Goal: Task Accomplishment & Management: Use online tool/utility

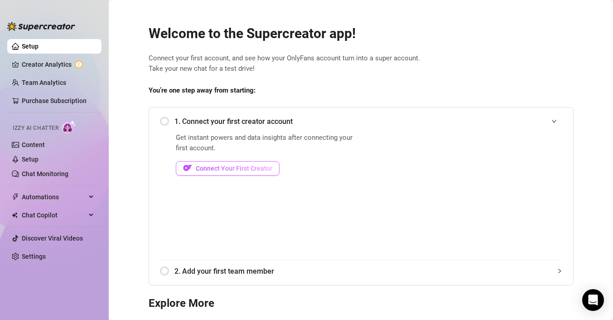
click at [262, 167] on span "Connect Your First Creator" at bounding box center [234, 168] width 77 height 7
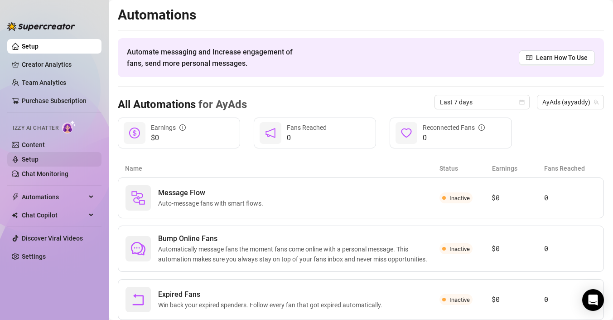
click at [37, 160] on link "Setup" at bounding box center [30, 158] width 17 height 7
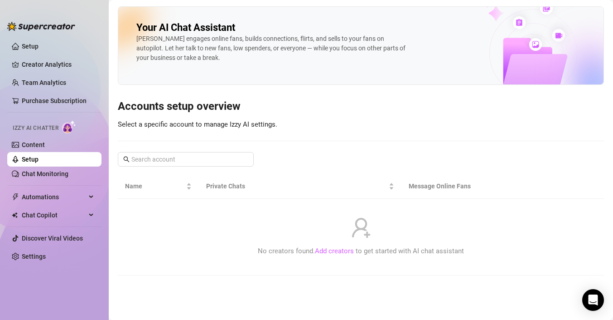
click at [335, 253] on link "Add creators" at bounding box center [334, 251] width 39 height 8
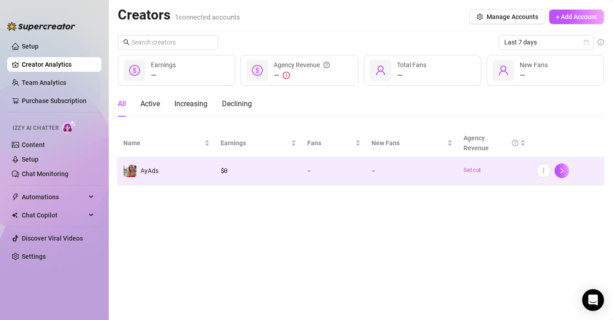
click at [165, 169] on td "AyAds" at bounding box center [166, 170] width 97 height 27
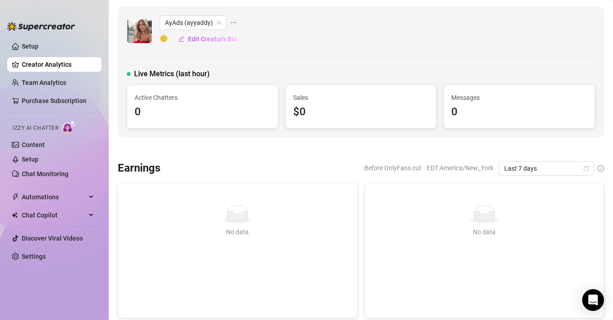
click at [199, 102] on span "Active Chatters" at bounding box center [203, 97] width 136 height 10
click at [309, 102] on span "Sales" at bounding box center [361, 97] width 136 height 10
click at [59, 63] on link "Creator Analytics" at bounding box center [58, 64] width 73 height 15
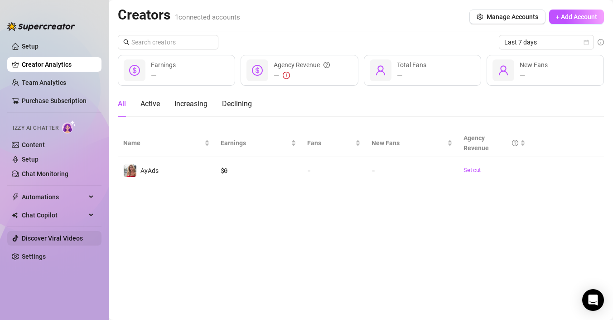
click at [54, 241] on link "Discover Viral Videos" at bounding box center [52, 237] width 61 height 7
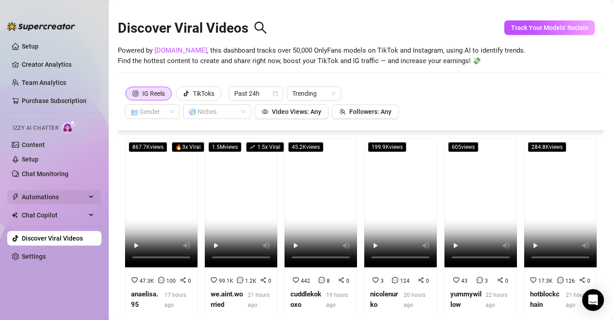
click at [65, 193] on span "Automations" at bounding box center [54, 196] width 64 height 15
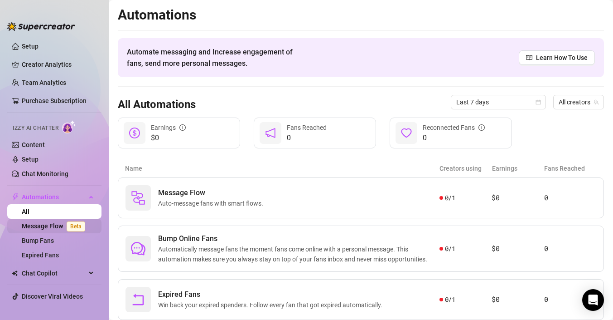
click at [54, 229] on link "Message Flow Beta" at bounding box center [55, 225] width 67 height 7
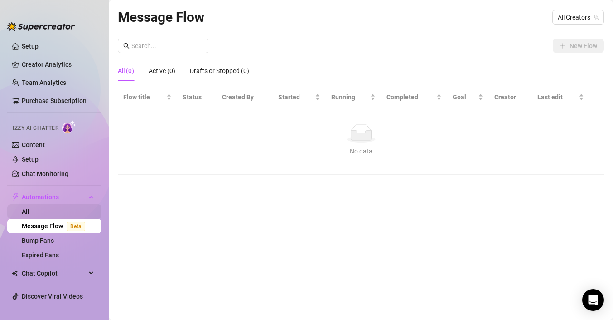
click at [29, 209] on link "All" at bounding box center [26, 211] width 8 height 7
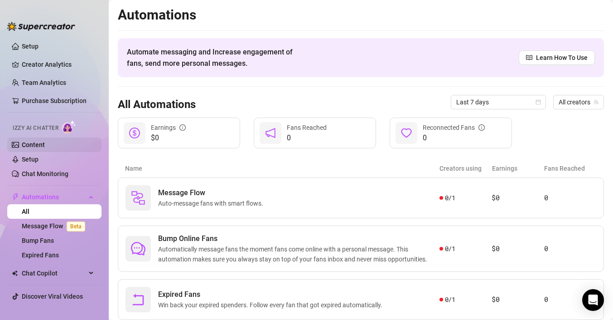
click at [32, 141] on link "Content" at bounding box center [33, 144] width 23 height 7
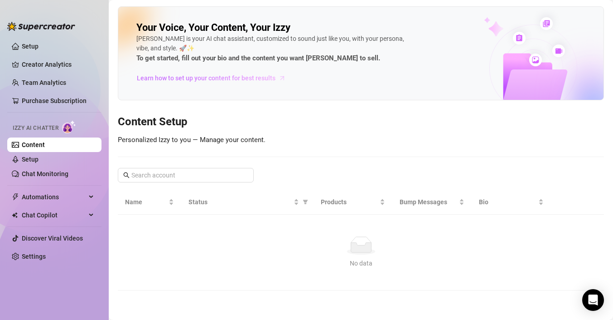
click at [263, 78] on span "Learn how to set up your content for best results" at bounding box center [206, 78] width 139 height 10
click at [49, 126] on span "Izzy AI Chatter" at bounding box center [36, 128] width 46 height 9
click at [36, 159] on link "Setup" at bounding box center [30, 158] width 17 height 7
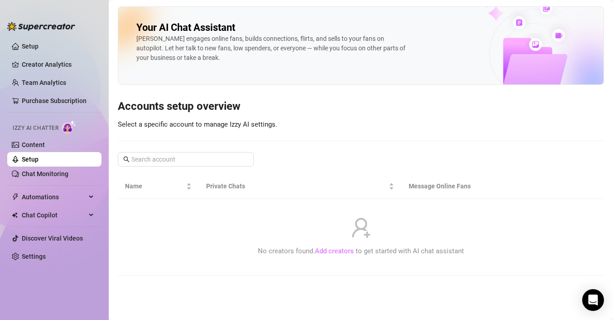
click at [332, 252] on link "Add creators" at bounding box center [334, 251] width 39 height 8
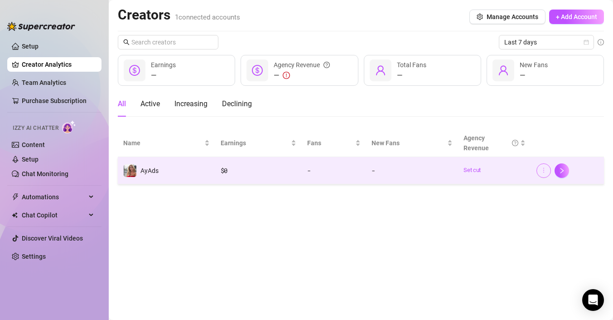
click at [545, 169] on icon "more" at bounding box center [544, 170] width 6 height 6
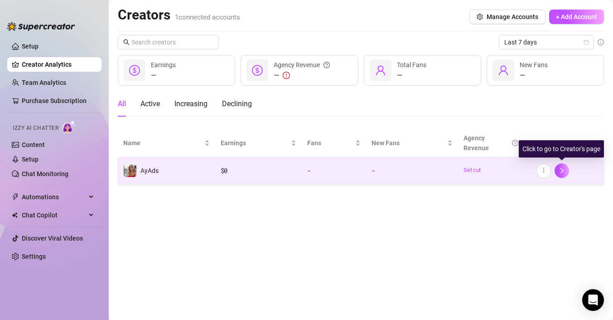
click at [569, 168] on link at bounding box center [562, 170] width 15 height 15
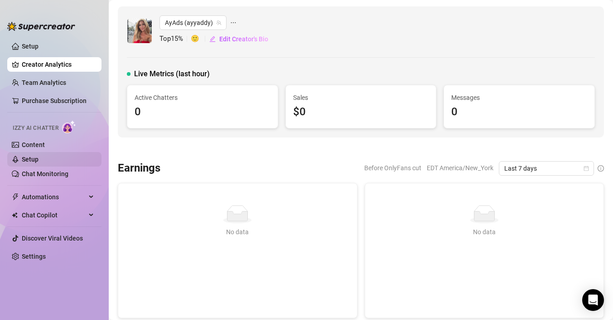
click at [37, 163] on link "Setup" at bounding box center [30, 158] width 17 height 7
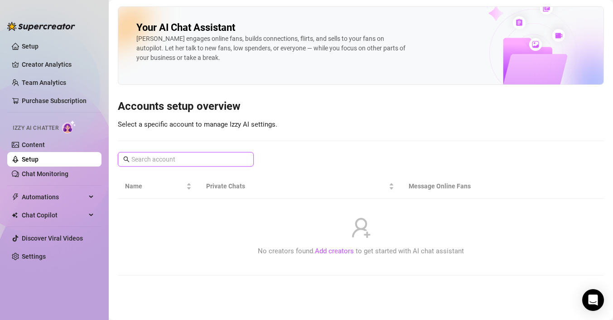
click at [141, 160] on input "text" at bounding box center [186, 159] width 110 height 10
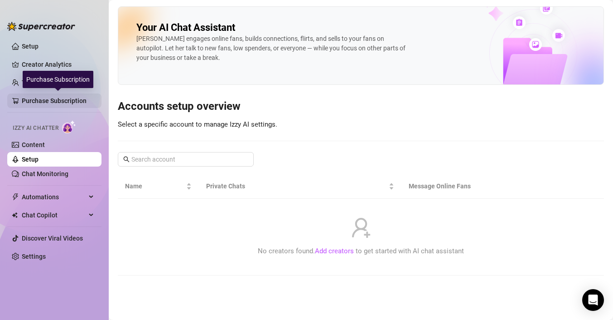
click at [45, 99] on link "Purchase Subscription" at bounding box center [58, 100] width 73 height 15
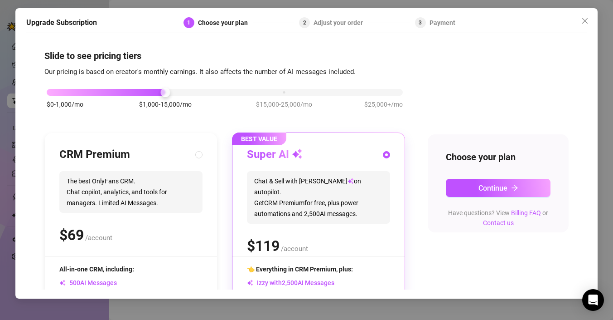
click at [322, 215] on div "Super AI Chat & Sell with Izzy on autopilot. Get CRM Premium for free, plus pow…" at bounding box center [318, 201] width 143 height 109
click at [165, 207] on span "The best OnlyFans CRM. Chat copilot, analytics, and tools for managers. Limited…" at bounding box center [130, 192] width 143 height 42
radio input "true"
radio input "false"
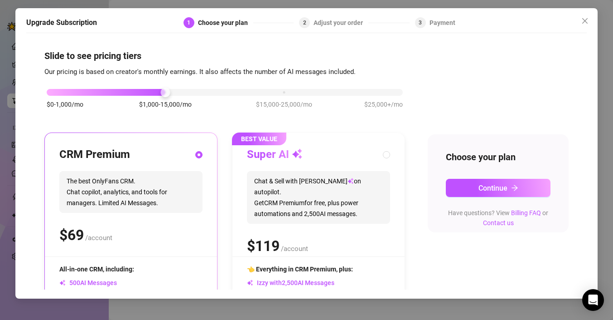
click at [260, 202] on span "Chat & Sell with Izzy on autopilot. Get CRM Premium for free, plus power automa…" at bounding box center [318, 197] width 143 height 53
radio input "false"
radio input "true"
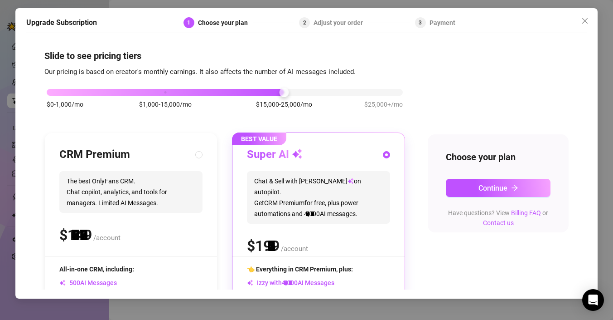
click at [272, 92] on div "$0-1,000/mo $1,000-15,000/mo $15,000-25,000/mo $25,000+/mo" at bounding box center [225, 89] width 356 height 5
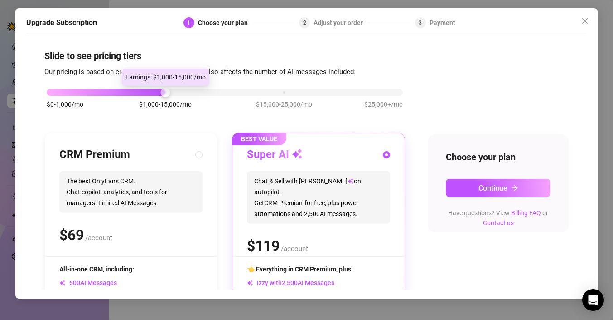
drag, startPoint x: 284, startPoint y: 94, endPoint x: 104, endPoint y: 95, distance: 179.5
click at [105, 96] on div "$0-1,000/mo $1,000-15,000/mo $15,000-25,000/mo $25,000+/mo" at bounding box center [224, 102] width 361 height 51
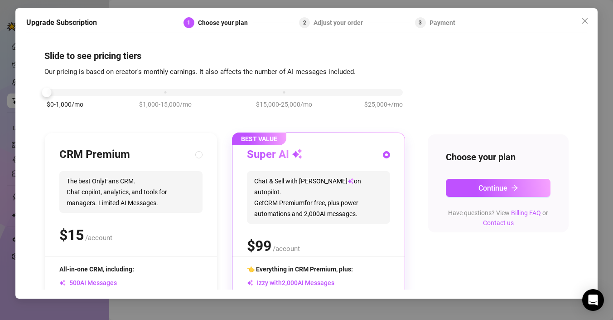
click at [397, 92] on div "$0-1,000/mo $1,000-15,000/mo $15,000-25,000/mo $25,000+/mo" at bounding box center [225, 89] width 356 height 5
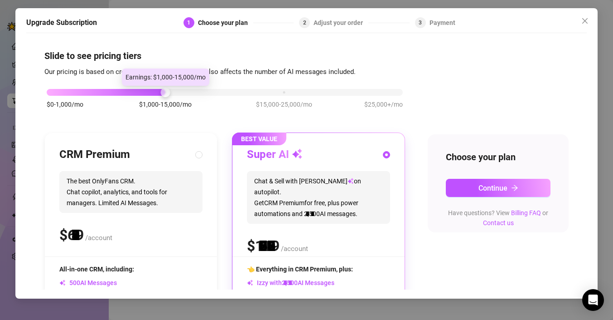
click at [155, 94] on div at bounding box center [106, 92] width 119 height 7
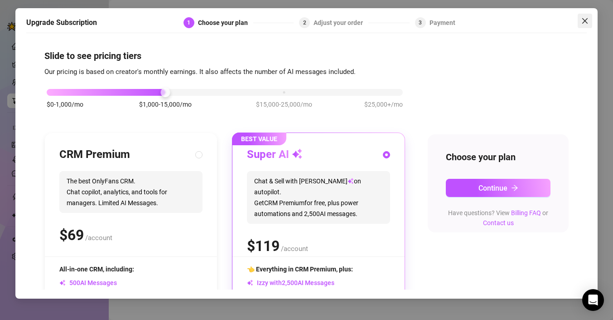
click at [583, 19] on icon "close" at bounding box center [584, 20] width 7 height 7
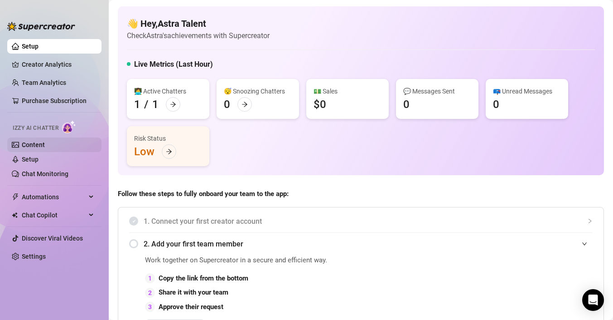
click at [34, 147] on link "Content" at bounding box center [33, 144] width 23 height 7
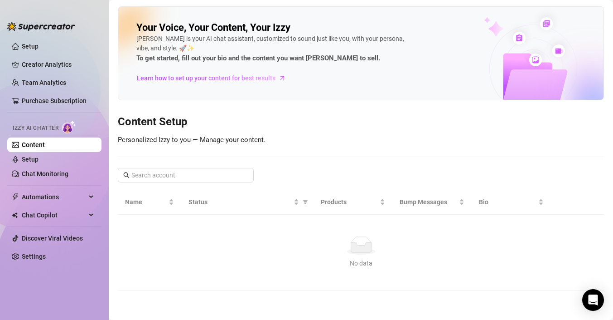
click at [52, 108] on ul "Setup Creator Analytics Team Analytics Purchase Subscription Izzy AI Chatter Co…" at bounding box center [54, 171] width 94 height 272
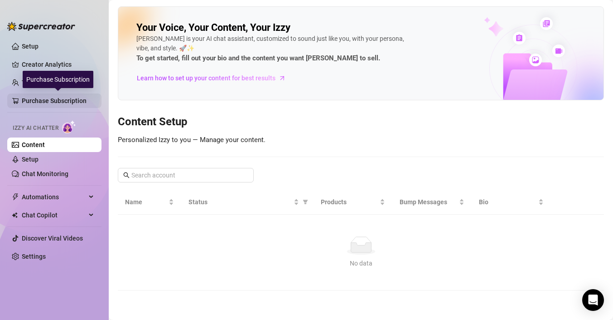
click at [56, 101] on link "Purchase Subscription" at bounding box center [58, 100] width 73 height 15
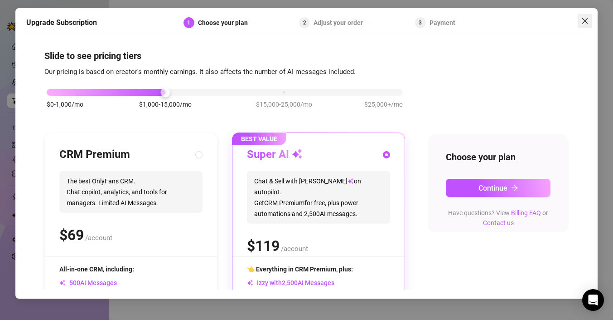
click at [587, 19] on icon "close" at bounding box center [584, 20] width 7 height 7
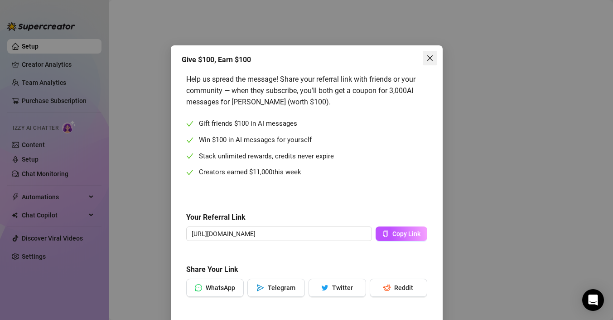
click at [428, 57] on icon "close" at bounding box center [429, 57] width 7 height 7
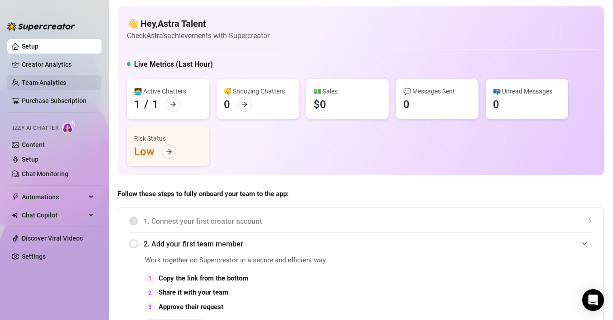
click at [48, 79] on link "Team Analytics" at bounding box center [44, 82] width 44 height 7
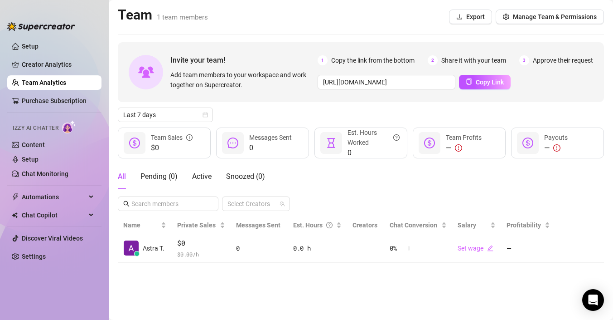
click at [43, 54] on ul "Setup Creator Analytics Team Analytics Purchase Subscription Izzy AI Chatter Co…" at bounding box center [54, 171] width 94 height 272
click at [39, 62] on link "Creator Analytics" at bounding box center [58, 64] width 73 height 15
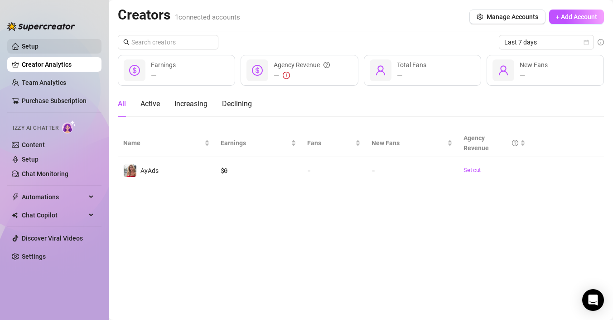
click at [35, 44] on link "Setup" at bounding box center [30, 46] width 17 height 7
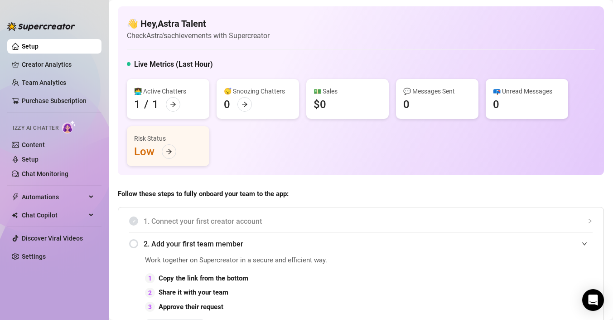
click at [39, 54] on ul "Setup Creator Analytics Team Analytics Purchase Subscription Izzy AI Chatter Co…" at bounding box center [54, 171] width 94 height 272
click at [39, 66] on link "Creator Analytics" at bounding box center [58, 64] width 73 height 15
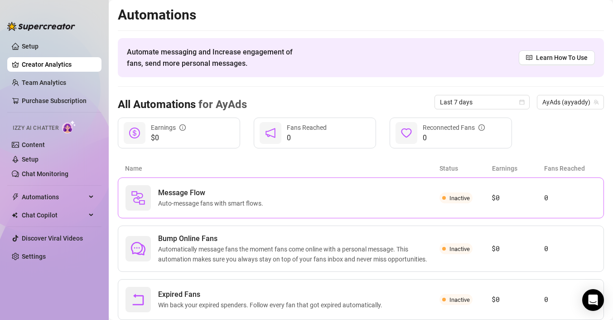
scroll to position [27, 0]
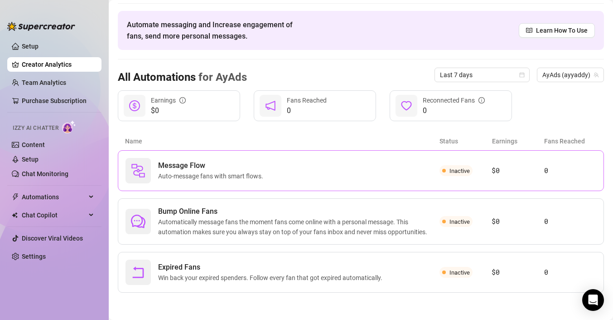
click at [389, 157] on div "Message Flow Auto-message fans with smart flows. Inactive $0 0" at bounding box center [361, 170] width 486 height 41
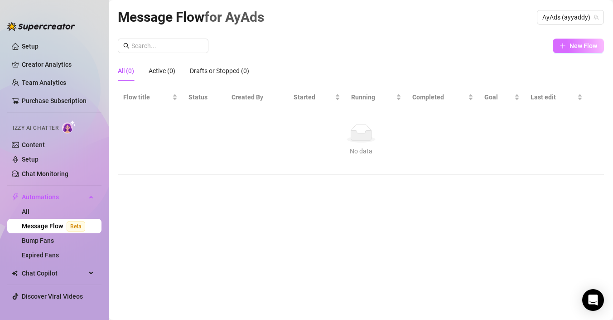
click at [570, 44] on span "New Flow" at bounding box center [584, 45] width 28 height 7
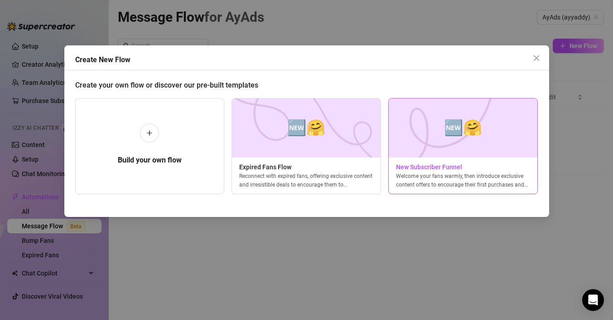
click at [448, 156] on img at bounding box center [463, 127] width 150 height 59
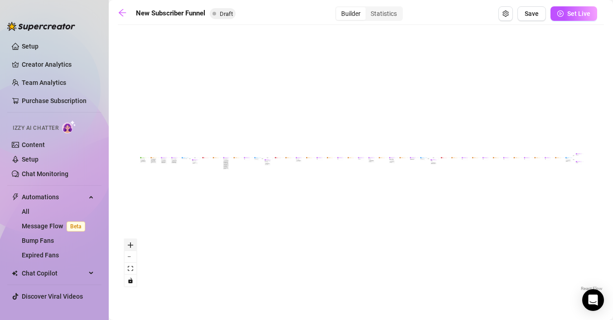
click at [129, 247] on button "zoom in" at bounding box center [131, 245] width 12 height 12
click at [129, 247] on icon "zoom in" at bounding box center [130, 244] width 5 height 5
click at [129, 245] on icon "zoom in" at bounding box center [130, 244] width 5 height 5
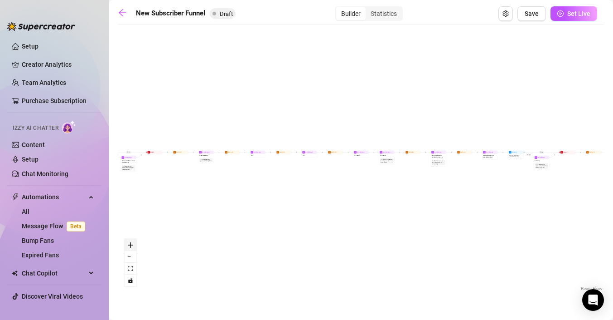
click at [129, 245] on icon "zoom in" at bounding box center [130, 244] width 5 height 5
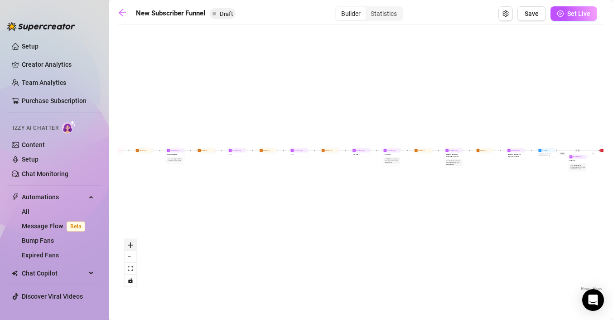
click at [129, 245] on icon "zoom in" at bounding box center [130, 244] width 5 height 5
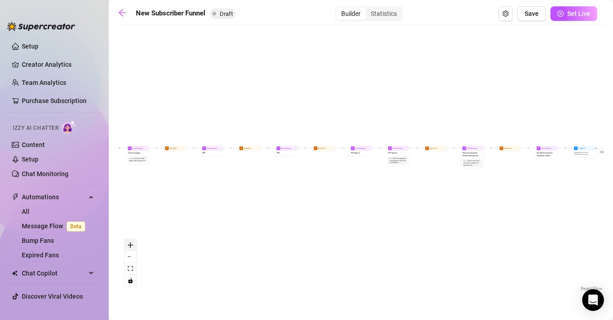
click at [129, 245] on icon "zoom in" at bounding box center [130, 244] width 5 height 5
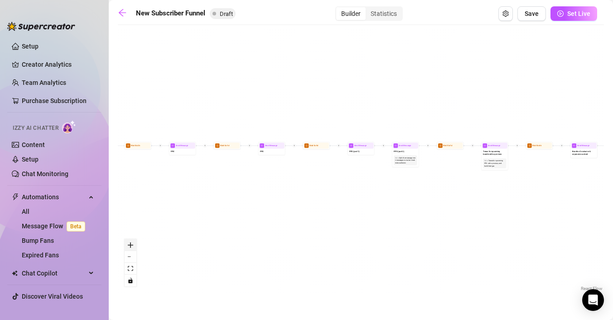
click at [129, 245] on icon "zoom in" at bounding box center [130, 244] width 5 height 5
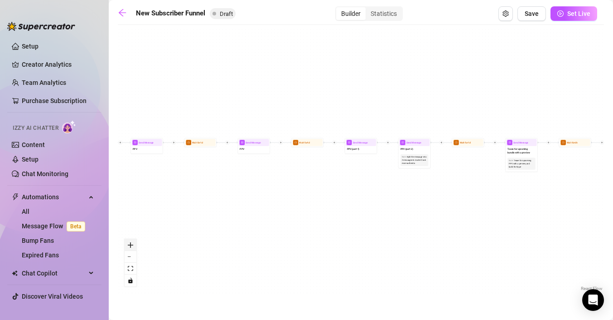
click at [129, 245] on icon "zoom in" at bounding box center [130, 244] width 5 height 5
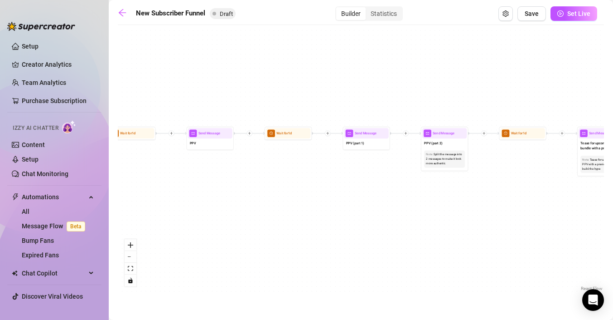
drag, startPoint x: 185, startPoint y: 189, endPoint x: 487, endPoint y: 190, distance: 301.8
click at [478, 184] on div "If True If True If True If False If False If False If True If False Merge Merge…" at bounding box center [361, 160] width 486 height 263
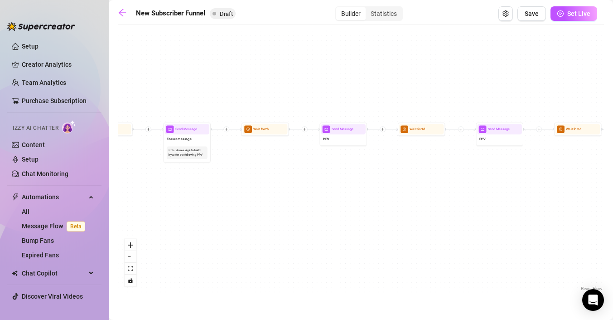
drag, startPoint x: 201, startPoint y: 187, endPoint x: 504, endPoint y: 184, distance: 302.7
click at [502, 184] on div "If True If True If True If False If False If False If True If False Merge Merge…" at bounding box center [361, 160] width 486 height 263
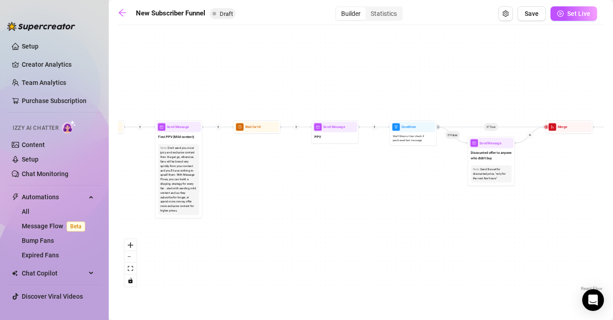
drag, startPoint x: 245, startPoint y: 206, endPoint x: 483, endPoint y: 205, distance: 237.5
click at [483, 206] on div "If True If True If True If False If False If False If True If False Merge Merge…" at bounding box center [361, 160] width 486 height 263
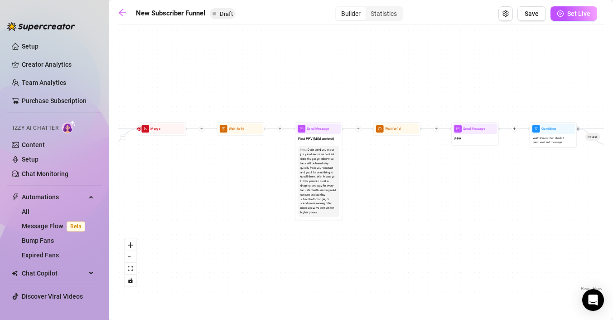
drag, startPoint x: 247, startPoint y: 201, endPoint x: 387, endPoint y: 203, distance: 140.5
click at [387, 203] on div "If True If True If True If False If False If False If True If False Merge Merge…" at bounding box center [361, 160] width 486 height 263
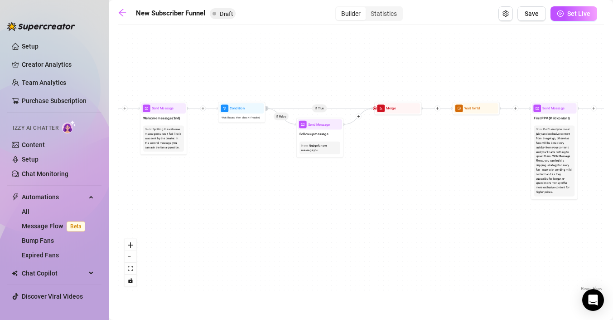
drag, startPoint x: 232, startPoint y: 201, endPoint x: 468, endPoint y: 180, distance: 236.1
click at [468, 181] on div "If True If True If True If False If False If False If True If False Merge Merge…" at bounding box center [361, 160] width 486 height 263
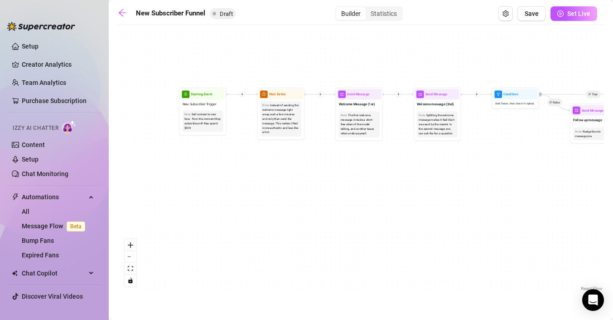
drag, startPoint x: 218, startPoint y: 174, endPoint x: 493, endPoint y: 160, distance: 274.5
click at [493, 160] on div "If True If True If True If False If False If False If True If False Merge Merge…" at bounding box center [361, 160] width 486 height 263
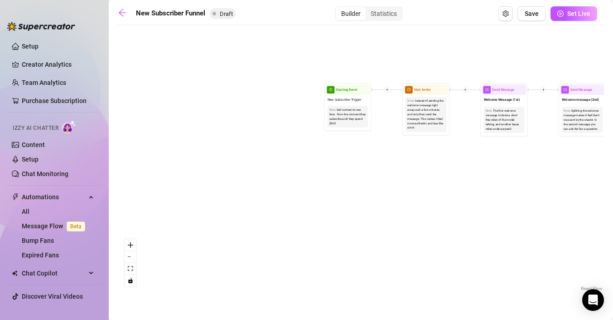
drag, startPoint x: 313, startPoint y: 58, endPoint x: 458, endPoint y: 53, distance: 144.7
click at [458, 54] on div "If True If True If True If False If False If False If True If False Merge Merge…" at bounding box center [361, 160] width 486 height 263
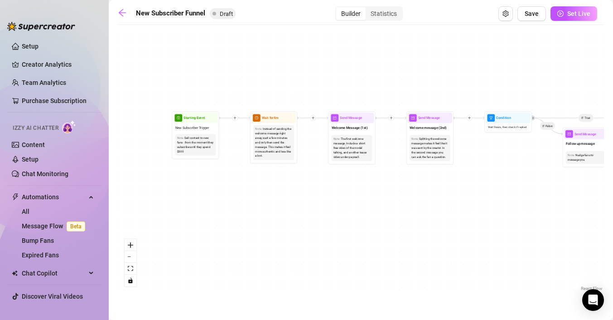
drag, startPoint x: 458, startPoint y: 53, endPoint x: 305, endPoint y: 81, distance: 154.8
click at [305, 81] on div "If True If True If True If False If False If False If True If False Merge Merge…" at bounding box center [361, 160] width 486 height 263
click at [187, 145] on div "Sell content to new fans - from the moment they subscribe until they spend $300" at bounding box center [195, 145] width 37 height 18
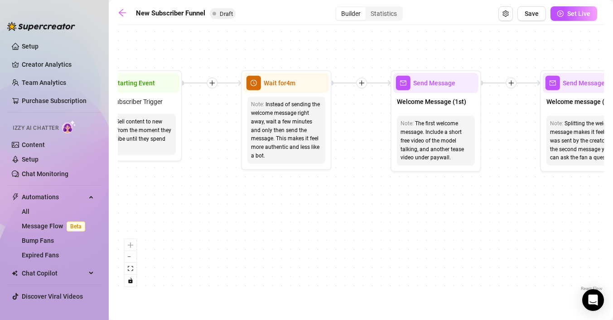
drag, startPoint x: 329, startPoint y: 222, endPoint x: 155, endPoint y: 225, distance: 173.6
click at [155, 225] on div "If True If True If True If False If False If False If True If False Merge Merge…" at bounding box center [361, 160] width 486 height 263
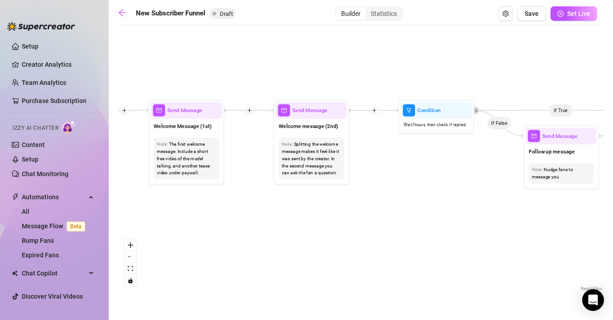
drag, startPoint x: 328, startPoint y: 259, endPoint x: 203, endPoint y: 254, distance: 125.6
click at [203, 254] on div "If True If True If True If False If False If False If True If False Merge Merge…" at bounding box center [361, 160] width 486 height 263
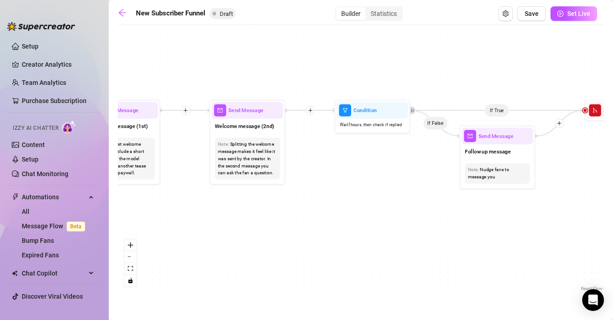
drag, startPoint x: 367, startPoint y: 246, endPoint x: 262, endPoint y: 246, distance: 104.7
click at [262, 246] on div "If True If True If True If False If False If False If True If False Merge Merge…" at bounding box center [361, 160] width 486 height 263
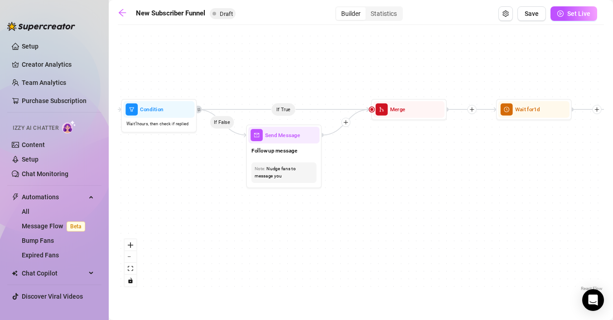
drag, startPoint x: 415, startPoint y: 257, endPoint x: 234, endPoint y: 256, distance: 180.8
click at [234, 256] on div "If True If True If True If False If False If False If True If False Merge Merge…" at bounding box center [361, 160] width 486 height 263
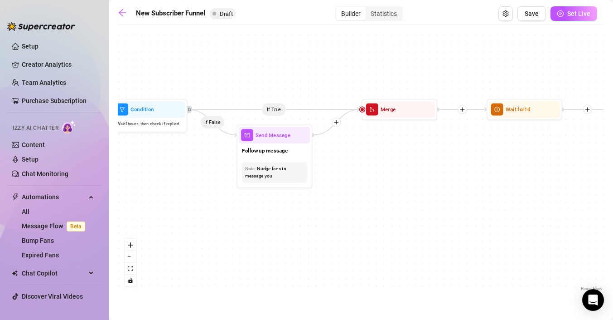
drag, startPoint x: 433, startPoint y: 216, endPoint x: 241, endPoint y: 216, distance: 191.7
click at [241, 216] on div "If True If True If True If False If False If False If True If False Merge Merge…" at bounding box center [361, 160] width 486 height 263
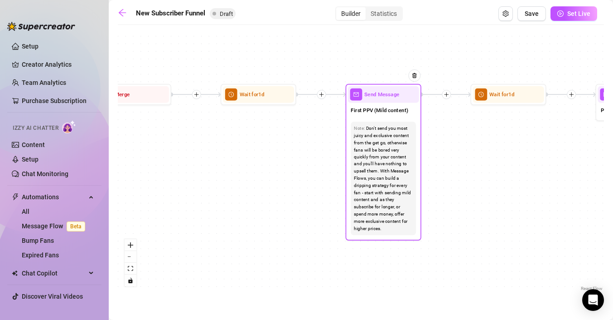
drag, startPoint x: 525, startPoint y: 217, endPoint x: 223, endPoint y: 200, distance: 302.3
click at [223, 199] on div "If True If True If True If False If False If False If True If False Merge Merge…" at bounding box center [361, 160] width 486 height 263
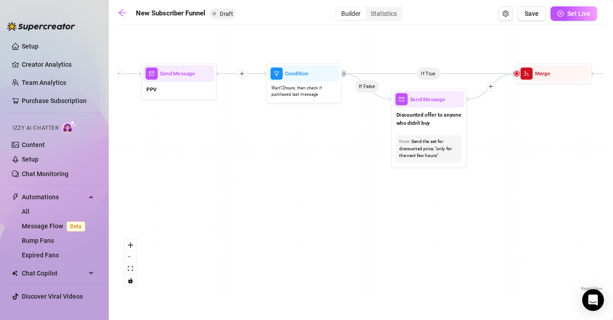
drag, startPoint x: 483, startPoint y: 217, endPoint x: 242, endPoint y: 199, distance: 241.8
click at [242, 199] on div "If True If True If True If False If False If False If True If False Merge Merge…" at bounding box center [361, 160] width 486 height 263
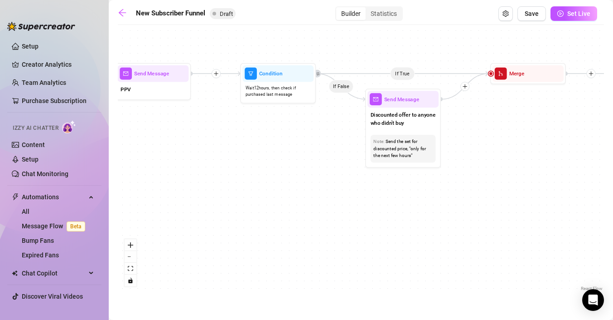
drag, startPoint x: 541, startPoint y: 192, endPoint x: 224, endPoint y: 192, distance: 317.2
click at [224, 192] on div "If True If True If True If False If False If False If True If False Merge Merge…" at bounding box center [361, 160] width 486 height 263
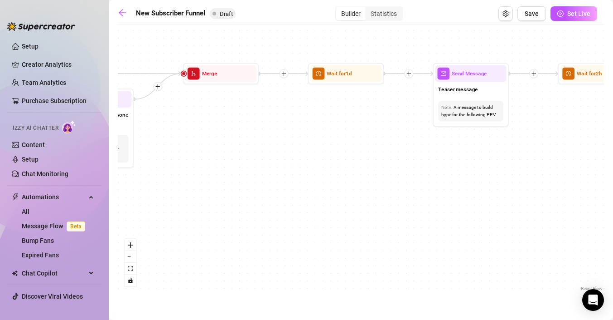
drag, startPoint x: 507, startPoint y: 185, endPoint x: 259, endPoint y: 237, distance: 252.8
click at [259, 237] on div "If True If True If True If False If False If False If True If False Merge Merge…" at bounding box center [361, 160] width 486 height 263
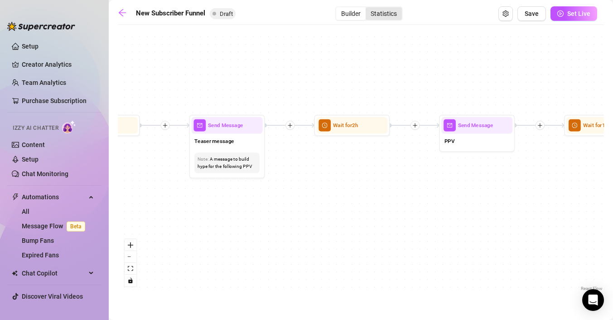
click at [381, 14] on div "Statistics" at bounding box center [384, 13] width 36 height 13
click at [368, 9] on input "Statistics" at bounding box center [368, 9] width 0 height 0
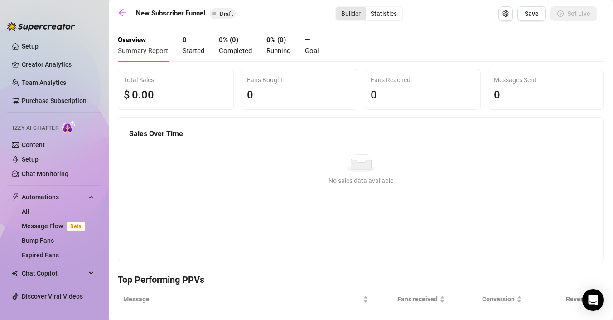
click at [350, 14] on div "Builder" at bounding box center [350, 13] width 29 height 13
click at [339, 9] on input "Builder" at bounding box center [339, 9] width 0 height 0
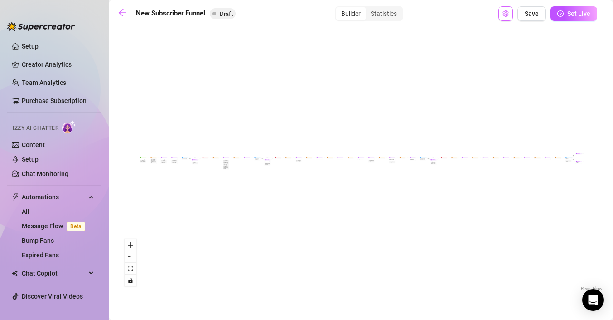
click at [507, 20] on button "Open Exit Rules" at bounding box center [506, 13] width 15 height 15
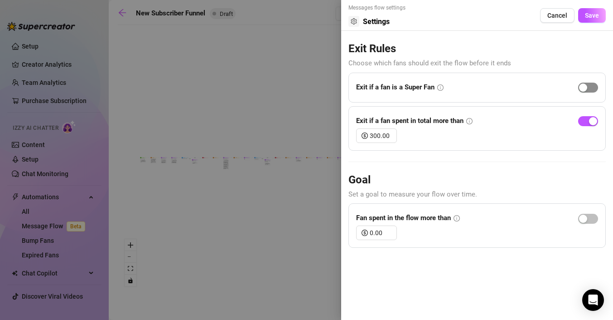
click at [586, 86] on div "button" at bounding box center [583, 87] width 8 height 8
click at [588, 15] on span "Save" at bounding box center [592, 15] width 14 height 7
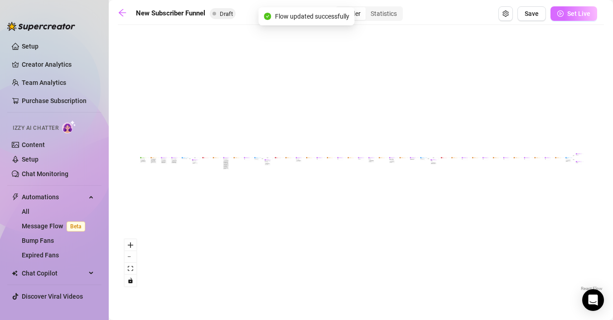
click at [585, 15] on span "Set Live" at bounding box center [578, 13] width 23 height 7
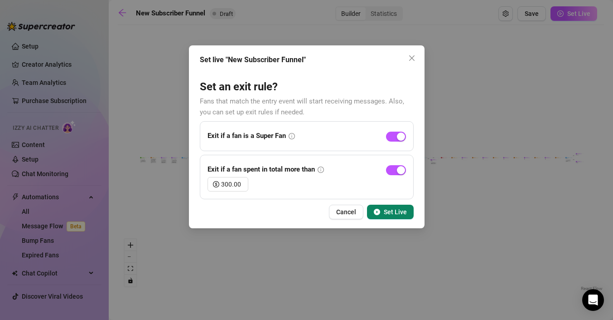
click at [394, 212] on span "Set Live" at bounding box center [395, 211] width 23 height 7
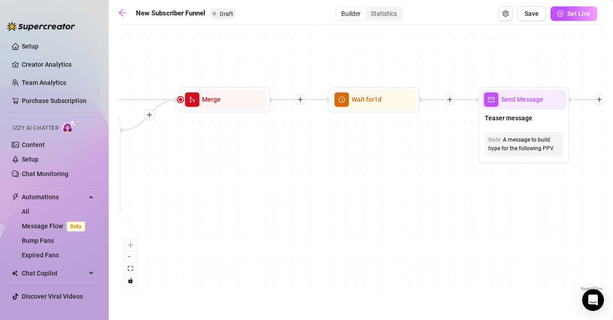
drag, startPoint x: 243, startPoint y: 183, endPoint x: 589, endPoint y: 192, distance: 345.4
click at [591, 195] on div "If True If False If True If False If True If False If True If False Merge Merge…" at bounding box center [361, 160] width 486 height 263
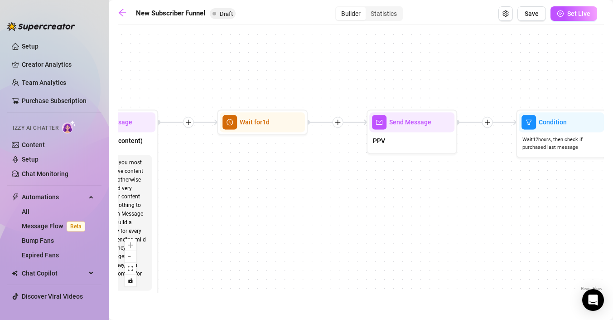
drag, startPoint x: 198, startPoint y: 218, endPoint x: 486, endPoint y: 227, distance: 287.9
click at [486, 228] on div "If True If False If True If False If True If False If True If False Merge Merge…" at bounding box center [361, 160] width 486 height 263
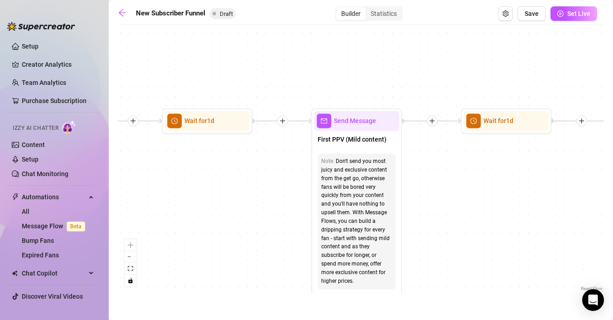
drag, startPoint x: 220, startPoint y: 228, endPoint x: 463, endPoint y: 227, distance: 242.9
click at [464, 228] on div "If True If False If True If False If True If False If True If False Merge Merge…" at bounding box center [361, 160] width 486 height 263
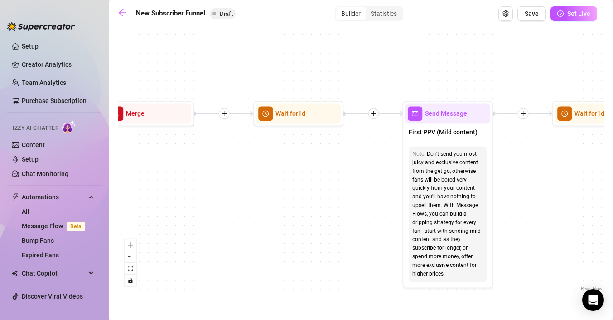
drag, startPoint x: 238, startPoint y: 196, endPoint x: 198, endPoint y: 204, distance: 41.2
click at [198, 204] on div "If True If False If True If False If True If False If True If False Merge Merge…" at bounding box center [361, 160] width 486 height 263
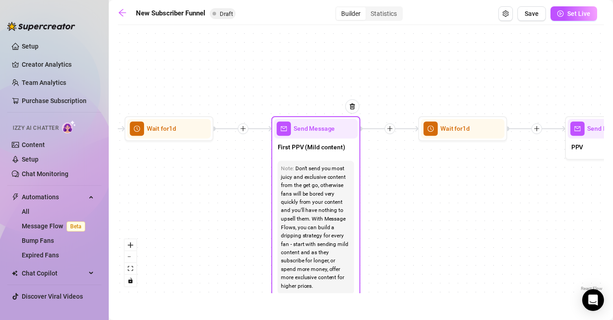
click at [305, 151] on span "First PPV (Mild content)" at bounding box center [312, 147] width 68 height 10
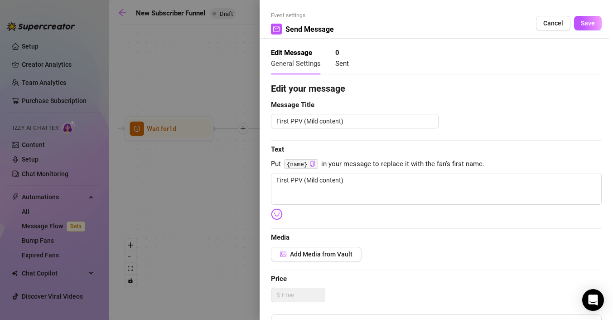
click at [234, 245] on div at bounding box center [306, 160] width 613 height 320
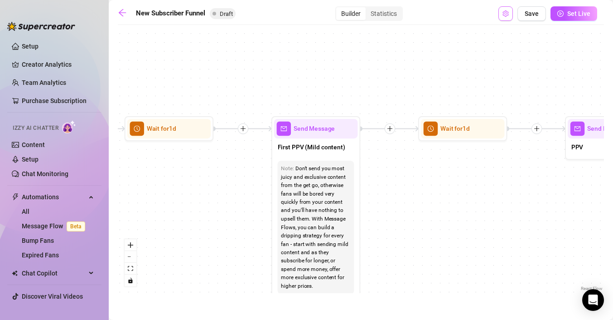
click at [508, 17] on span "Open Exit Rules" at bounding box center [506, 13] width 6 height 7
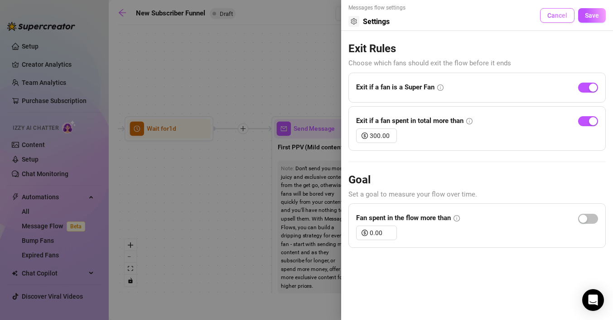
click at [553, 21] on button "Cancel" at bounding box center [557, 15] width 34 height 15
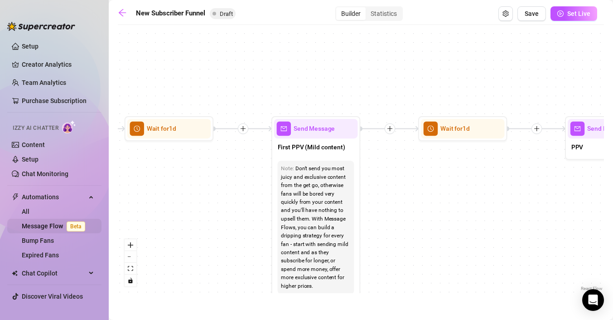
click at [40, 225] on link "Message Flow Beta" at bounding box center [55, 225] width 67 height 7
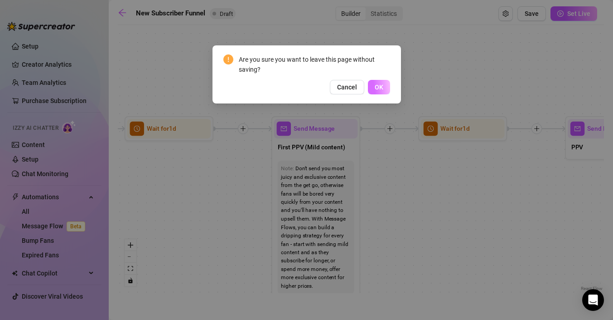
click at [380, 91] on button "OK" at bounding box center [379, 87] width 22 height 15
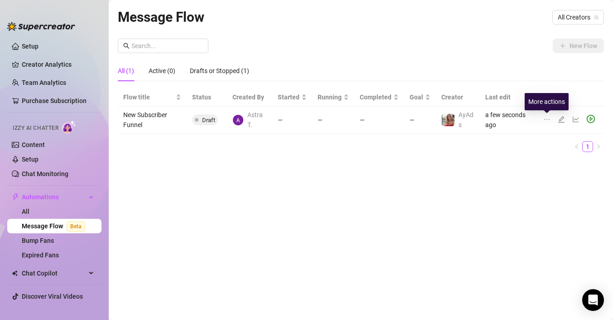
click at [549, 116] on icon "ellipsis" at bounding box center [546, 119] width 7 height 7
click at [565, 118] on icon "edit" at bounding box center [561, 119] width 7 height 7
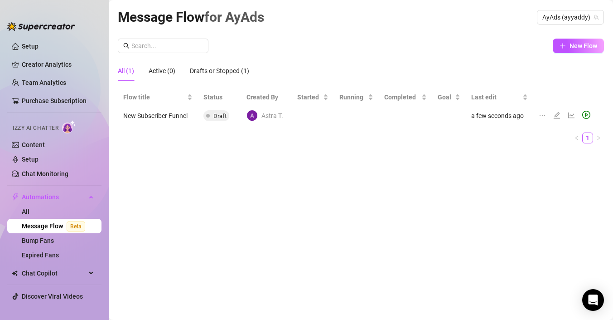
click at [167, 118] on td "New Subscriber Funnel" at bounding box center [158, 115] width 80 height 19
click at [588, 137] on link "1" at bounding box center [588, 138] width 10 height 10
click at [212, 73] on div "Drafts or Stopped (1)" at bounding box center [219, 71] width 59 height 10
click at [129, 73] on div "All (1)" at bounding box center [126, 71] width 16 height 10
click at [551, 113] on icon "edit" at bounding box center [554, 114] width 7 height 7
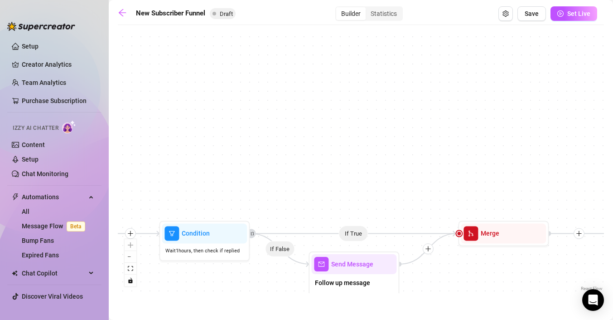
drag, startPoint x: 170, startPoint y: 296, endPoint x: 429, endPoint y: 260, distance: 260.9
click at [429, 260] on main "New Subscriber Funnel Draft Builder Statistics Save Set Live If True If True If…" at bounding box center [361, 160] width 504 height 320
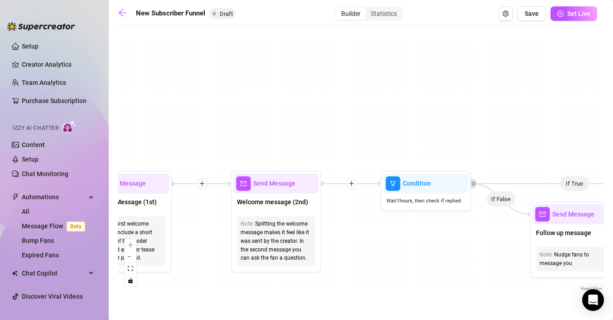
drag, startPoint x: 167, startPoint y: 138, endPoint x: 403, endPoint y: 83, distance: 242.4
click at [403, 83] on div "If True If True If True If False If False If False If True If False Merge Merge…" at bounding box center [361, 160] width 486 height 263
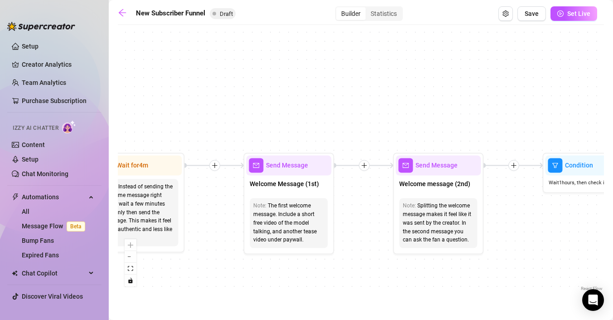
click at [344, 60] on div "If True If True If True If False If False If False If True If False Merge Merge…" at bounding box center [361, 160] width 486 height 263
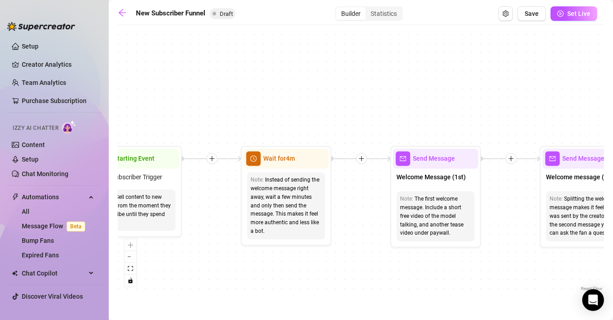
drag, startPoint x: 194, startPoint y: 77, endPoint x: 341, endPoint y: 70, distance: 147.4
click at [341, 70] on div "If True If True If True If False If False If False If True If False Merge Merge…" at bounding box center [361, 160] width 486 height 263
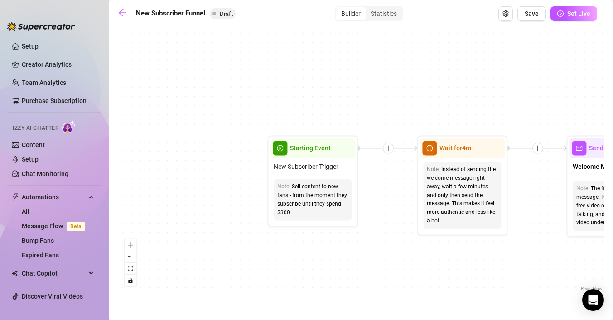
drag, startPoint x: 246, startPoint y: 76, endPoint x: 454, endPoint y: 66, distance: 207.8
click at [454, 66] on div "If True If True If True If False If False If False If True If False Merge Merge…" at bounding box center [361, 160] width 486 height 263
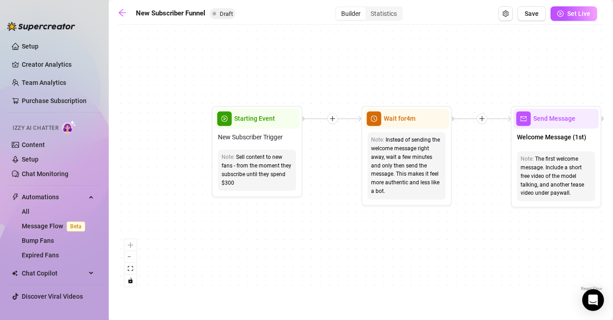
drag, startPoint x: 261, startPoint y: 217, endPoint x: 174, endPoint y: 187, distance: 91.9
click at [174, 187] on div "If True If True If True If False If False If False If True If False Merge Merge…" at bounding box center [361, 160] width 486 height 263
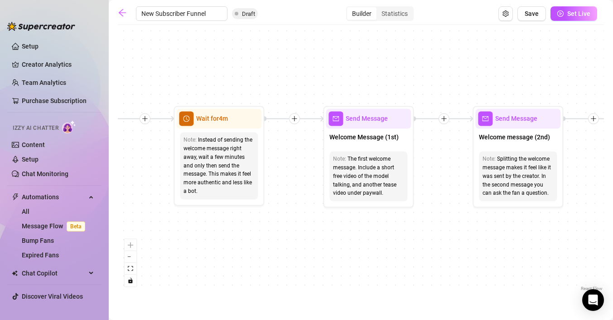
drag, startPoint x: 439, startPoint y: 242, endPoint x: 246, endPoint y: 242, distance: 193.1
click at [245, 242] on div "If True If True If True If False If False If False If True If False Merge Merge…" at bounding box center [361, 160] width 486 height 263
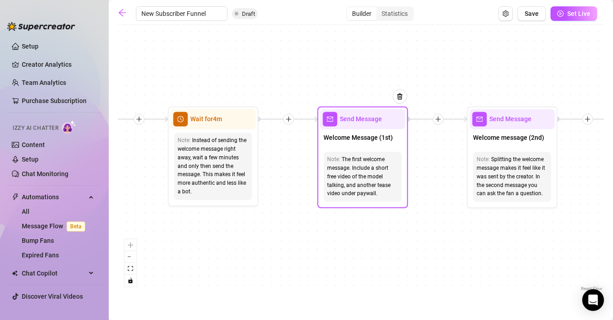
click at [363, 142] on span "Welcome Message (1st)" at bounding box center [358, 137] width 69 height 10
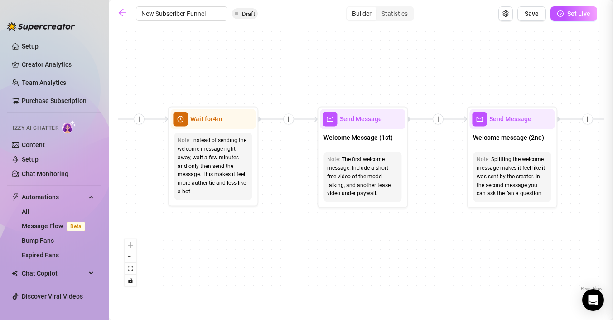
type textarea "First part of the welcome message"
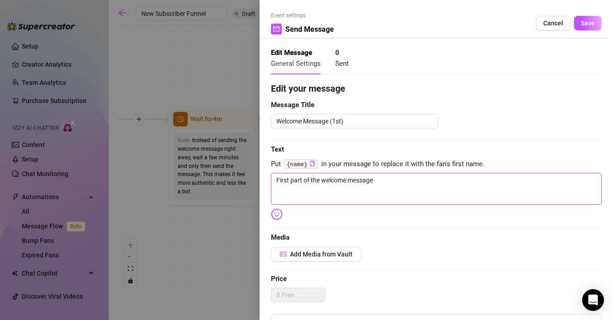
drag, startPoint x: 383, startPoint y: 183, endPoint x: 243, endPoint y: 180, distance: 140.1
click at [243, 180] on div "Event settings Send Message Cancel Save Edit Message General Settings 0 Sent Ed…" at bounding box center [306, 160] width 613 height 320
type textarea "["
type textarea "Write your message here"
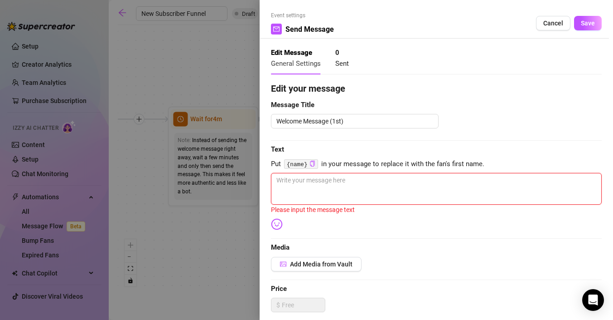
type textarea "{"
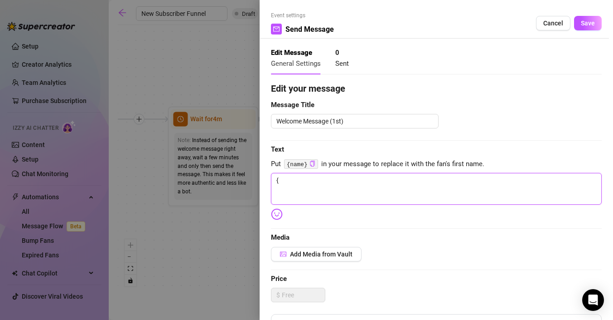
type textarea "{i"
type textarea "{it"
type textarea "{its"
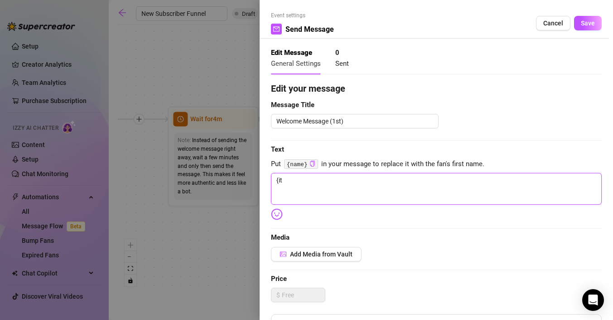
type textarea "{its"
type textarea "{it"
type textarea "{i"
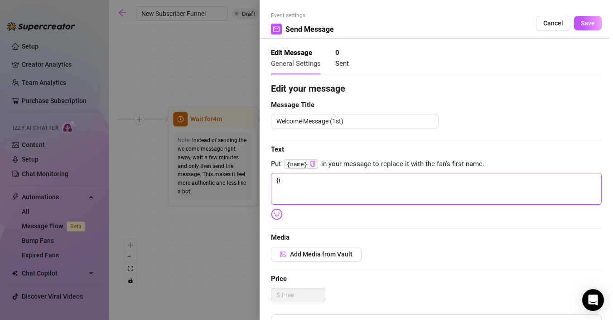
type textarea "{"
type textarea "{n"
type textarea "{na"
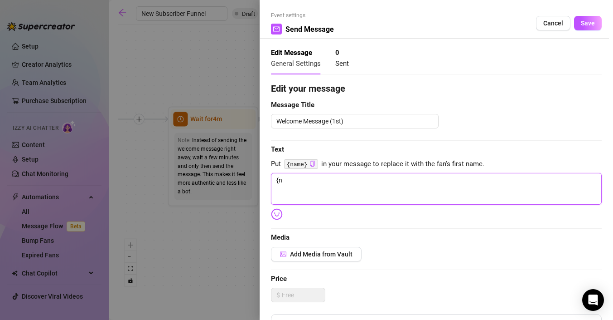
type textarea "{na"
type textarea "{nam"
type textarea "{name"
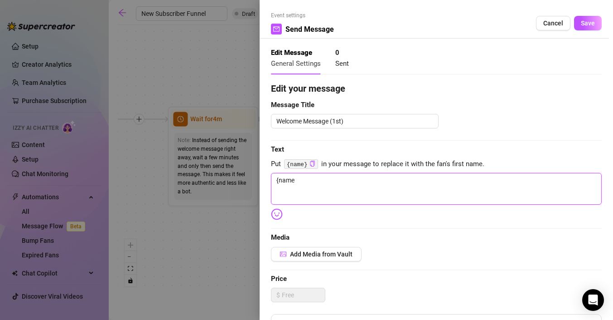
type textarea "{name]"
type textarea "{name"
type textarea "{name}"
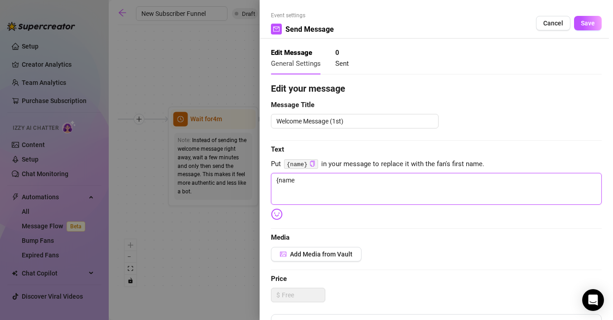
type textarea "{name}"
type textarea "{name} i"
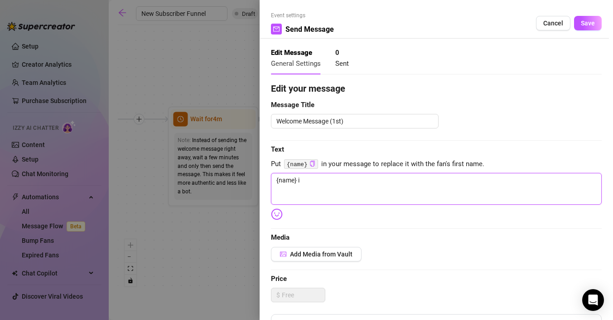
type textarea "{name}"
type textarea "{name} N"
type textarea "{name} [PERSON_NAME]"
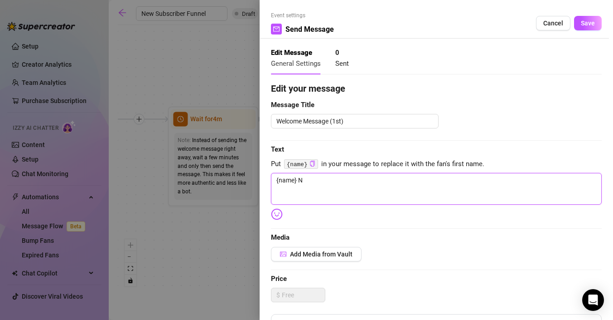
type textarea "{name} [PERSON_NAME]"
type textarea "{name} Nic"
type textarea "{name} Nice"
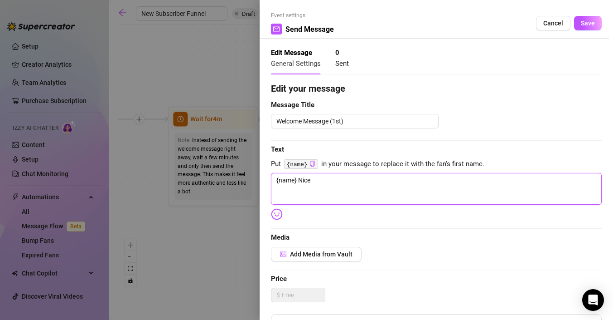
type textarea "{name} Nice t"
type textarea "{name} Nice to"
type textarea "{name} Nice to m"
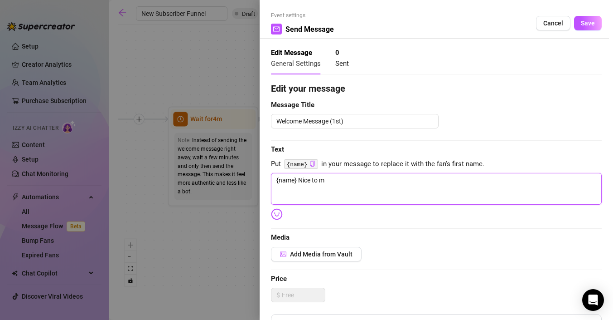
type textarea "{name} Nice to me"
type textarea "{name} Nice to mee"
type textarea "{name} Nice to meet"
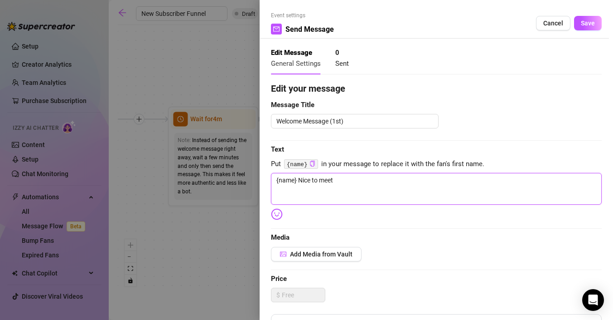
type textarea "{name} Nice to meet"
type textarea "{name} Nice to meet y"
type textarea "{name} Nice to meet [PERSON_NAME]"
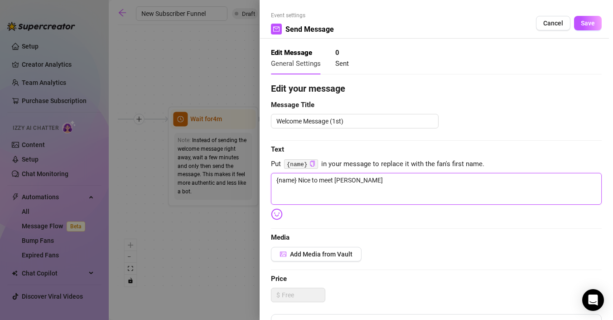
type textarea "{name} Nice to meet you"
type textarea "{name} Nice to meet you."
type textarea "{name} Nice to meet you.."
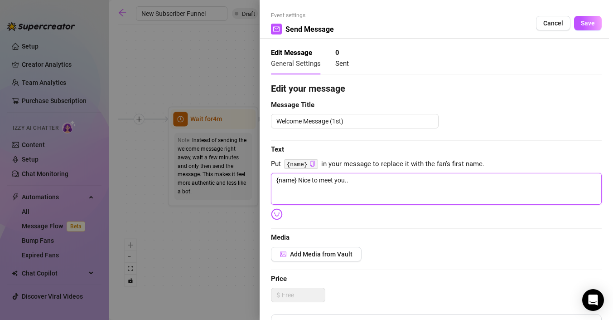
type textarea "{name} Nice to meet you..."
type textarea "{name} Nice to meet you... w"
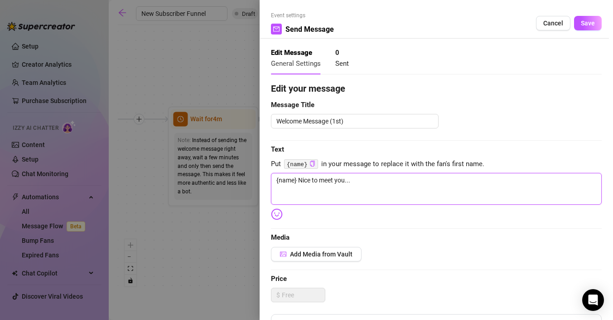
type textarea "{name} Nice to meet you... w"
type textarea "{name} Nice to meet you..."
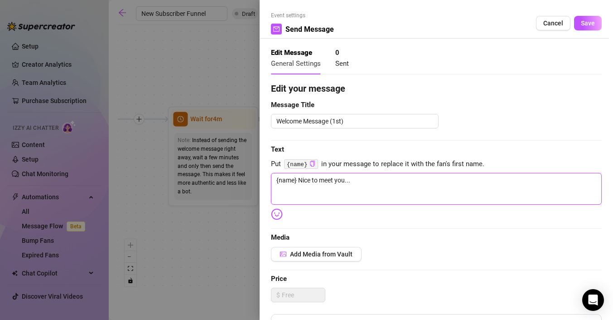
type textarea "{name} Nice to meet you.."
type textarea "{name} Nice to meet you."
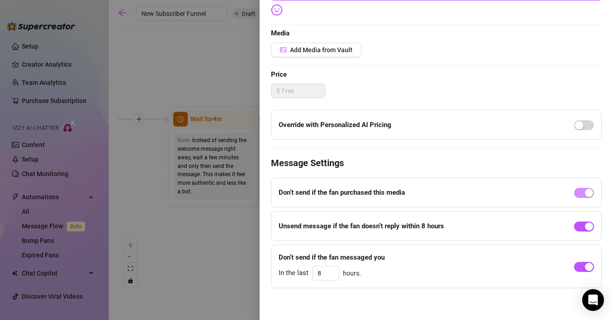
scroll to position [203, 0]
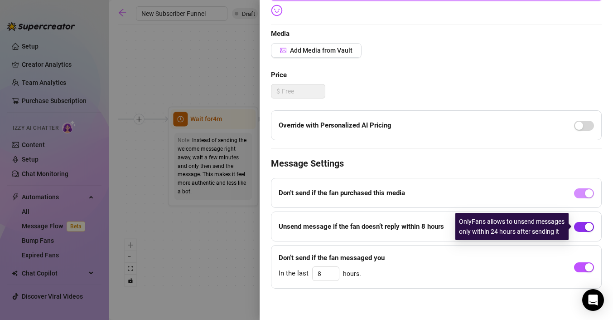
type textarea "{name} Nice to meet you."
click at [584, 226] on button "button" at bounding box center [584, 227] width 20 height 10
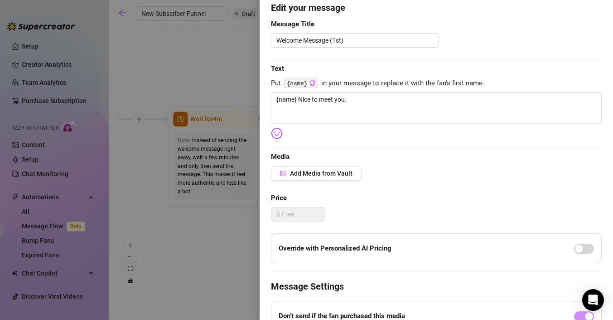
scroll to position [0, 0]
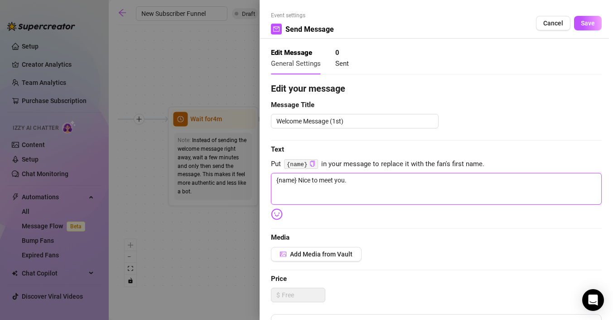
click at [349, 180] on textarea "{name} Nice to meet you." at bounding box center [436, 189] width 331 height 32
type textarea "{name} Nice to meet you.."
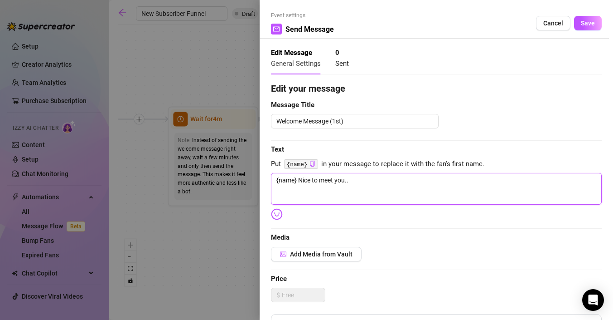
type textarea "{name} Nice to meet you.. i"
type textarea "{name} Nice to meet you.. is"
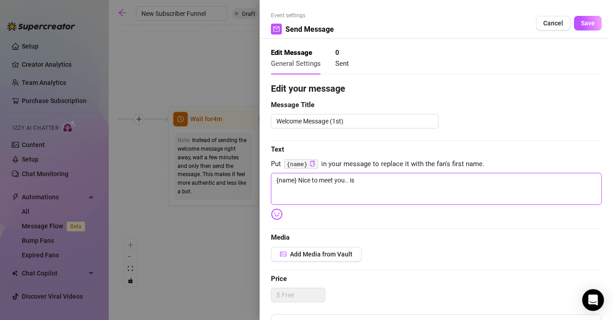
type textarea "{name} Nice to meet you.. is"
type textarea "{name} Nice to meet you.. i"
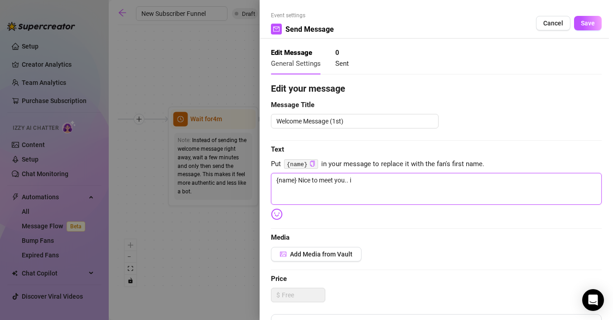
type textarea "{name} Nice to meet you.."
drag, startPoint x: 374, startPoint y: 178, endPoint x: 241, endPoint y: 183, distance: 132.9
click at [241, 183] on div "Event settings Send Message Cancel Save Edit Message General Settings 0 Sent Ed…" at bounding box center [306, 160] width 613 height 320
paste textarea "Welcome, I'm [PERSON_NAME]! I've been waiting for you to get here 😉. Let's star…"
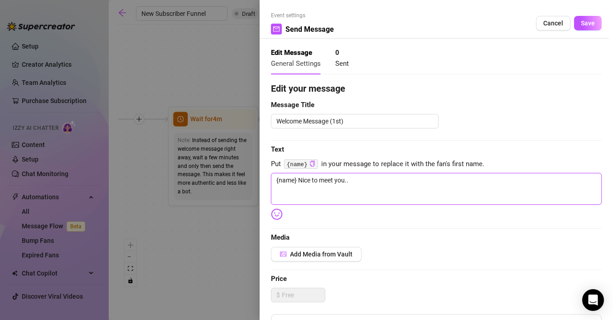
type textarea "Welcome, I'm [PERSON_NAME]! I've been waiting for you to get here 😉. Let's star…"
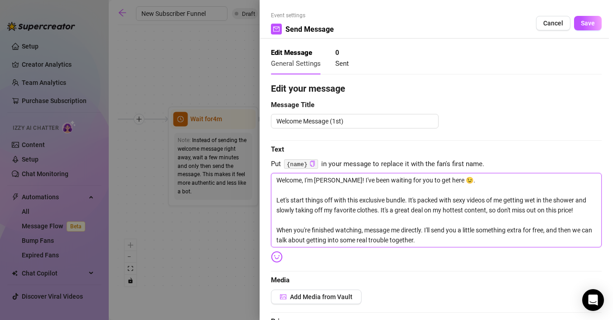
drag, startPoint x: 335, startPoint y: 179, endPoint x: 315, endPoint y: 181, distance: 20.0
click at [315, 181] on textarea "Welcome, I'm [PERSON_NAME]! I've been waiting for you to get here 😉. Let's star…" at bounding box center [436, 210] width 331 height 74
type textarea "Welcome, I'm A! I've been waiting for you to get here 😉. Let's start things off…"
type textarea "Welcome, I'm Ad! I've been waiting for you to get here 😉. Let's start things of…"
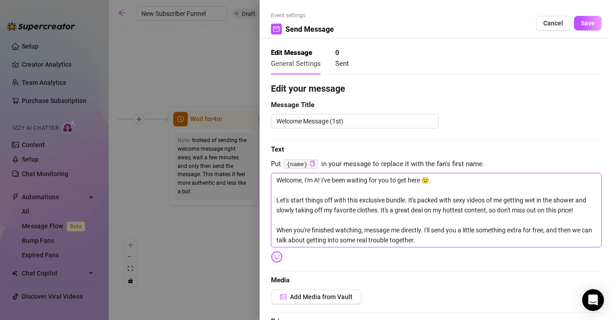
type textarea "Welcome, I'm Ad! I've been waiting for you to get here 😉. Let's start things of…"
type textarea "Welcome, I'm Add! I've been waiting for you to get here 😉. Let's start things o…"
type textarea "Welcome, I'm Addy! I've been waiting for you to get here 😉. Let's start things …"
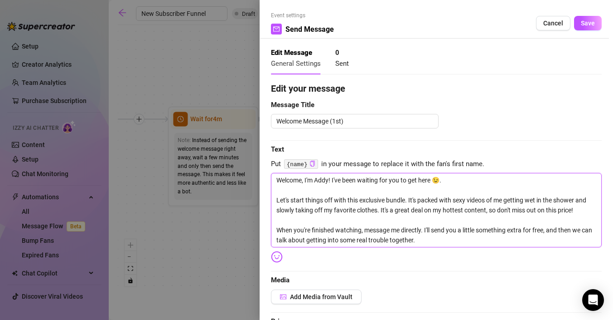
drag, startPoint x: 468, startPoint y: 199, endPoint x: 455, endPoint y: 199, distance: 12.7
click at [455, 199] on textarea "Welcome, I'm Addy! I've been waiting for you to get here 😉. Let's start things …" at bounding box center [436, 210] width 331 height 74
type textarea "Welcome, I'm Addy! I've been waiting for you to get here 😉. Let's start things …"
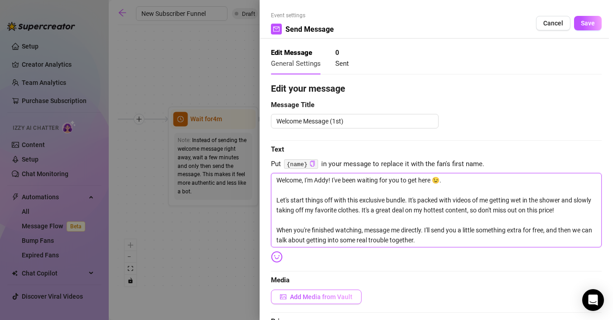
type textarea "Welcome, I'm Addy! I've been waiting for you to get here 😉. Let's start things …"
click at [324, 295] on span "Add Media from Vault" at bounding box center [321, 296] width 63 height 7
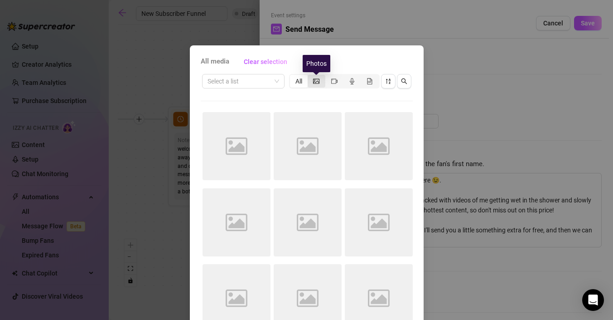
click at [317, 79] on icon "picture" at bounding box center [316, 81] width 6 height 6
click at [310, 76] on input "segmented control" at bounding box center [310, 76] width 0 height 0
click at [334, 82] on icon "video-camera" at bounding box center [334, 80] width 6 height 5
click at [328, 76] on input "segmented control" at bounding box center [328, 76] width 0 height 0
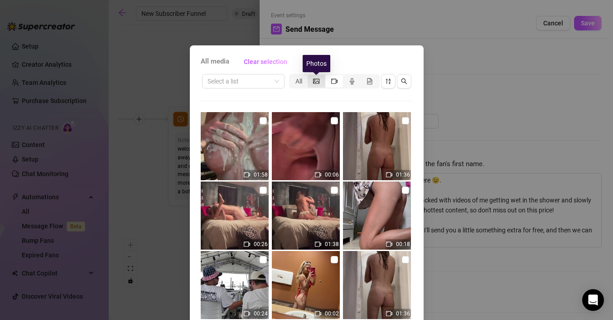
click at [315, 82] on icon "picture" at bounding box center [316, 81] width 6 height 6
click at [310, 76] on input "segmented control" at bounding box center [310, 76] width 0 height 0
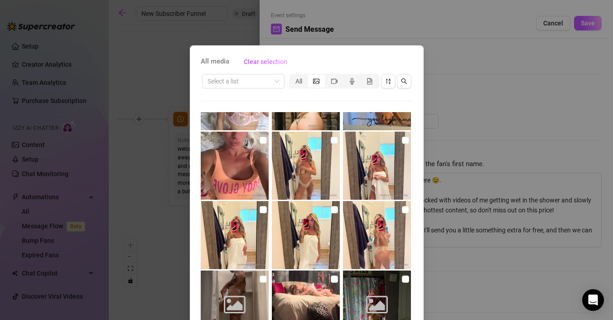
scroll to position [431, 0]
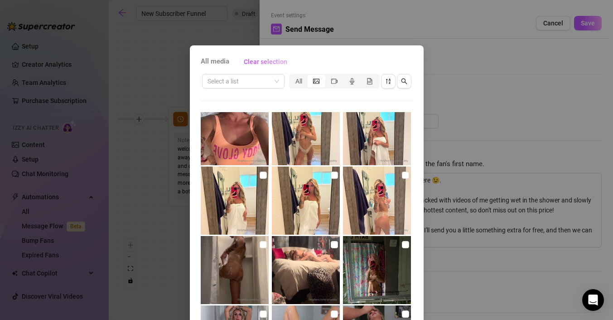
click at [323, 212] on img at bounding box center [306, 200] width 68 height 68
checkbox input "true"
click at [245, 202] on img at bounding box center [235, 200] width 68 height 68
checkbox input "true"
click at [367, 133] on img at bounding box center [377, 131] width 68 height 68
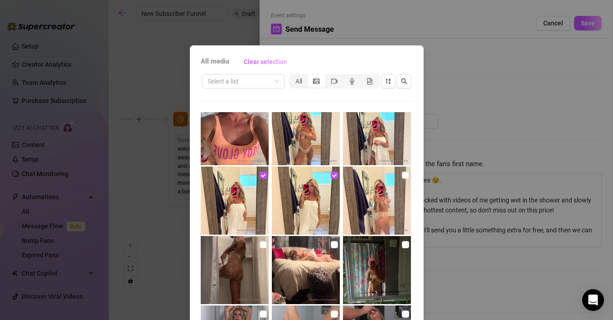
checkbox input "true"
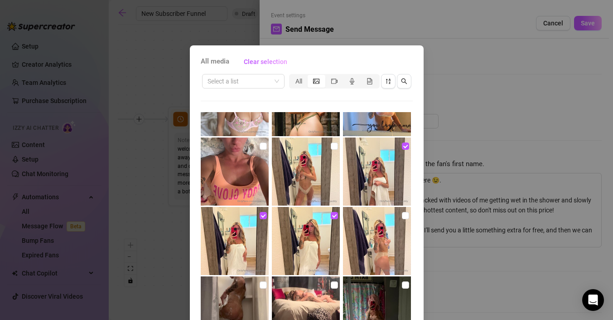
scroll to position [388, 0]
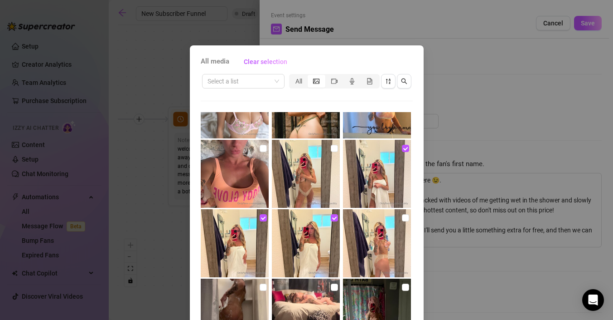
click at [315, 179] on img at bounding box center [306, 174] width 68 height 68
checkbox input "true"
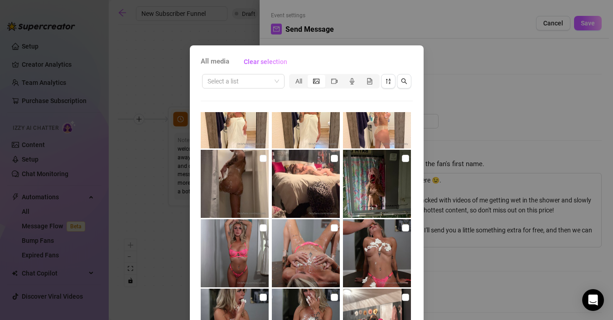
scroll to position [516, 0]
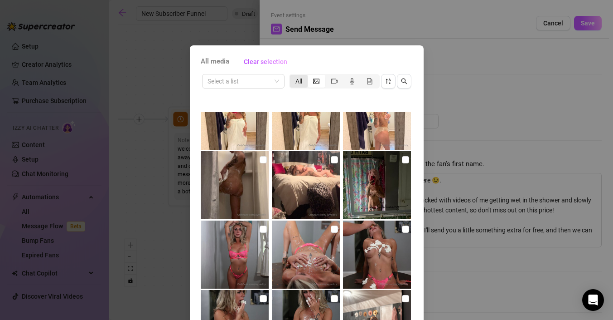
click at [300, 84] on div "All" at bounding box center [299, 81] width 18 height 13
click at [292, 76] on input "All" at bounding box center [292, 76] width 0 height 0
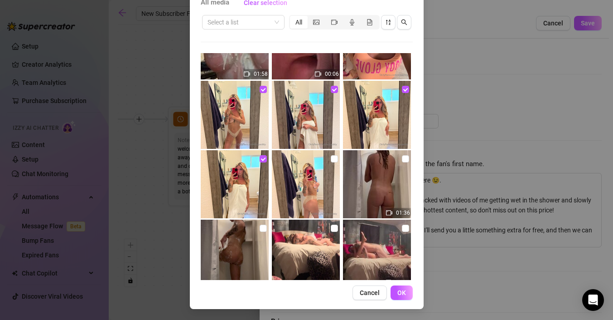
scroll to position [457, 0]
click at [319, 198] on img at bounding box center [306, 184] width 68 height 68
checkbox input "true"
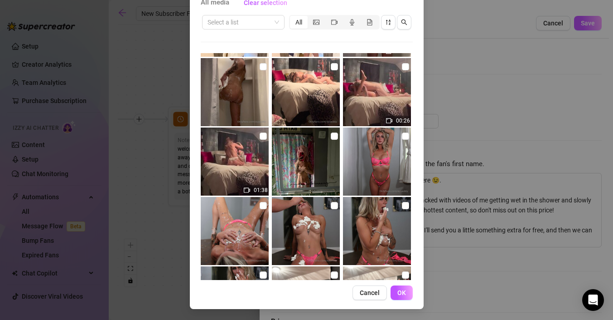
scroll to position [626, 0]
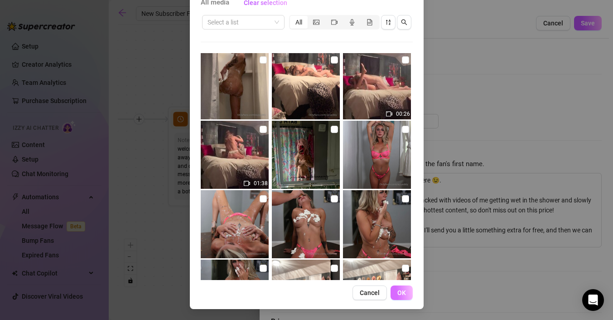
click at [407, 290] on button "OK" at bounding box center [402, 292] width 22 height 15
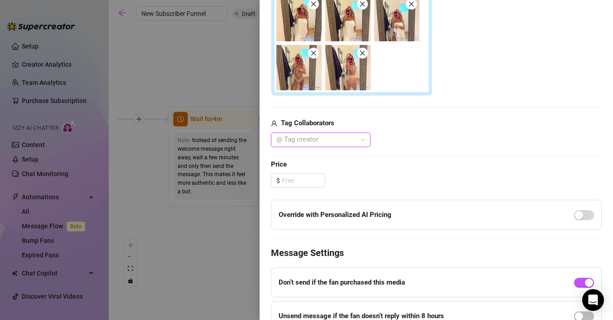
scroll to position [251, 0]
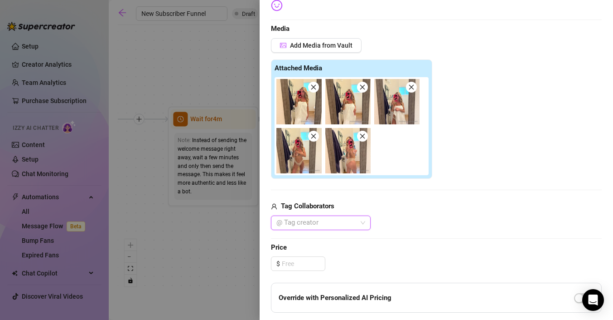
click at [302, 153] on img at bounding box center [298, 150] width 45 height 45
click at [311, 220] on div at bounding box center [316, 222] width 87 height 13
click at [351, 199] on div "Add Media from Vault Attached Media Tag Collaborators @ Tag creator" at bounding box center [436, 134] width 331 height 192
click at [300, 262] on input at bounding box center [303, 264] width 43 height 14
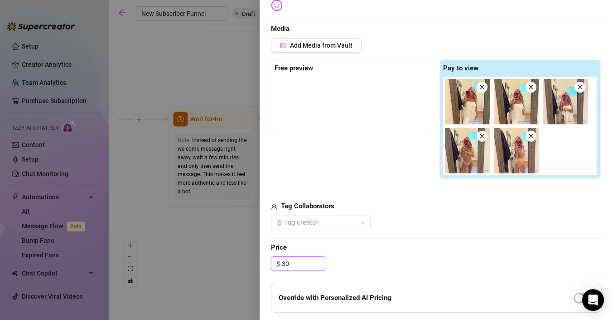
type input "3"
type input "29.99"
click at [392, 252] on span "Price" at bounding box center [436, 247] width 331 height 11
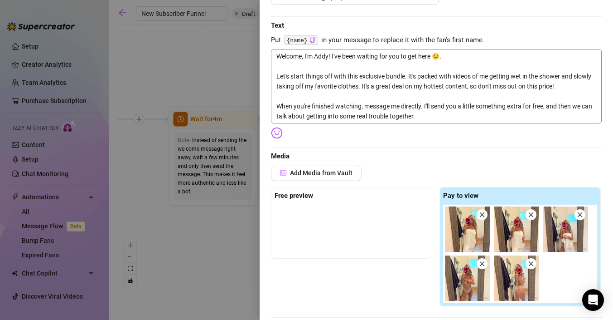
scroll to position [105, 0]
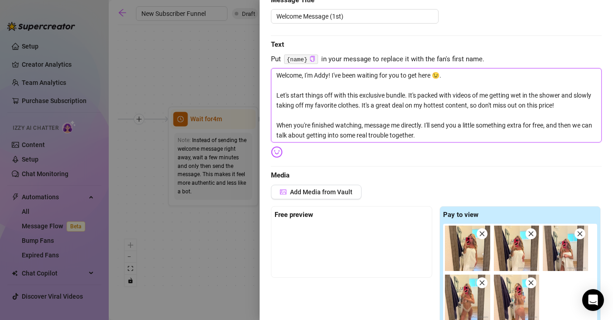
drag, startPoint x: 564, startPoint y: 94, endPoint x: 475, endPoint y: 99, distance: 89.0
click at [475, 99] on textarea "Welcome, I'm Addy! I've been waiting for you to get here 😉. Let's start things …" at bounding box center [436, 105] width 331 height 74
click at [452, 93] on textarea "Welcome, I'm Addy! I've been waiting for you to get here 😉. Let's start things …" at bounding box center [436, 105] width 331 height 74
drag, startPoint x: 455, startPoint y: 94, endPoint x: 481, endPoint y: 94, distance: 25.4
click at [481, 94] on textarea "Welcome, I'm Addy! I've been waiting for you to get here 😉. Let's start things …" at bounding box center [436, 105] width 331 height 74
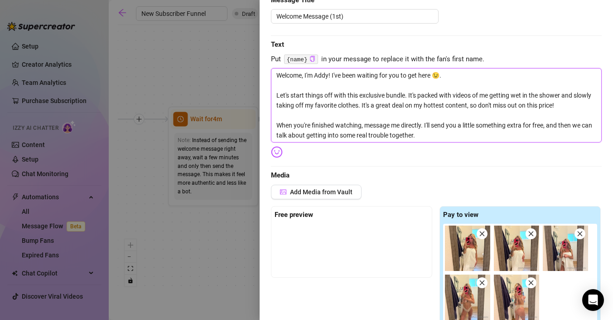
type textarea "Welcome, I'm Addy! I've been waiting for you to get here 😉. Let's start things …"
drag, startPoint x: 497, startPoint y: 95, endPoint x: 485, endPoint y: 95, distance: 11.8
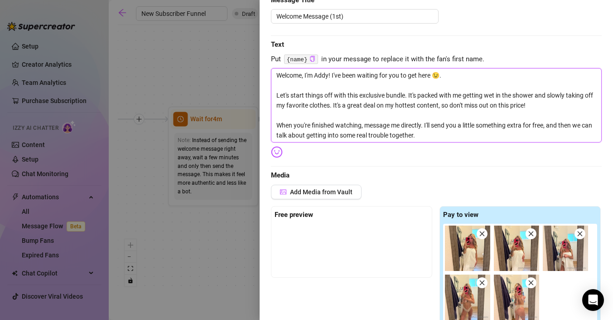
click at [485, 95] on textarea "Welcome, I'm Addy! I've been waiting for you to get here 😉. Let's start things …" at bounding box center [436, 105] width 331 height 74
type textarea "Welcome, I'm Addy! I've been waiting for you to get here 😉. Let's start things …"
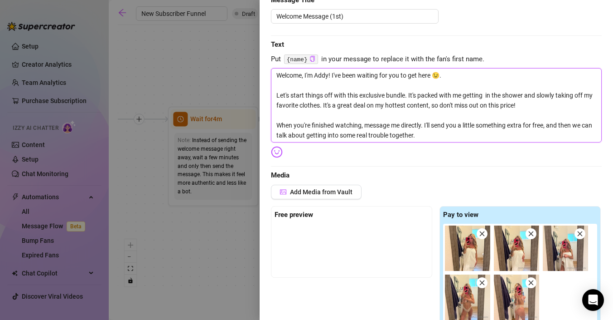
type textarea "Welcome, I'm Addy! I've been waiting for you to get here 😉. Let's start things …"
drag, startPoint x: 361, startPoint y: 123, endPoint x: 310, endPoint y: 128, distance: 50.6
click at [310, 128] on textarea "Welcome, I'm Addy! I've been waiting for you to get here 😉. Let's start things …" at bounding box center [436, 105] width 331 height 74
click at [363, 126] on textarea "Welcome, I'm Addy! I've been waiting for you to get here 😉. Let's start things …" at bounding box center [436, 105] width 331 height 74
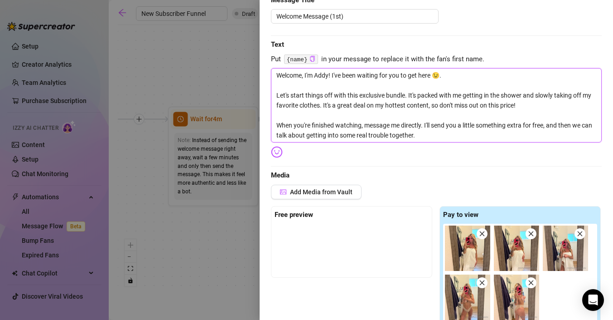
drag, startPoint x: 422, startPoint y: 124, endPoint x: 265, endPoint y: 127, distance: 157.7
click at [265, 127] on div "Event settings Send Message Cancel Save Edit Message General Settings 0 Sent Ed…" at bounding box center [436, 160] width 353 height 320
type textarea "Welcome, I'm Addy! I've been waiting for you to get here 😉. Let's start things …"
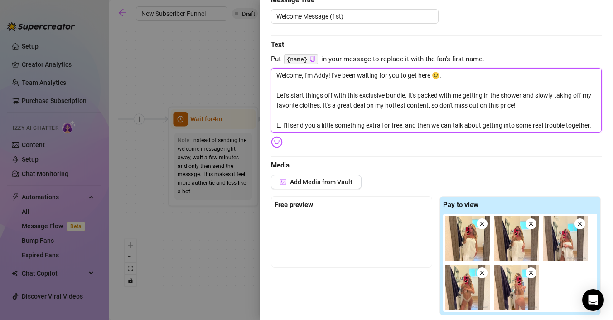
type textarea "Welcome, I'm Addy! I've been waiting for you to get here 😉. Let's start things …"
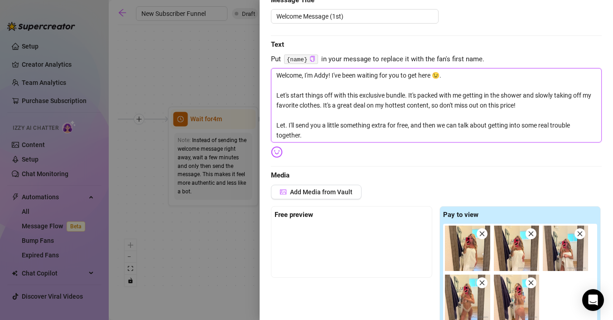
type textarea "Welcome, I'm Addy! I've been waiting for you to get here 😉. Let's start things …"
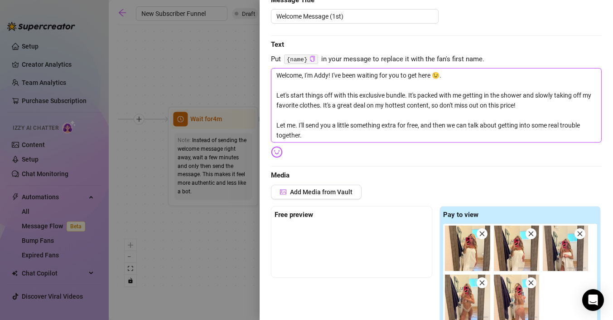
type textarea "Welcome, I'm Addy! I've been waiting for you to get here 😉. Let's start things …"
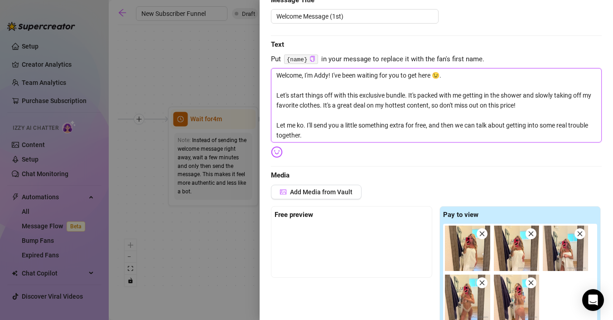
type textarea "Welcome, I'm Addy! I've been waiting for you to get here 😉. Let's start things …"
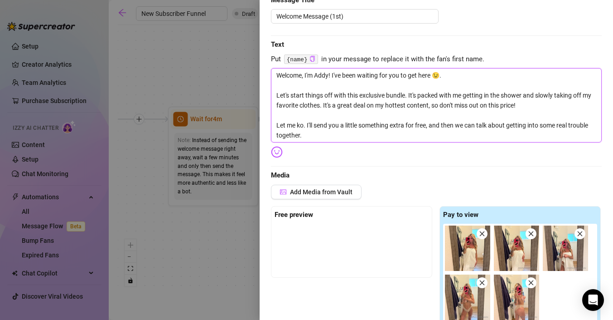
type textarea "Welcome, I'm Addy! I've been waiting for you to get here 😉. Let's start things …"
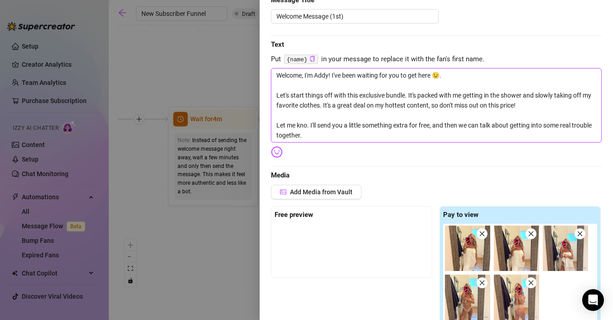
type textarea "Welcome, I'm Addy! I've been waiting for you to get here 😉. Let's start things …"
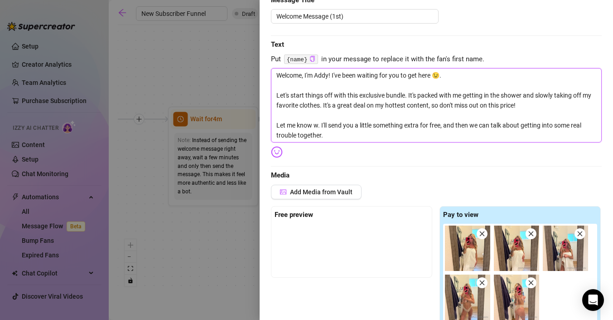
type textarea "Welcome, I'm Addy! I've been waiting for you to get here 😉. Let's start things …"
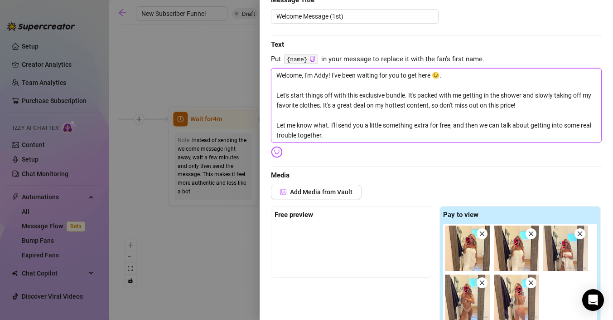
type textarea "Welcome, I'm Addy! I've been waiting for you to get here 😉. Let's start things …"
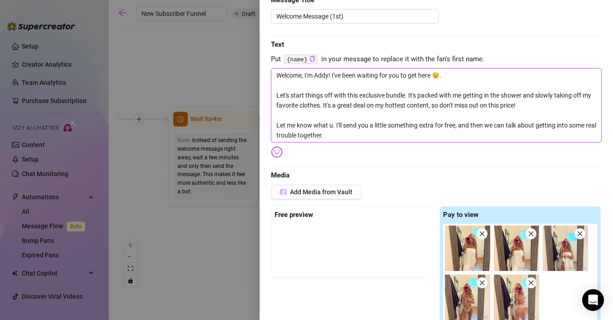
type textarea "Welcome, I'm Addy! I've been waiting for you to get here 😉. Let's start things …"
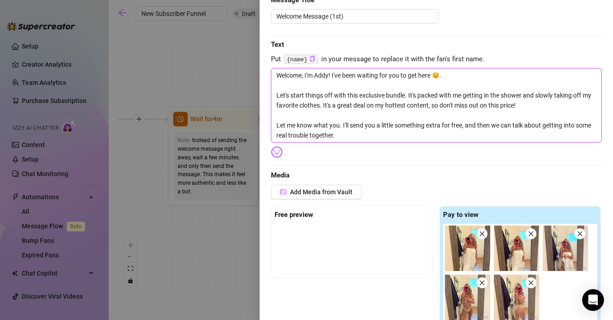
type textarea "Welcome, I'm Addy! I've been waiting for you to get here 😉. Let's start things …"
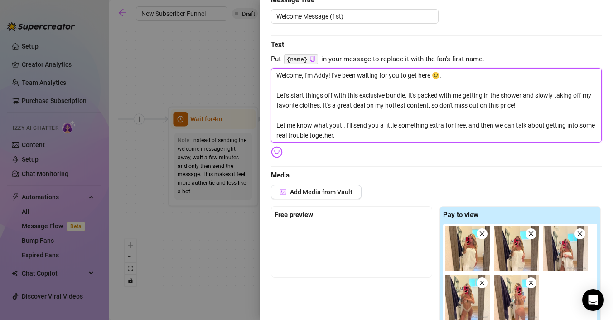
type textarea "Welcome, I'm Addy! I've been waiting for you to get here 😉. Let's start things …"
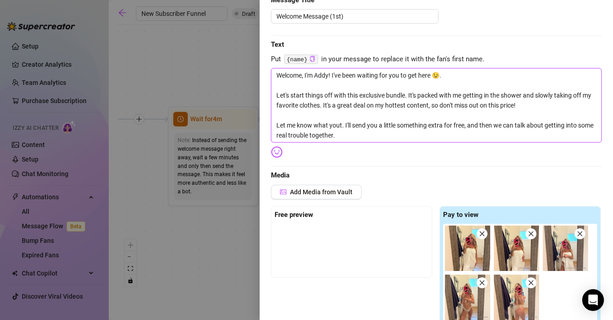
type textarea "Welcome, I'm Addy! I've been waiting for you to get here 😉. Let's start things …"
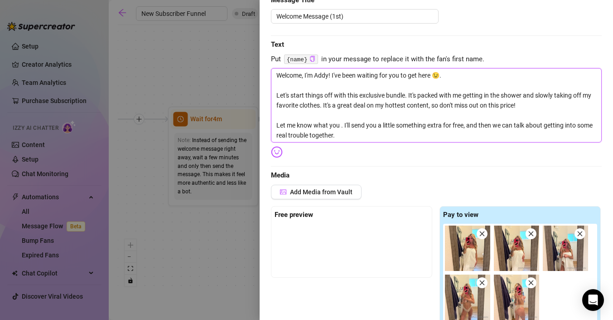
type textarea "Welcome, I'm Addy! I've been waiting for you to get here 😉. Let's start things …"
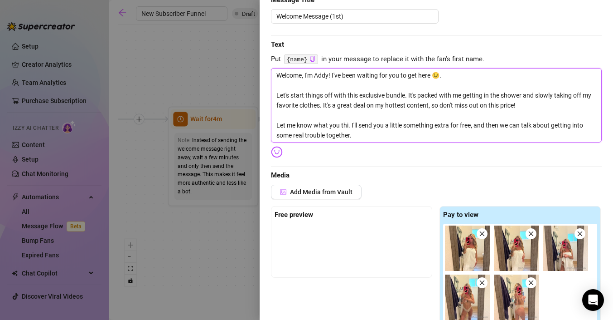
type textarea "Welcome, I'm Addy! I've been waiting for you to get here 😉. Let's start things …"
click at [424, 126] on textarea "Welcome, I'm Addy! I've been waiting for you to get here 😉. Let's start things …" at bounding box center [436, 105] width 331 height 74
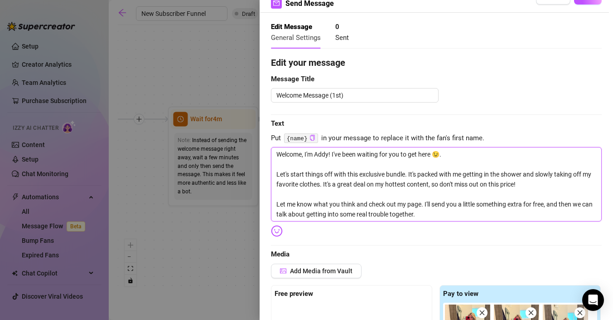
scroll to position [0, 0]
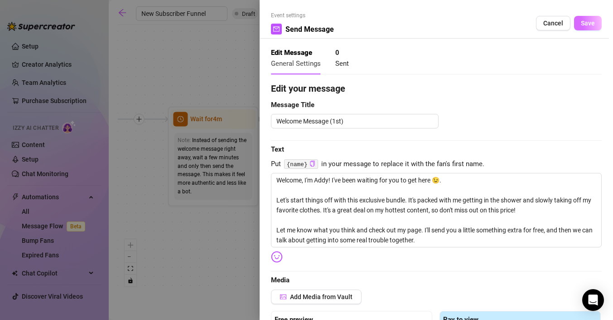
click at [592, 22] on span "Save" at bounding box center [588, 22] width 14 height 7
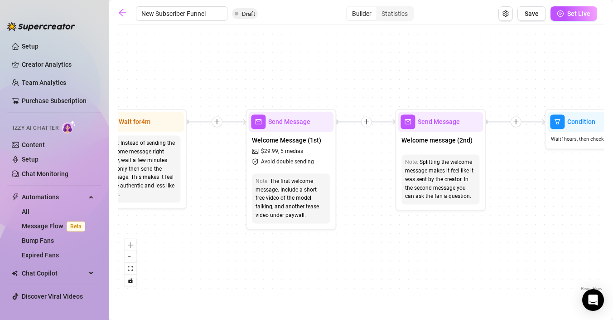
drag, startPoint x: 497, startPoint y: 225, endPoint x: 425, endPoint y: 228, distance: 71.7
click at [425, 228] on div "If True If True If True If False If False If False If True If False Merge Merge…" at bounding box center [361, 160] width 486 height 263
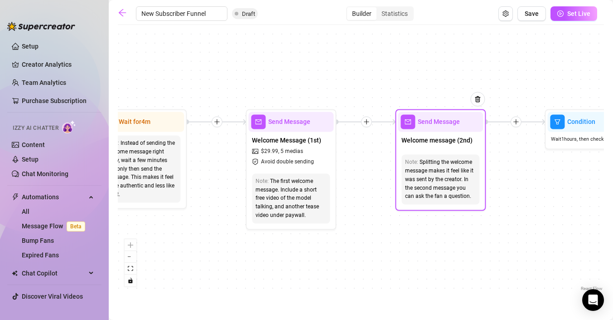
click at [437, 145] on div "Welcome message (2nd)" at bounding box center [440, 140] width 85 height 19
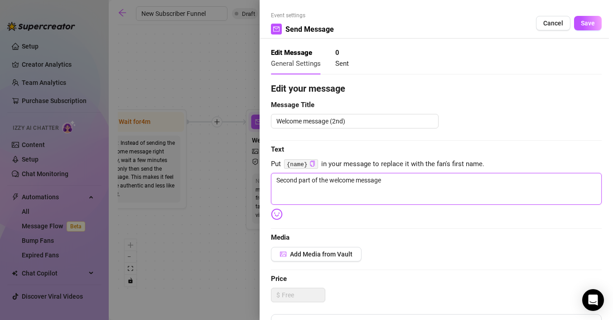
drag, startPoint x: 436, startPoint y: 187, endPoint x: 204, endPoint y: 178, distance: 231.8
click at [204, 178] on div "Event settings Send Message Cancel Save Edit Message General Settings 0 Sent Ed…" at bounding box center [306, 160] width 613 height 320
click at [276, 210] on img at bounding box center [277, 214] width 12 height 12
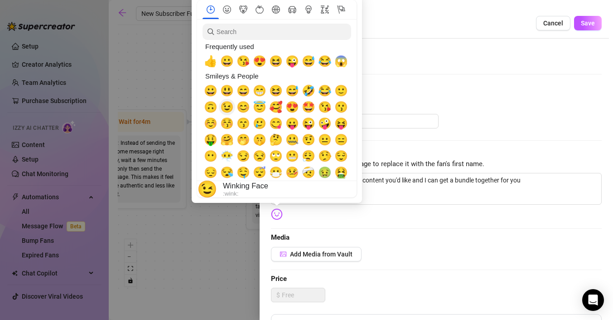
click at [229, 111] on span "😉" at bounding box center [227, 107] width 14 height 13
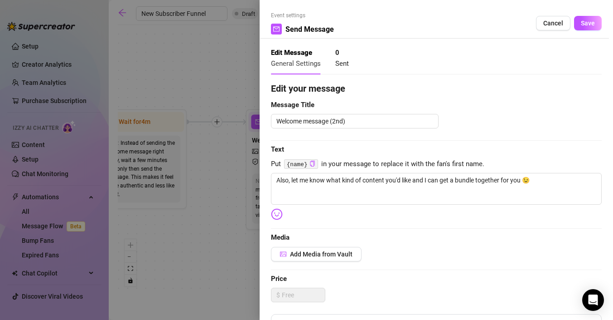
click at [462, 245] on div "Edit your message Message Title Welcome message (2nd) Text Put {name} in your m…" at bounding box center [436, 280] width 331 height 397
click at [590, 22] on span "Save" at bounding box center [588, 22] width 14 height 7
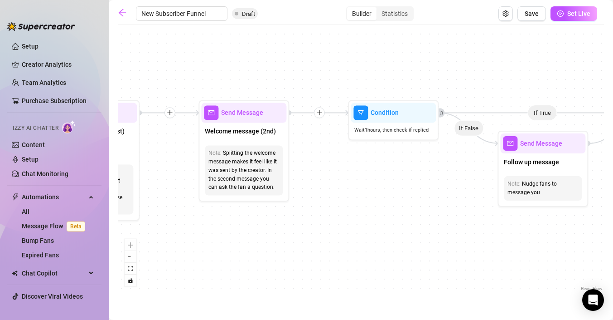
drag, startPoint x: 501, startPoint y: 237, endPoint x: 302, endPoint y: 228, distance: 199.1
click at [302, 228] on div "If True If True If True If False If False If False If True If False Merge Merge…" at bounding box center [361, 160] width 486 height 263
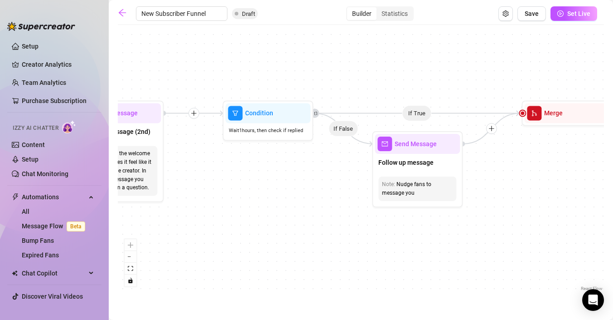
drag, startPoint x: 426, startPoint y: 218, endPoint x: 278, endPoint y: 218, distance: 148.7
click at [278, 218] on div "If True If True If True If False If False If False If True If False Merge Merge…" at bounding box center [361, 160] width 486 height 263
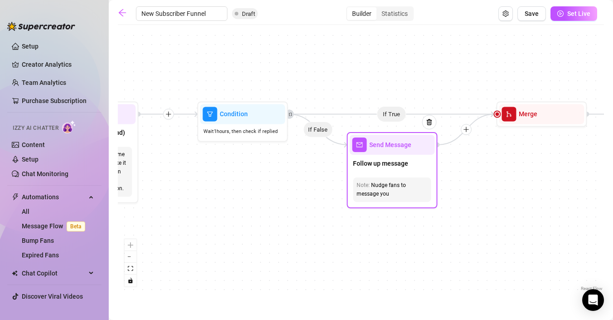
click at [399, 199] on div "Note: Nudge fans to message you" at bounding box center [392, 189] width 78 height 24
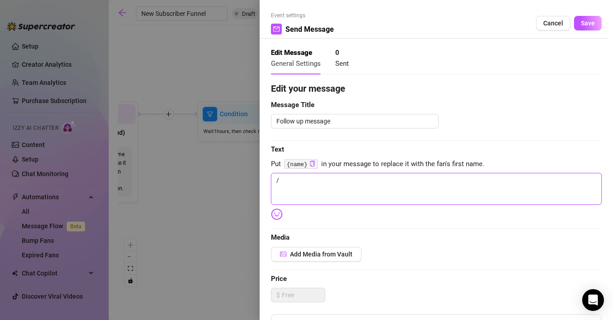
drag, startPoint x: 420, startPoint y: 188, endPoint x: 301, endPoint y: 169, distance: 120.2
click at [301, 169] on div "Edit your message Message Title Follow up message Text Put {name} in your messa…" at bounding box center [436, 280] width 331 height 397
click at [389, 251] on div "Add Media from Vault" at bounding box center [436, 254] width 331 height 15
click at [553, 23] on span "Cancel" at bounding box center [553, 22] width 20 height 7
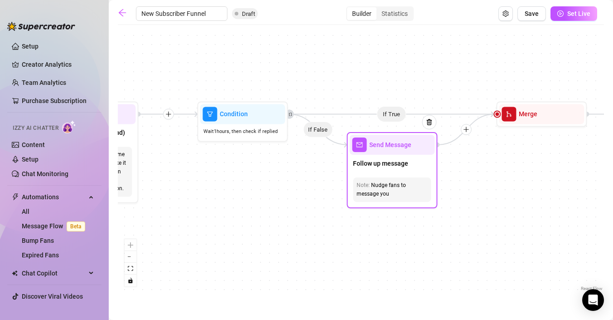
click at [385, 155] on div "Follow up message" at bounding box center [391, 164] width 85 height 19
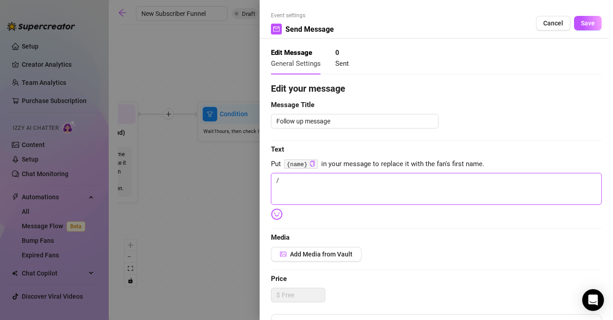
click at [391, 182] on textarea "/" at bounding box center [436, 189] width 331 height 32
click at [312, 163] on icon "copy" at bounding box center [313, 163] width 6 height 6
click at [282, 184] on textarea "/" at bounding box center [436, 189] width 331 height 32
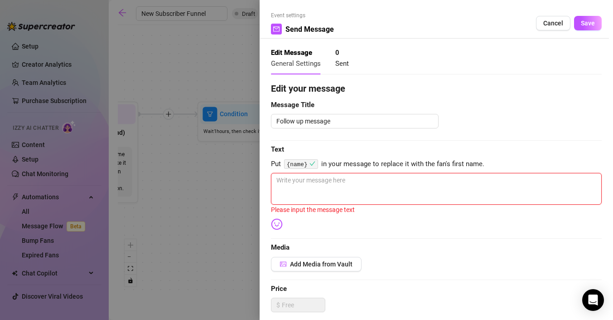
paste textarea "{name}"
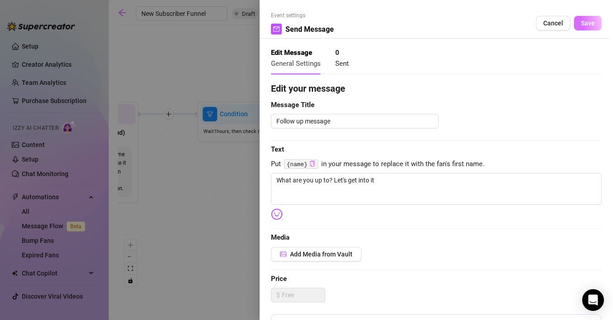
click at [585, 22] on span "Save" at bounding box center [588, 22] width 14 height 7
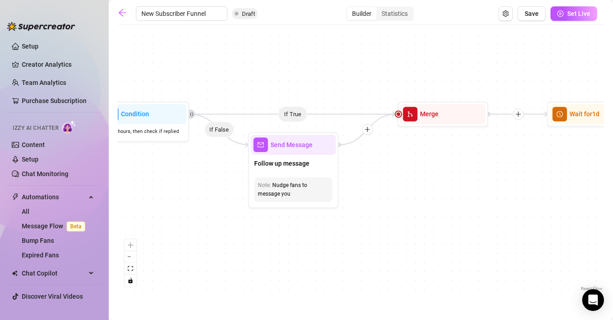
drag, startPoint x: 518, startPoint y: 226, endPoint x: 263, endPoint y: 228, distance: 255.2
click at [263, 228] on div "If True If True If True If False If False If False If True If False Merge Merge…" at bounding box center [361, 160] width 486 height 263
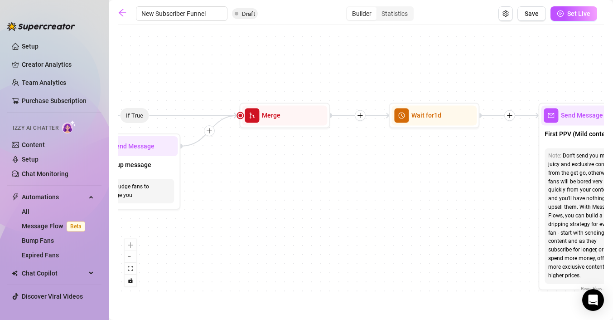
drag, startPoint x: 392, startPoint y: 203, endPoint x: 229, endPoint y: 215, distance: 163.1
click at [229, 215] on div "If True If True If True If False If False If False If True If False Merge Merge…" at bounding box center [361, 160] width 486 height 263
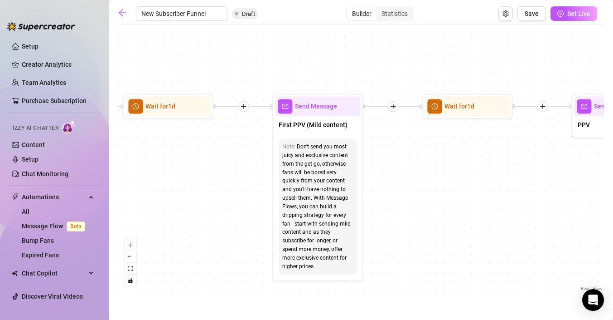
drag, startPoint x: 470, startPoint y: 194, endPoint x: 363, endPoint y: 173, distance: 109.1
click at [363, 173] on div "If True If True If True If False If False If False If True If False Merge Merge…" at bounding box center [361, 160] width 486 height 263
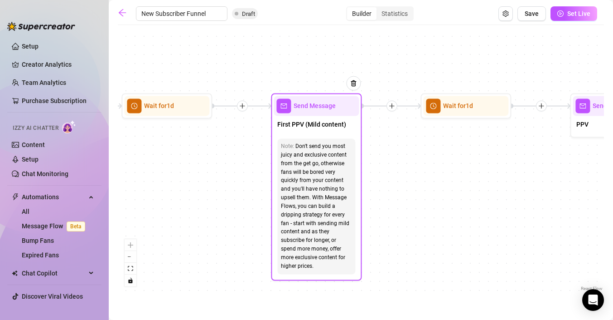
click at [312, 173] on div "Don't send you most juicy and exclusive content from the get go, otherwise fans…" at bounding box center [316, 206] width 71 height 128
click at [319, 116] on div "First PPV (Mild content)" at bounding box center [316, 125] width 85 height 19
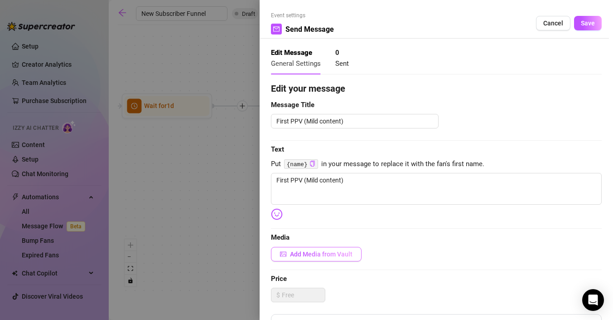
click at [304, 247] on button "Add Media from Vault" at bounding box center [316, 254] width 91 height 15
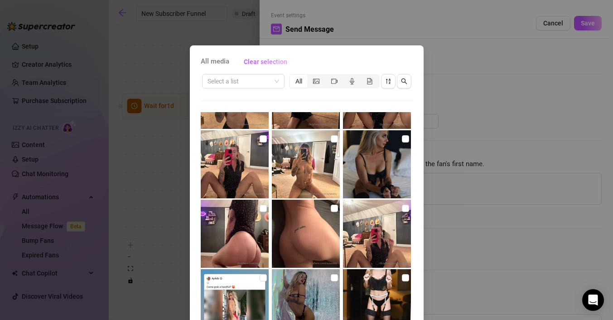
scroll to position [121, 0]
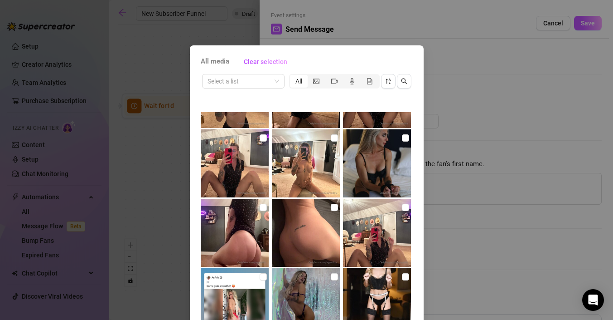
click at [247, 234] on img at bounding box center [235, 233] width 68 height 68
click at [372, 241] on img at bounding box center [377, 233] width 68 height 68
click at [233, 165] on img at bounding box center [235, 163] width 68 height 68
click at [266, 295] on img at bounding box center [235, 302] width 68 height 68
click at [310, 170] on img at bounding box center [306, 163] width 68 height 68
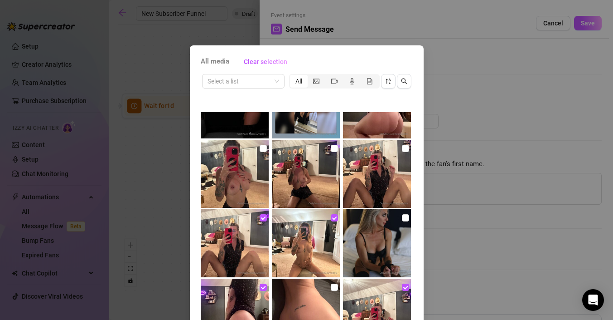
scroll to position [40, 0]
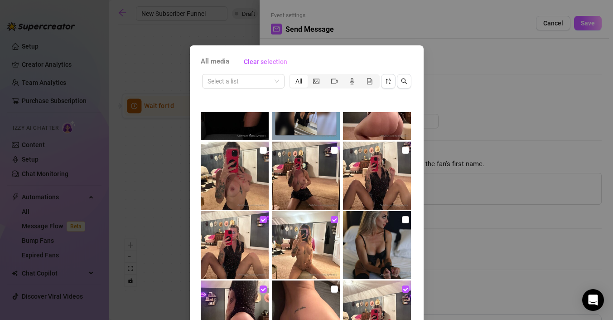
click at [375, 175] on img at bounding box center [377, 175] width 68 height 68
click at [317, 189] on img at bounding box center [306, 175] width 68 height 68
click at [251, 191] on img at bounding box center [235, 175] width 68 height 68
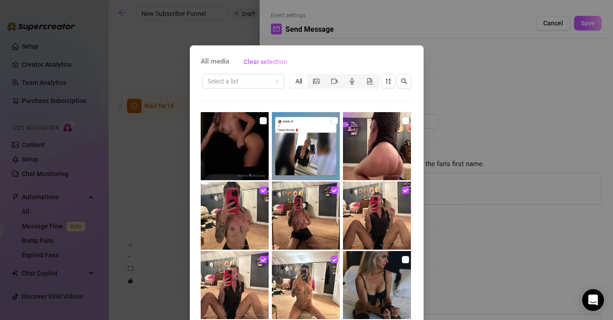
click at [387, 154] on img at bounding box center [377, 146] width 68 height 68
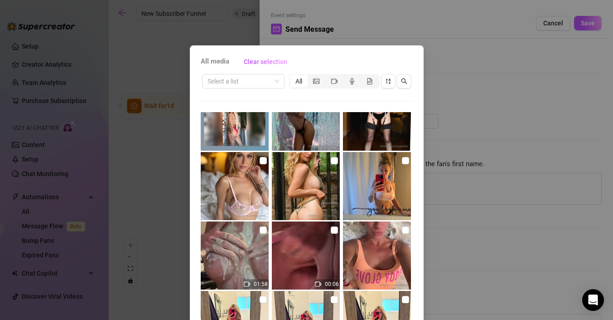
scroll to position [59, 0]
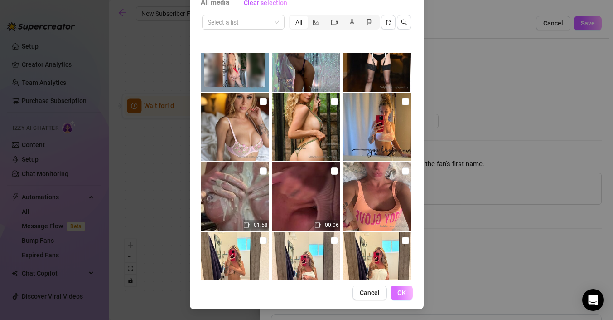
click at [407, 290] on button "OK" at bounding box center [402, 292] width 22 height 15
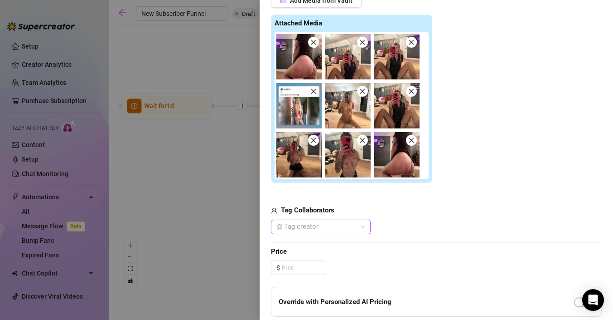
scroll to position [253, 0]
click at [315, 91] on icon "close" at bounding box center [313, 91] width 6 height 6
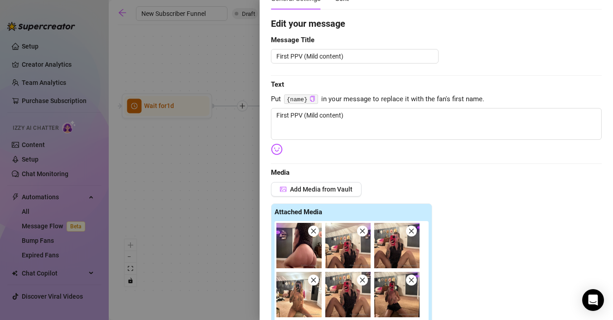
scroll to position [64, 0]
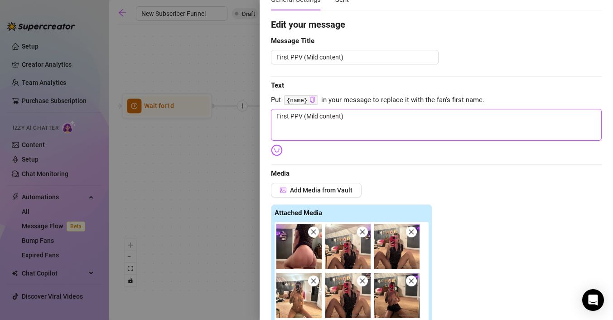
click at [368, 113] on textarea "First PPV (Mild content)" at bounding box center [436, 125] width 331 height 32
drag, startPoint x: 363, startPoint y: 114, endPoint x: 196, endPoint y: 101, distance: 167.7
click at [196, 101] on div "Event settings Send Message Cancel Save Edit Message General Settings 0 Sent Ed…" at bounding box center [306, 160] width 613 height 320
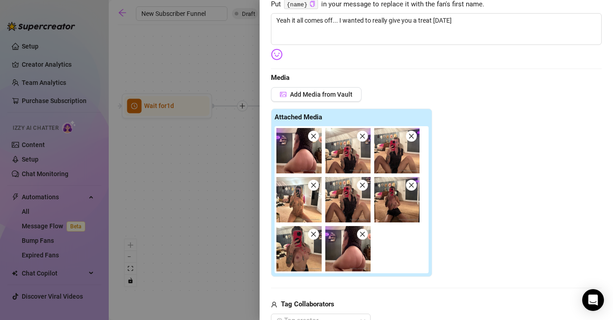
scroll to position [227, 0]
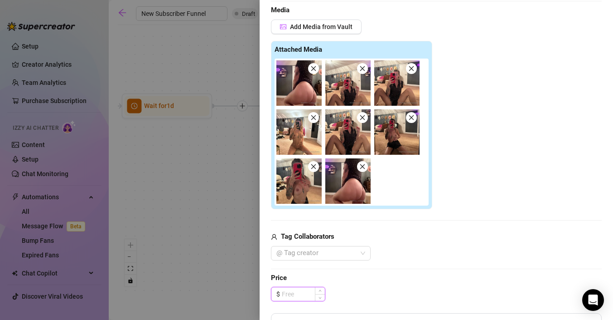
click at [296, 296] on input at bounding box center [303, 294] width 43 height 14
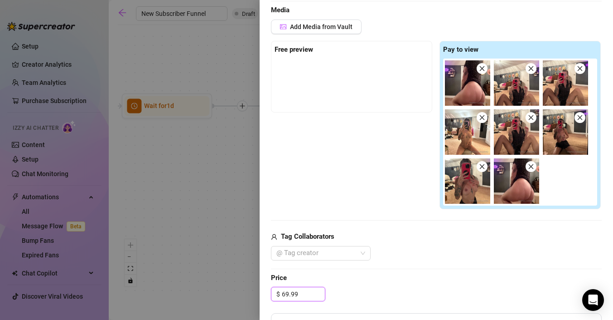
click at [482, 116] on icon "close" at bounding box center [482, 117] width 6 height 6
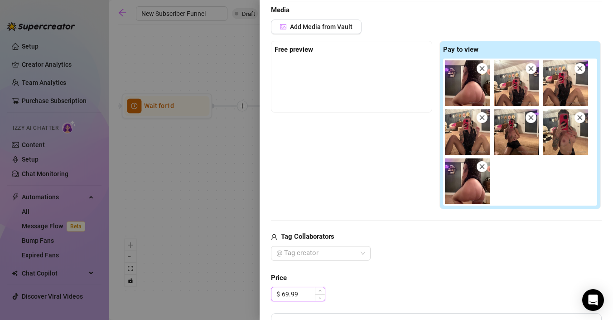
click at [287, 291] on input "69.99" at bounding box center [303, 294] width 43 height 14
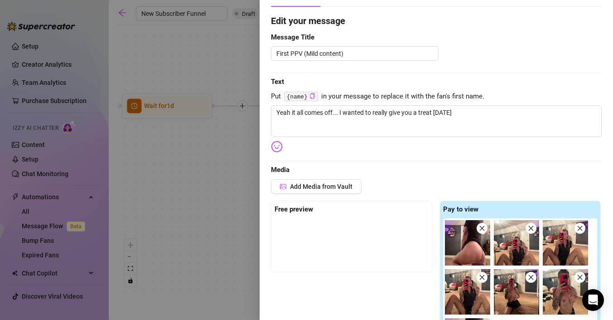
scroll to position [191, 0]
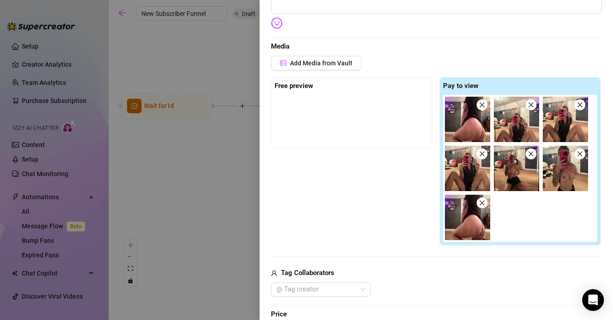
click at [481, 203] on icon "close" at bounding box center [482, 202] width 5 height 5
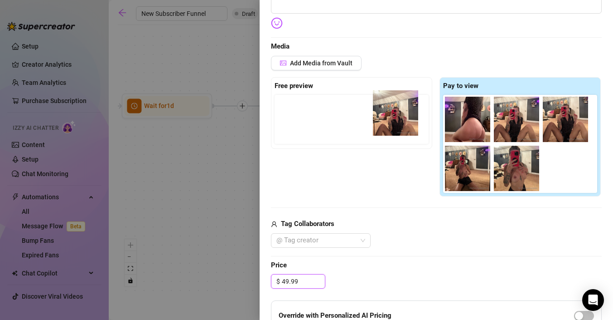
drag, startPoint x: 525, startPoint y: 127, endPoint x: 322, endPoint y: 106, distance: 203.6
click at [322, 106] on div "Free preview Pay to view" at bounding box center [436, 137] width 331 height 120
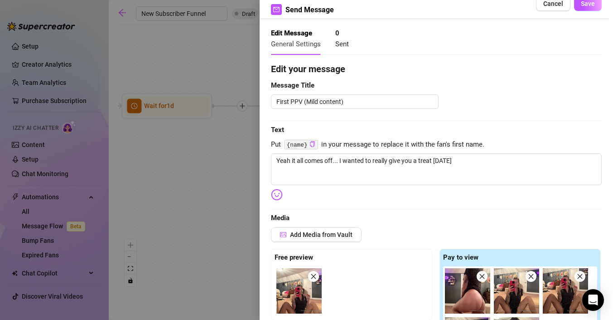
scroll to position [5, 0]
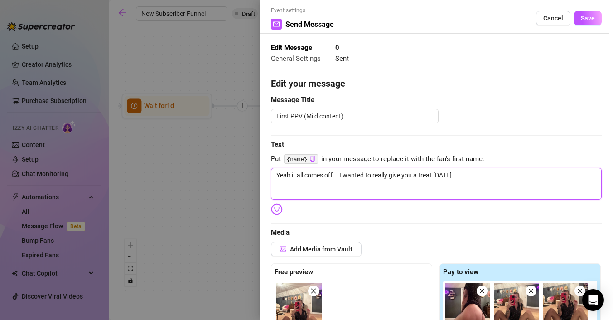
click at [469, 171] on textarea "Yeah it all comes off... I wanted to really give you a treat [DATE]" at bounding box center [436, 184] width 331 height 32
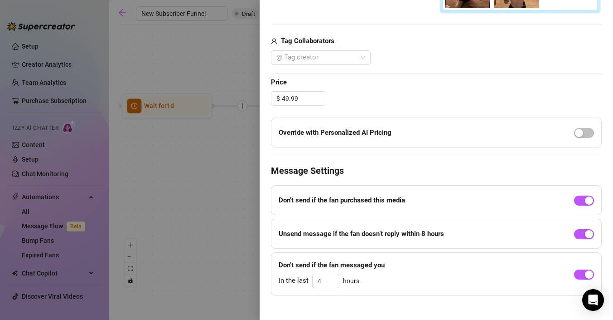
scroll to position [372, 0]
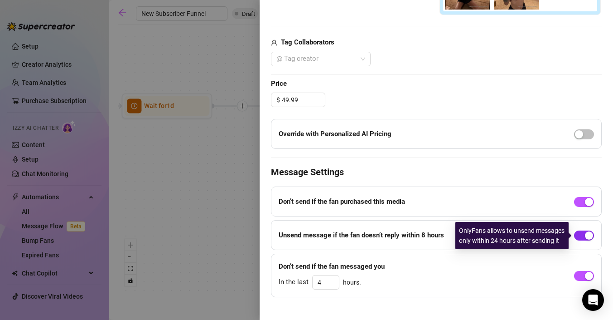
click at [583, 236] on span "button" at bounding box center [584, 235] width 20 height 10
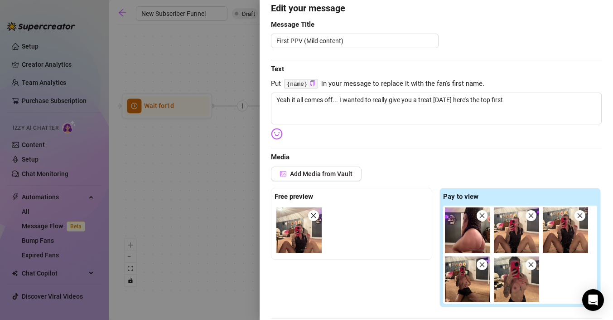
scroll to position [0, 0]
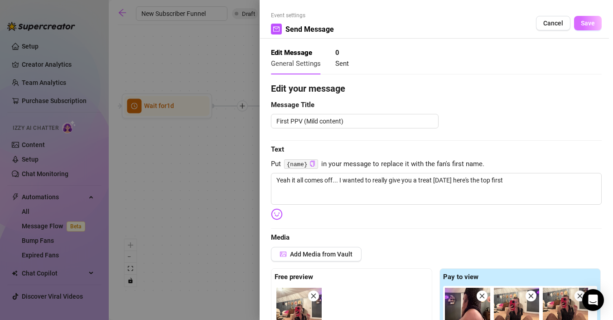
click at [587, 17] on button "Save" at bounding box center [588, 23] width 28 height 15
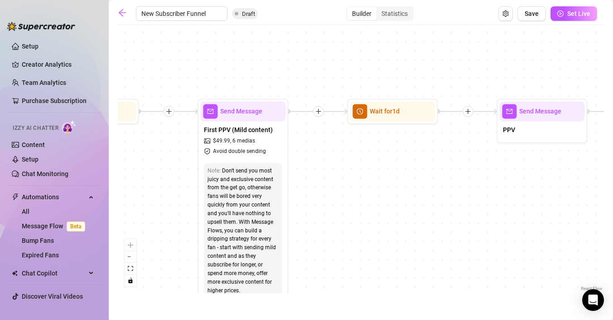
drag, startPoint x: 466, startPoint y: 215, endPoint x: 393, endPoint y: 221, distance: 73.6
click at [393, 221] on div "If True If True If True If False If False If False If True If False Merge Merge…" at bounding box center [361, 160] width 486 height 263
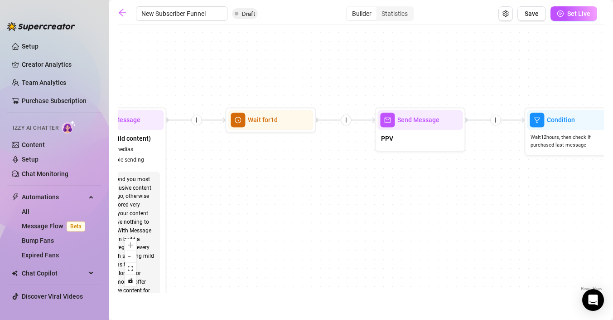
drag, startPoint x: 473, startPoint y: 205, endPoint x: 351, endPoint y: 214, distance: 122.2
click at [351, 214] on div "If True If True If True If False If False If False If True If False Merge Merge…" at bounding box center [361, 160] width 486 height 263
click at [407, 132] on div "PPV" at bounding box center [420, 139] width 85 height 19
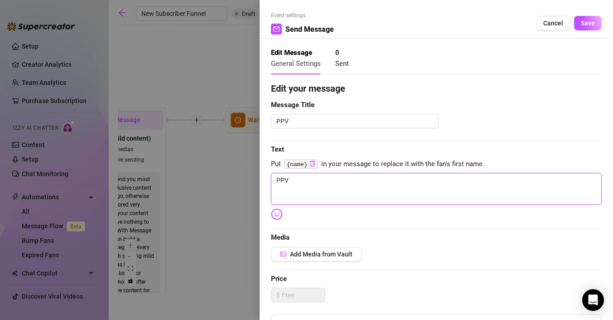
click at [386, 182] on textarea "PPV" at bounding box center [436, 189] width 331 height 32
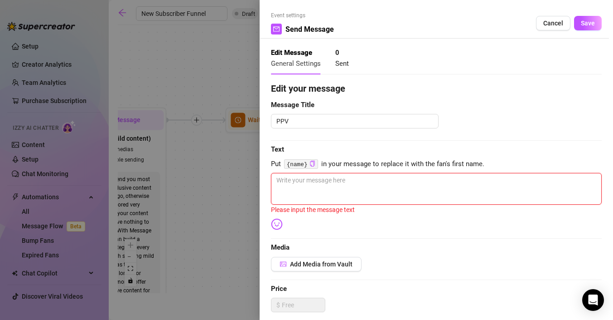
scroll to position [1, 0]
click at [300, 261] on span "Add Media from Vault" at bounding box center [321, 262] width 63 height 7
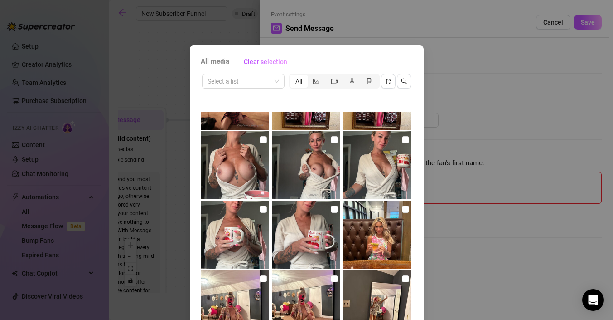
scroll to position [960, 0]
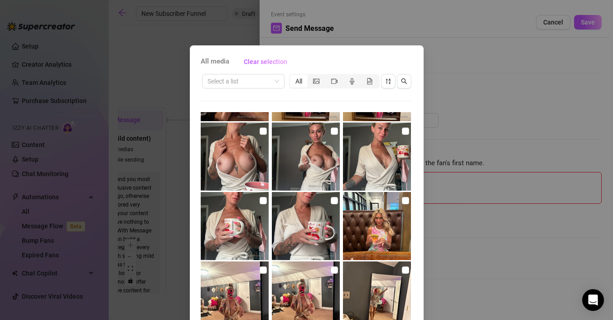
click at [325, 239] on img at bounding box center [306, 226] width 68 height 68
click at [237, 226] on img at bounding box center [235, 226] width 68 height 68
click at [374, 166] on img at bounding box center [377, 156] width 68 height 68
click at [311, 163] on img at bounding box center [306, 156] width 68 height 68
click at [245, 158] on img at bounding box center [235, 156] width 68 height 68
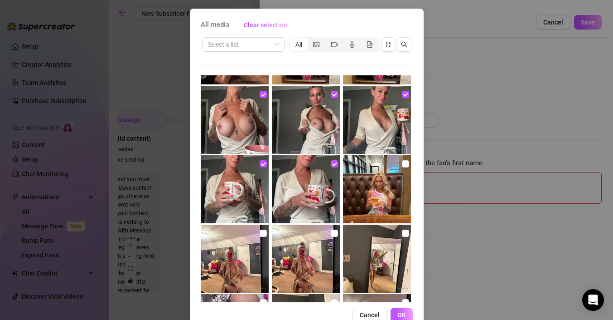
scroll to position [38, 0]
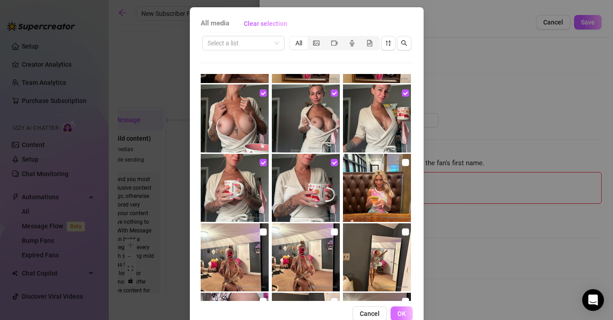
click at [401, 315] on span "OK" at bounding box center [401, 313] width 9 height 7
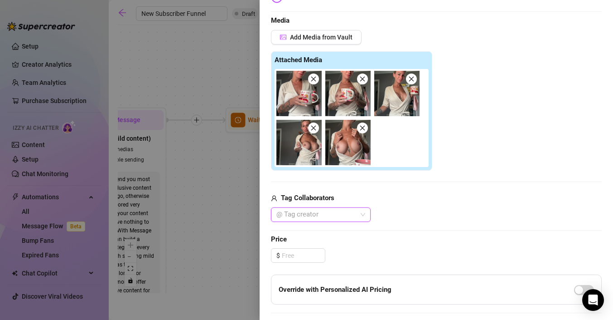
scroll to position [258, 0]
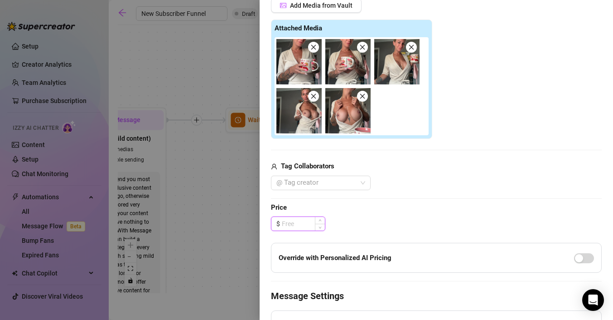
click at [299, 226] on input at bounding box center [303, 224] width 43 height 14
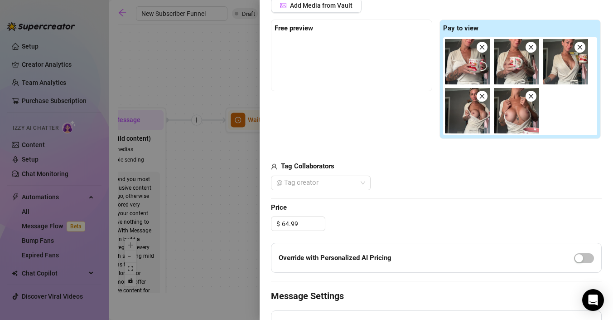
click at [380, 214] on div "Edit your message Message Title PPV Text Put {name} in your message to replace …" at bounding box center [436, 121] width 331 height 597
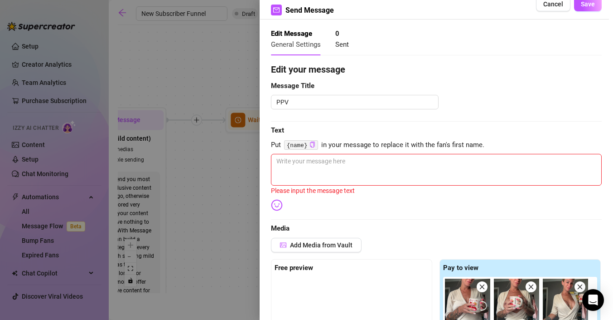
scroll to position [0, 0]
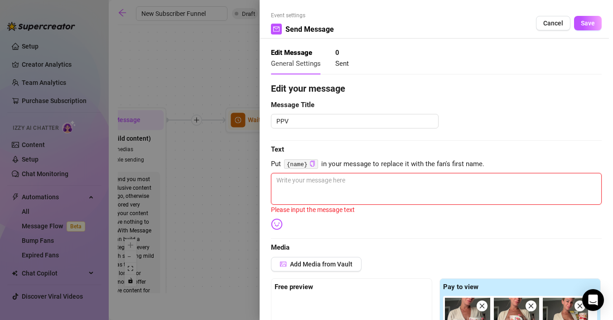
click at [348, 187] on textarea at bounding box center [436, 189] width 331 height 32
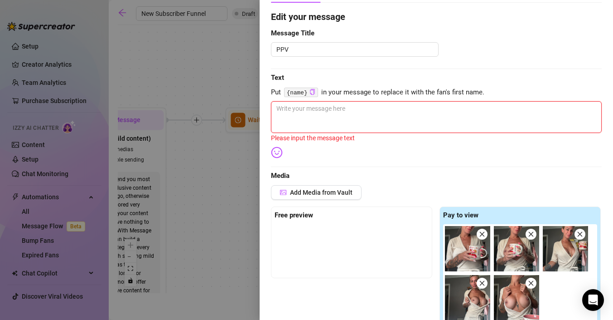
scroll to position [71, 0]
click at [353, 124] on textarea at bounding box center [436, 118] width 331 height 32
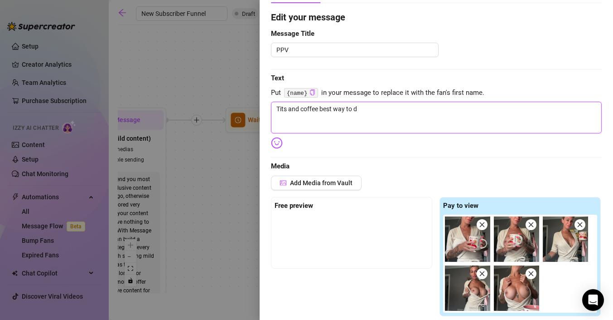
click at [318, 109] on textarea "Tits and coffee best way to d" at bounding box center [436, 118] width 331 height 32
click at [375, 108] on textarea "Tits and coffee, best way to d" at bounding box center [436, 118] width 331 height 32
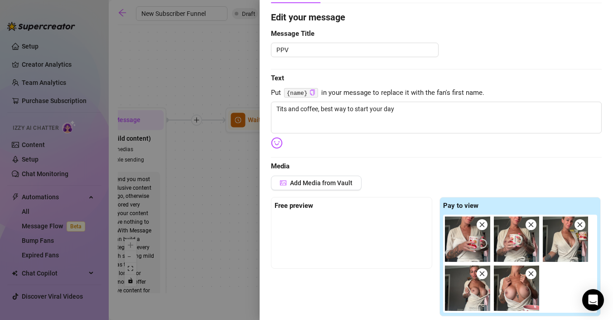
click at [281, 142] on body "Setup Creator Analytics Team Analytics Purchase Subscription Izzy AI Chatter Co…" at bounding box center [306, 160] width 613 height 320
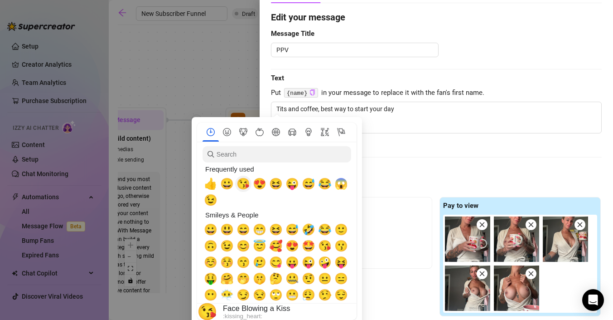
click at [248, 185] on span "😘" at bounding box center [244, 183] width 14 height 13
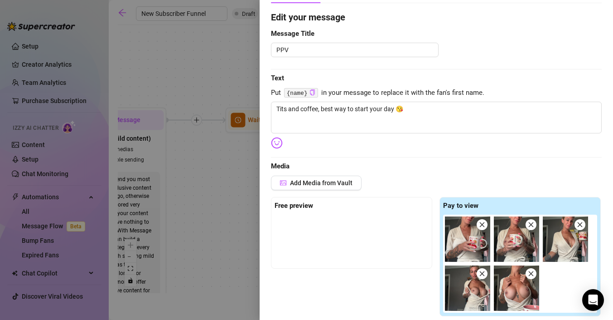
click at [468, 141] on div "Edit your message Message Title PPV Text Put {name} in your message to replace …" at bounding box center [436, 303] width 331 height 587
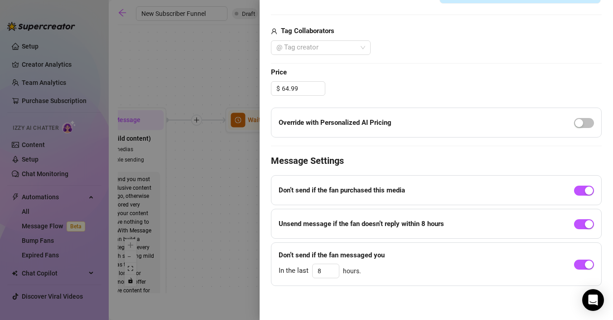
scroll to position [0, 0]
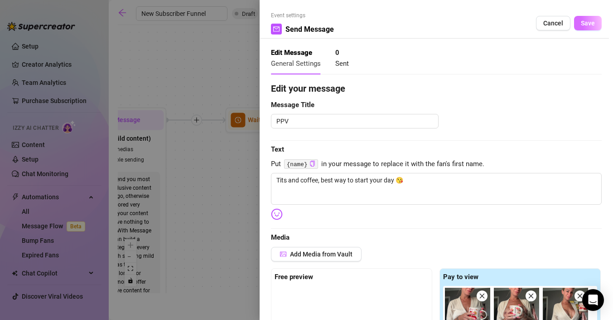
click at [592, 26] on span "Save" at bounding box center [588, 22] width 14 height 7
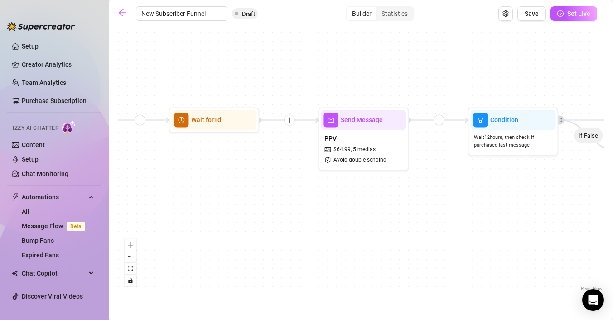
drag, startPoint x: 482, startPoint y: 206, endPoint x: 318, endPoint y: 203, distance: 164.1
click at [318, 203] on div "If True If True If True If False If False If False If True If False Merge Merge…" at bounding box center [361, 160] width 486 height 263
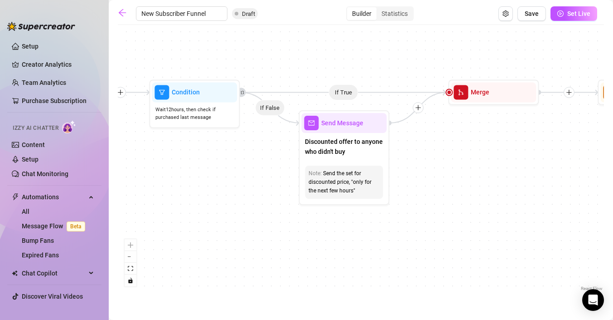
drag, startPoint x: 365, startPoint y: 207, endPoint x: 154, endPoint y: 183, distance: 212.6
click at [154, 183] on div "If True If True If True If False If False If False If True If False Merge Merge…" at bounding box center [361, 160] width 486 height 263
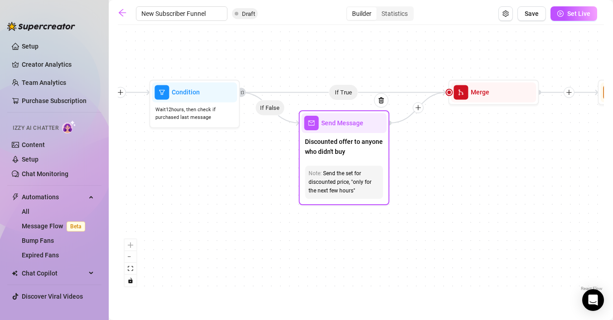
click at [353, 131] on div "Send Message" at bounding box center [343, 123] width 85 height 20
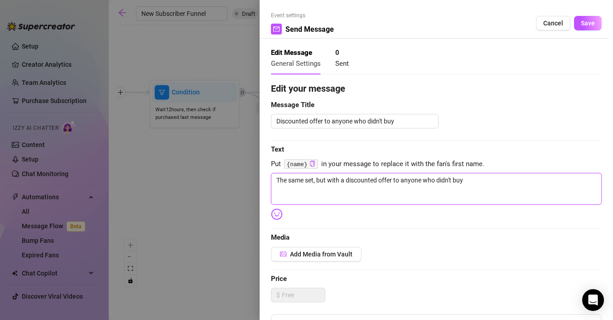
drag, startPoint x: 476, startPoint y: 184, endPoint x: 180, endPoint y: 159, distance: 297.0
click at [180, 159] on div "Event settings Send Message Cancel Save Edit Message General Settings 0 Sent Ed…" at bounding box center [306, 160] width 613 height 320
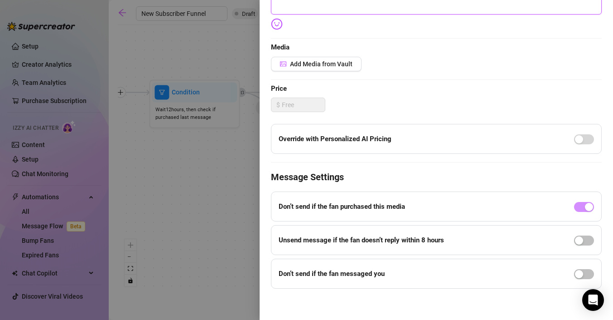
scroll to position [193, 0]
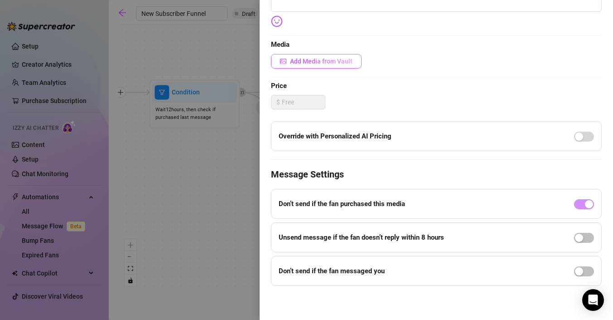
click at [327, 62] on span "Add Media from Vault" at bounding box center [321, 61] width 63 height 7
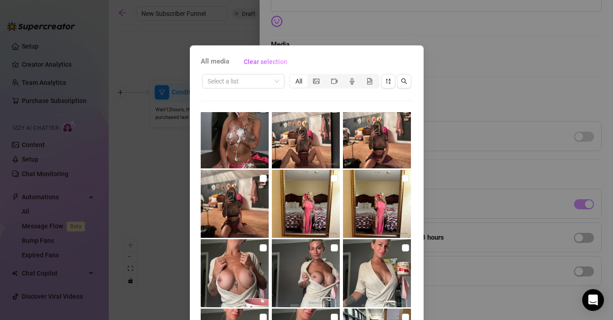
scroll to position [944, 0]
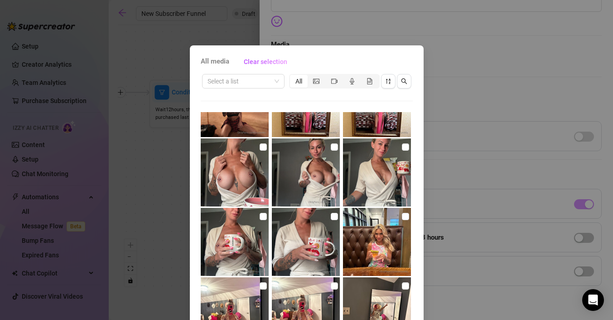
click at [318, 240] on img at bounding box center [306, 242] width 68 height 68
click at [221, 239] on img at bounding box center [235, 242] width 68 height 68
click at [249, 181] on img at bounding box center [235, 172] width 68 height 68
click at [329, 173] on img at bounding box center [306, 172] width 68 height 68
click at [372, 173] on img at bounding box center [377, 172] width 68 height 68
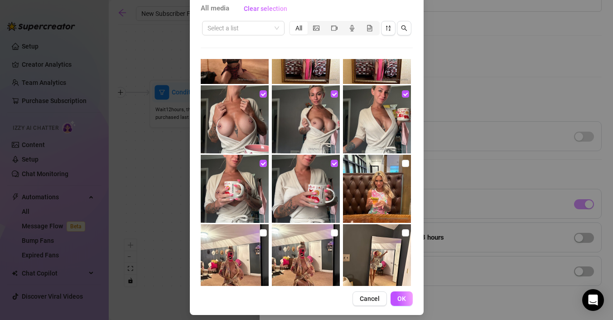
scroll to position [59, 0]
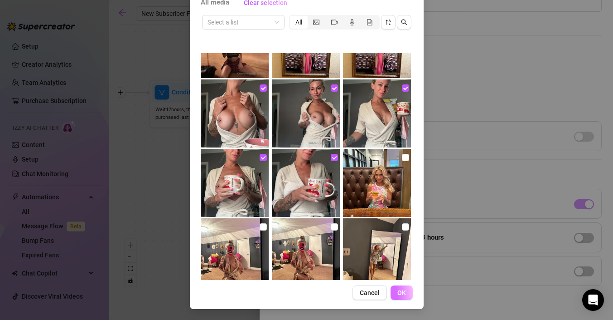
click at [404, 294] on span "OK" at bounding box center [401, 292] width 9 height 7
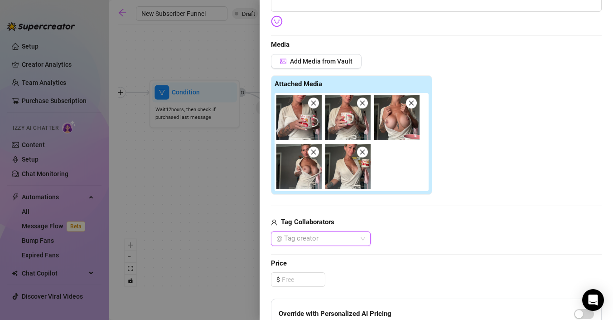
click at [301, 287] on div "Edit your message Message Title Discounted offer to anyone who didn't buy Text …" at bounding box center [436, 176] width 331 height 574
click at [301, 279] on input at bounding box center [303, 279] width 43 height 14
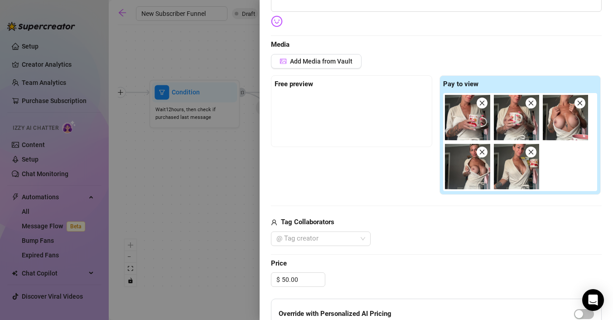
click at [392, 262] on span "Price" at bounding box center [436, 263] width 331 height 11
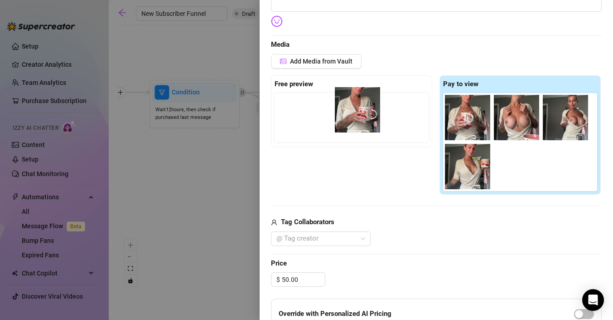
drag, startPoint x: 475, startPoint y: 129, endPoint x: 360, endPoint y: 121, distance: 114.9
click at [360, 121] on div "Free preview Pay to view" at bounding box center [436, 135] width 331 height 120
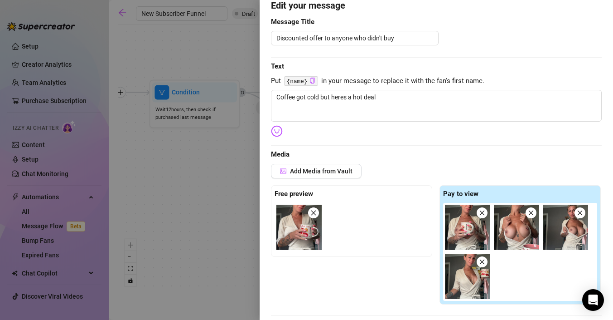
scroll to position [0, 0]
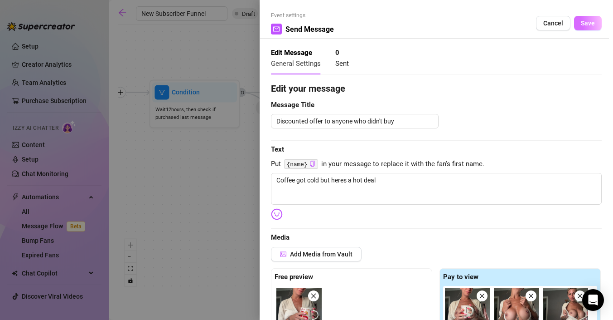
click at [592, 24] on span "Save" at bounding box center [588, 22] width 14 height 7
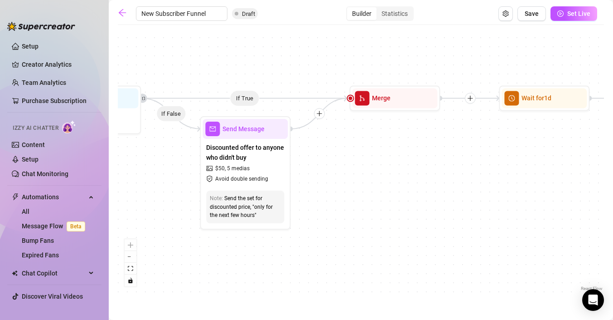
drag, startPoint x: 508, startPoint y: 206, endPoint x: 353, endPoint y: 225, distance: 156.2
click at [353, 225] on div "If True If True If True If False If False If False If True If False Merge Merge…" at bounding box center [361, 160] width 486 height 263
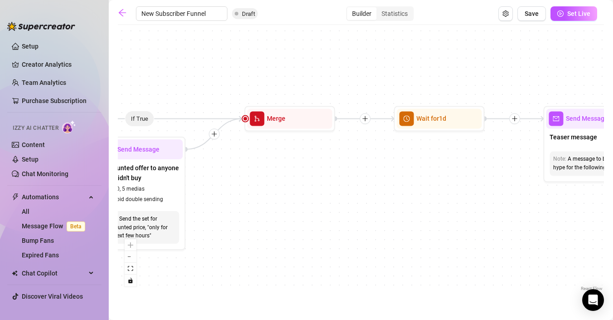
drag, startPoint x: 455, startPoint y: 206, endPoint x: 286, endPoint y: 215, distance: 169.3
click at [286, 215] on div "If True If True If True If False If False If False If True If False Merge Merge…" at bounding box center [361, 160] width 486 height 263
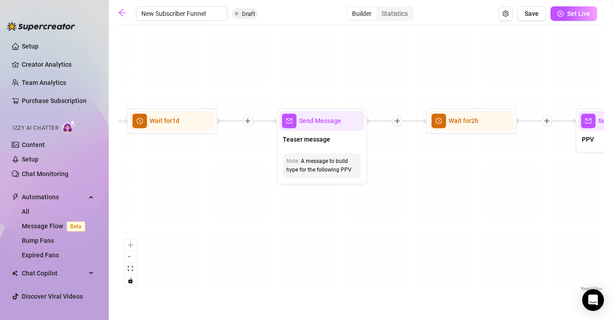
drag, startPoint x: 451, startPoint y: 213, endPoint x: 302, endPoint y: 213, distance: 149.1
click at [302, 213] on div "If True If True If True If False If False If False If True If False Merge Merge…" at bounding box center [361, 160] width 486 height 263
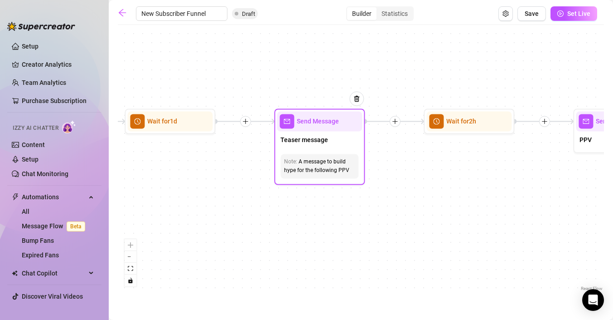
click at [317, 152] on div "Note: A message to build hype for the following PPV" at bounding box center [319, 166] width 85 height 32
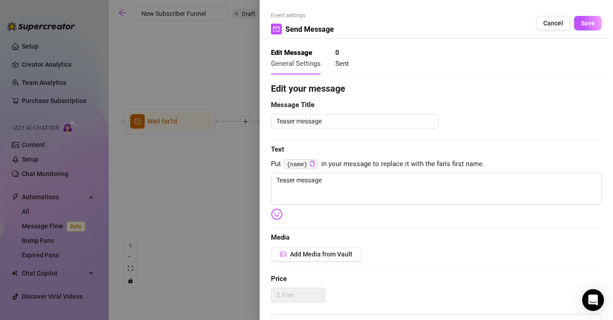
click at [192, 189] on div at bounding box center [306, 160] width 613 height 320
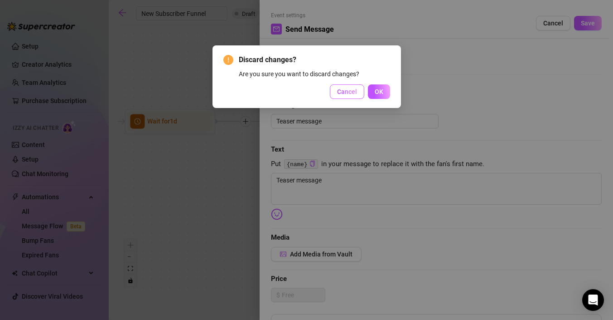
click at [344, 93] on span "Cancel" at bounding box center [347, 91] width 20 height 7
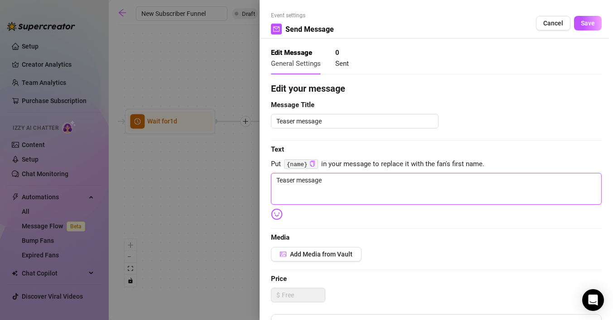
drag, startPoint x: 381, startPoint y: 189, endPoint x: 232, endPoint y: 167, distance: 151.1
click at [232, 167] on div "Event settings Send Message Cancel Save Edit Message General Settings 0 Sent Ed…" at bounding box center [306, 160] width 613 height 320
click at [586, 25] on span "Save" at bounding box center [588, 22] width 14 height 7
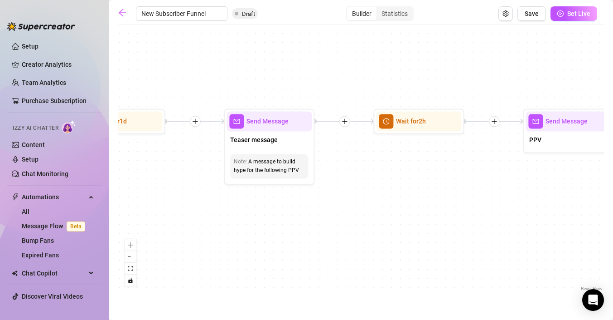
drag, startPoint x: 470, startPoint y: 217, endPoint x: 223, endPoint y: 215, distance: 247.4
click at [223, 215] on div "If True If True If True If False If False If False If True If False Merge Merge…" at bounding box center [361, 160] width 486 height 263
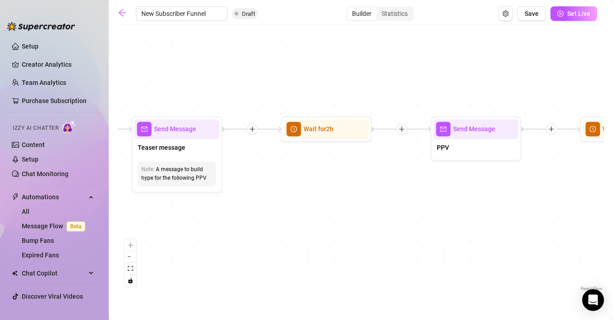
drag, startPoint x: 370, startPoint y: 205, endPoint x: 437, endPoint y: 224, distance: 69.4
click at [438, 224] on div "If True If True If True If False If False If False If True If False Merge Merge…" at bounding box center [361, 160] width 486 height 263
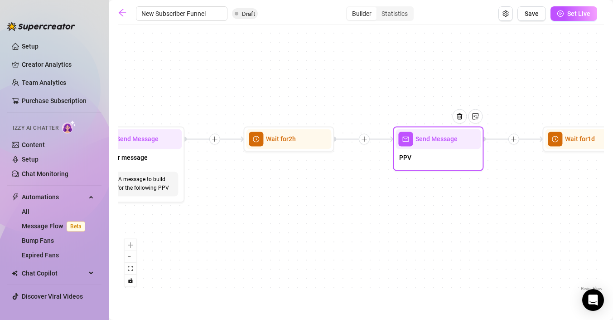
click at [447, 134] on div at bounding box center [462, 123] width 39 height 46
click at [421, 156] on div "PPV" at bounding box center [438, 158] width 85 height 19
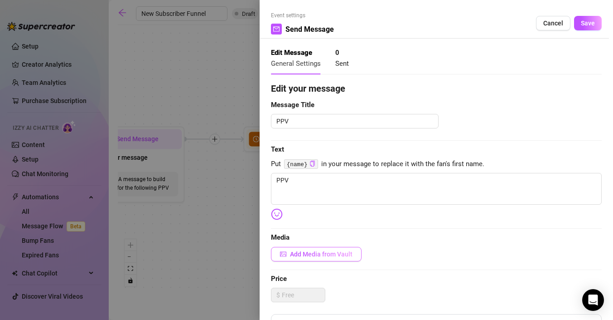
click at [313, 247] on button "Add Media from Vault" at bounding box center [316, 254] width 91 height 15
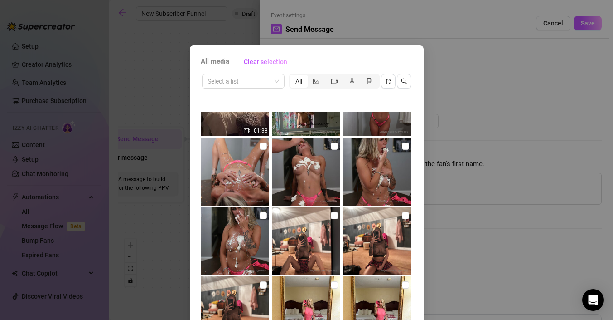
scroll to position [685, 0]
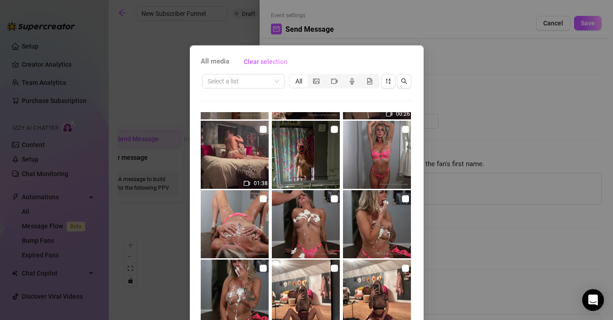
click at [322, 151] on img at bounding box center [306, 155] width 68 height 68
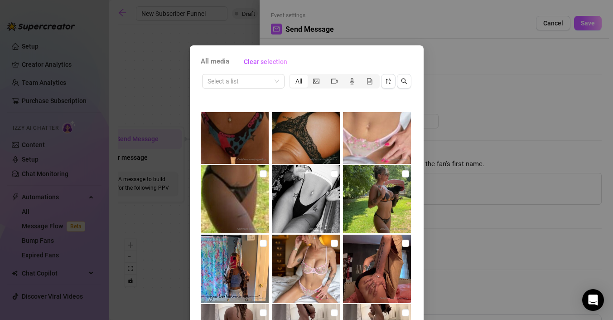
scroll to position [2108, 0]
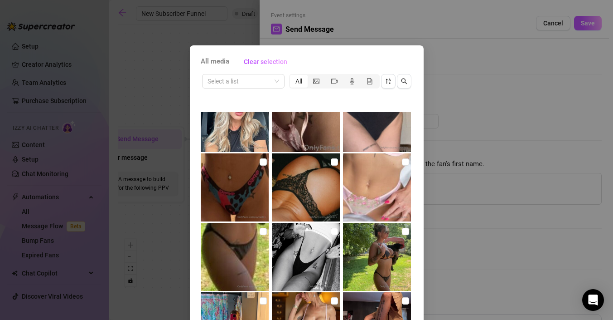
click at [381, 195] on img at bounding box center [377, 187] width 68 height 68
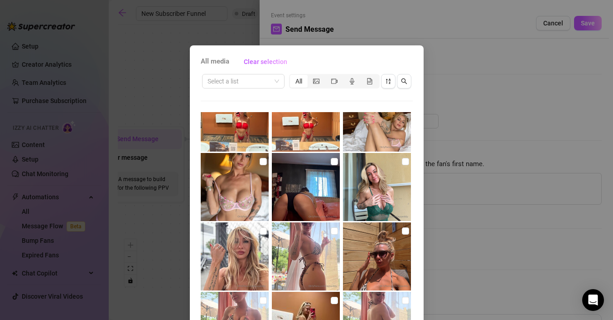
scroll to position [1620, 0]
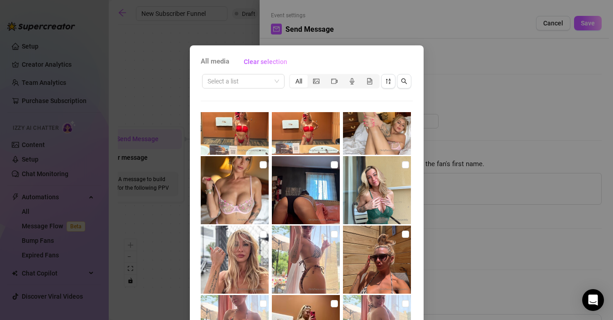
click at [248, 178] on img at bounding box center [235, 190] width 68 height 68
click at [386, 131] on img at bounding box center [377, 121] width 68 height 68
click at [385, 150] on img at bounding box center [377, 121] width 68 height 68
click at [259, 181] on img at bounding box center [235, 190] width 68 height 68
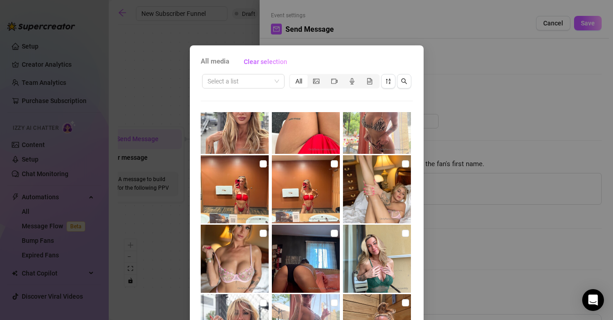
scroll to position [1551, 0]
click at [368, 196] on img at bounding box center [377, 189] width 68 height 68
click at [237, 270] on img at bounding box center [235, 259] width 68 height 68
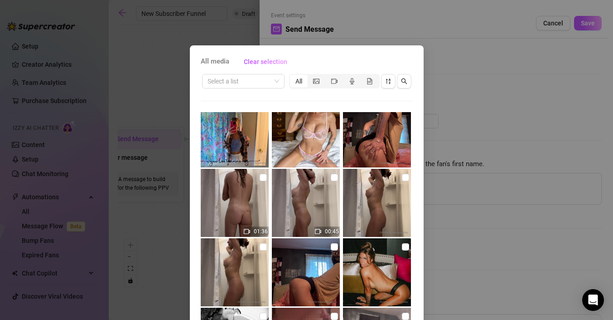
scroll to position [2311, 0]
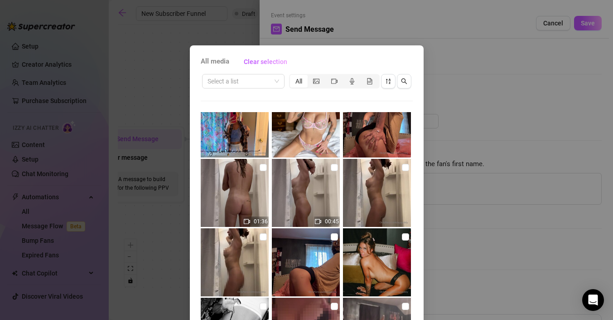
click at [306, 134] on img at bounding box center [306, 123] width 68 height 68
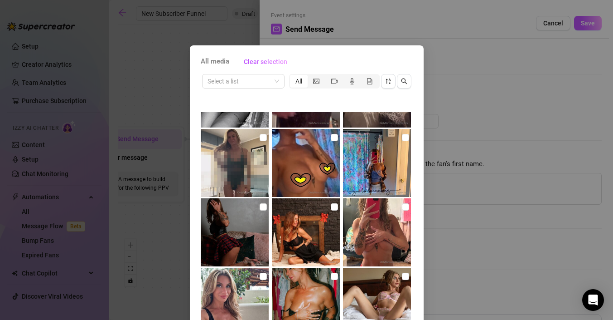
scroll to position [2570, 0]
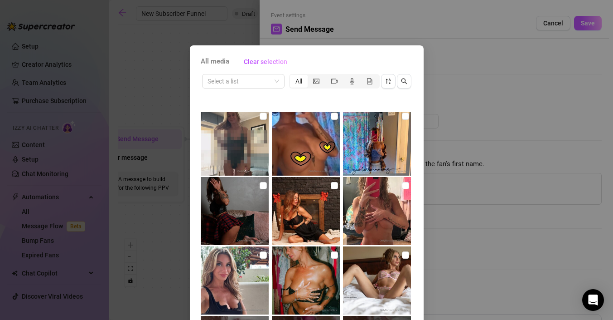
click at [373, 279] on img at bounding box center [377, 280] width 68 height 68
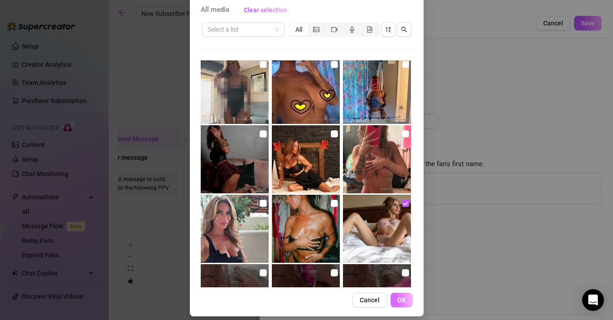
click at [394, 300] on button "OK" at bounding box center [402, 299] width 22 height 15
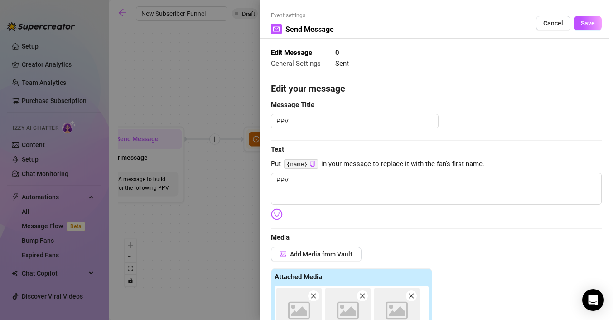
scroll to position [217, 0]
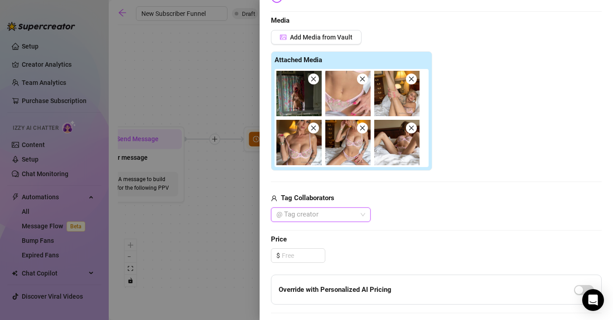
click at [314, 77] on icon "close" at bounding box center [313, 79] width 6 height 6
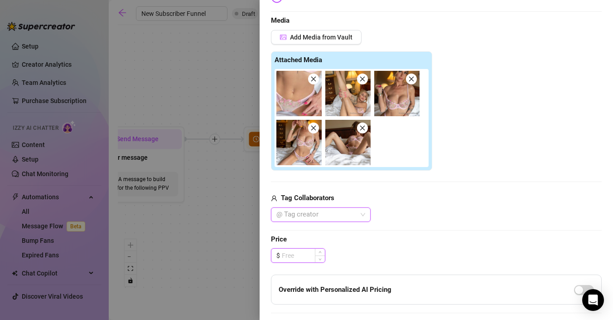
click at [303, 252] on input at bounding box center [303, 255] width 43 height 14
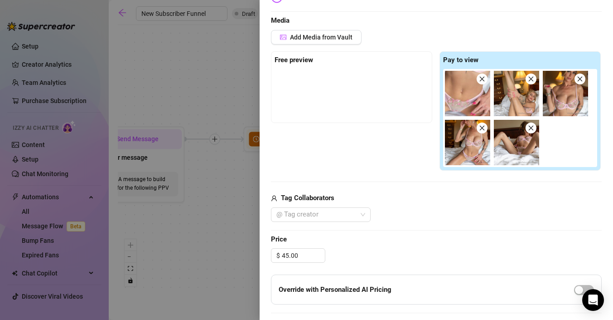
click at [359, 155] on div "Free preview Pay to view" at bounding box center [436, 111] width 331 height 120
click at [285, 253] on input "45.00" at bounding box center [303, 255] width 43 height 14
click at [351, 261] on div "$ 55.00" at bounding box center [436, 255] width 331 height 15
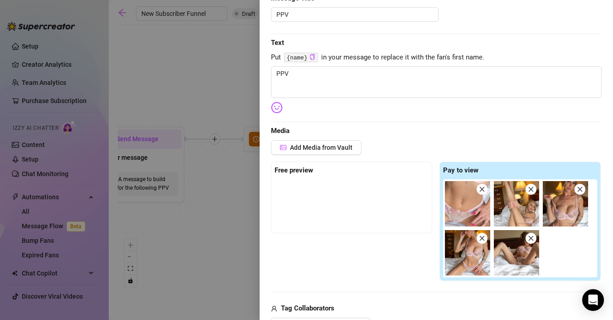
scroll to position [0, 0]
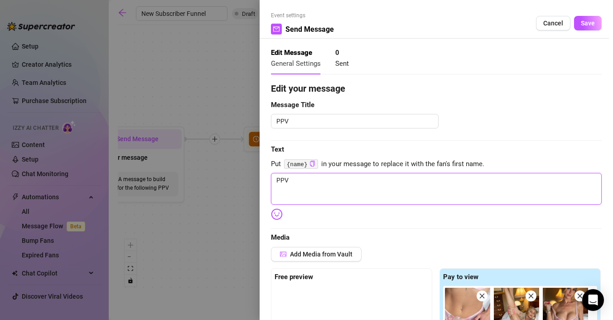
drag, startPoint x: 351, startPoint y: 186, endPoint x: 163, endPoint y: 156, distance: 190.0
click at [163, 156] on div "Event settings Send Message Cancel Save Edit Message General Settings 0 Sent Ed…" at bounding box center [306, 160] width 613 height 320
click at [306, 283] on div "Free preview" at bounding box center [351, 304] width 161 height 72
click at [309, 256] on span "Add Media from Vault" at bounding box center [321, 253] width 63 height 7
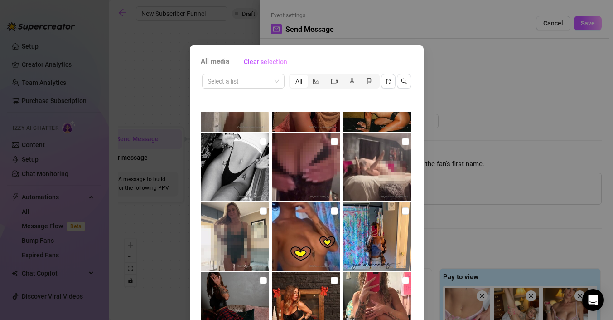
scroll to position [2555, 0]
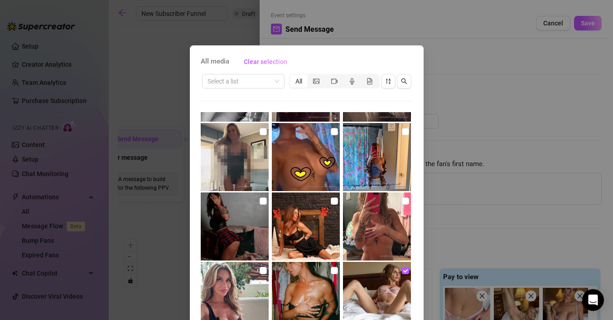
click at [486, 133] on div "All media Clear selection Select a list All 01:58 00:06 01:36 00:26 01:38 00:18…" at bounding box center [306, 160] width 613 height 320
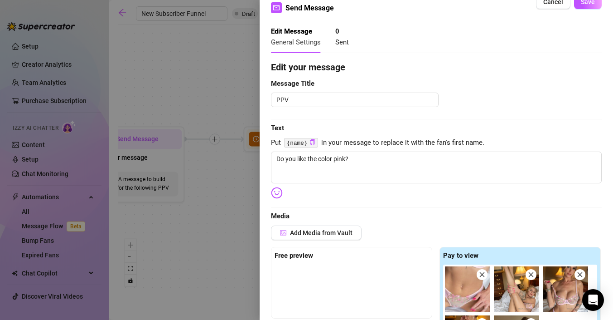
scroll to position [0, 0]
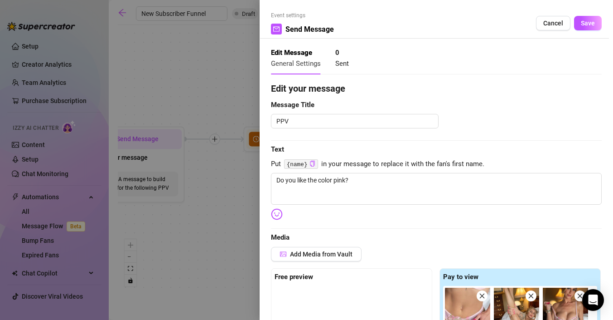
click at [588, 23] on span "Save" at bounding box center [588, 22] width 14 height 7
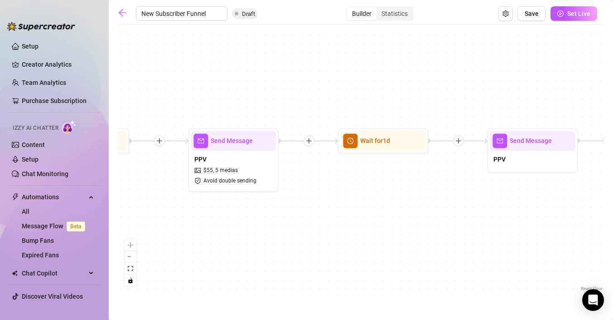
drag, startPoint x: 494, startPoint y: 230, endPoint x: 391, endPoint y: 225, distance: 103.9
click at [288, 232] on div "If True If True If True If False If False If False If True If False Merge Merge…" at bounding box center [361, 160] width 486 height 263
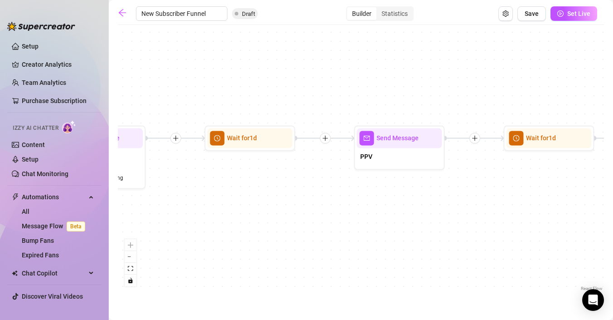
drag, startPoint x: 394, startPoint y: 225, endPoint x: 263, endPoint y: 223, distance: 131.4
click at [263, 222] on div "If True If True If True If False If False If False If True If False Merge Merge…" at bounding box center [361, 160] width 486 height 263
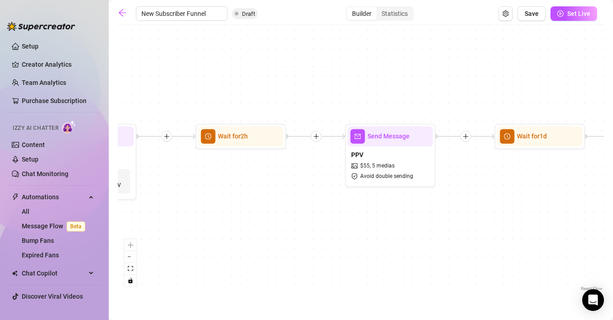
drag, startPoint x: 263, startPoint y: 223, endPoint x: 552, endPoint y: 219, distance: 288.7
click at [552, 220] on div "If True If True If True If False If False If False If True If False Merge Merge…" at bounding box center [361, 160] width 486 height 263
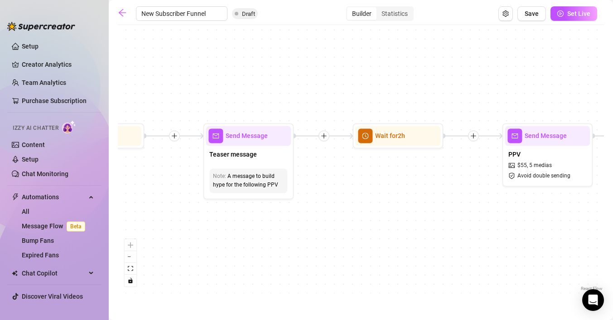
drag, startPoint x: 304, startPoint y: 229, endPoint x: 460, endPoint y: 229, distance: 156.8
click at [460, 229] on div "If True If True If True If False If False If False If True If False Merge Merge…" at bounding box center [361, 160] width 486 height 263
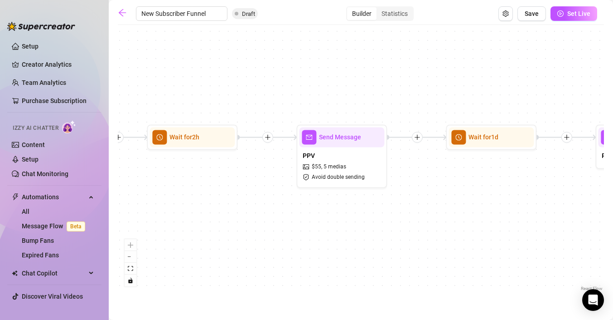
drag, startPoint x: 364, startPoint y: 211, endPoint x: 153, endPoint y: 213, distance: 211.2
click at [153, 213] on div "If True If True If True If False If False If False If True If False Merge Merge…" at bounding box center [361, 160] width 486 height 263
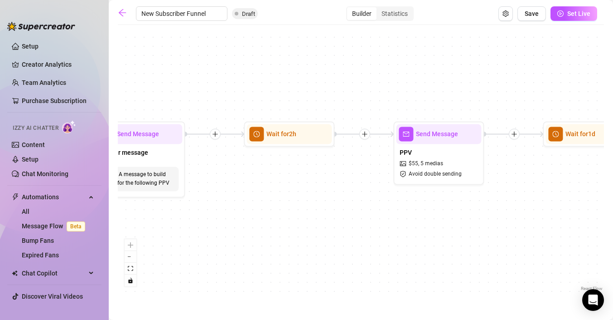
drag, startPoint x: 377, startPoint y: 233, endPoint x: 526, endPoint y: 237, distance: 149.6
click at [526, 237] on div "If True If True If True If False If False If False If True If False Merge Merge…" at bounding box center [361, 160] width 486 height 263
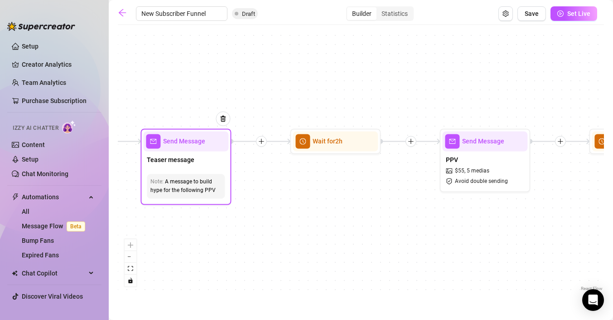
click at [209, 157] on div "Teaser message" at bounding box center [185, 160] width 85 height 19
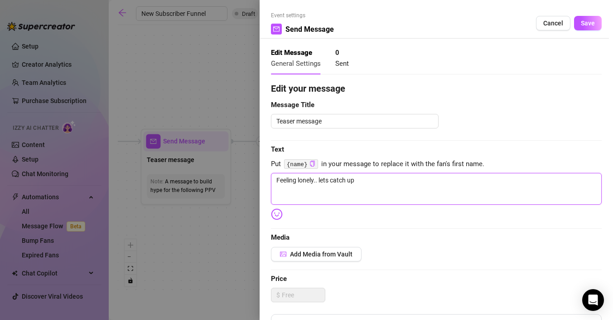
click at [377, 180] on textarea "Feeling lonely.. lets catch up" at bounding box center [436, 189] width 331 height 32
drag, startPoint x: 377, startPoint y: 180, endPoint x: 165, endPoint y: 165, distance: 211.8
click at [165, 165] on div "Event settings Send Message Cancel Save Edit Message General Settings 0 Sent Ed…" at bounding box center [306, 160] width 613 height 320
click at [590, 23] on span "Save" at bounding box center [588, 22] width 14 height 7
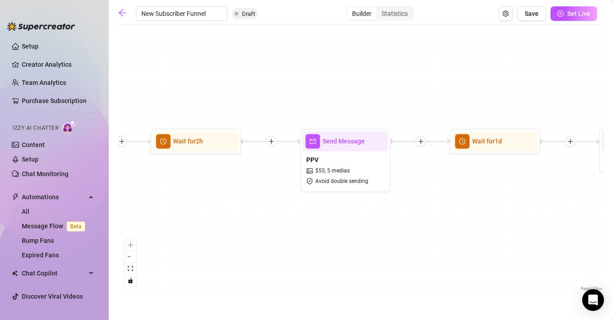
drag, startPoint x: 502, startPoint y: 245, endPoint x: 268, endPoint y: 248, distance: 234.3
click at [268, 248] on div "If True If True If True If False If False If False If True If False Merge Merge…" at bounding box center [361, 160] width 486 height 263
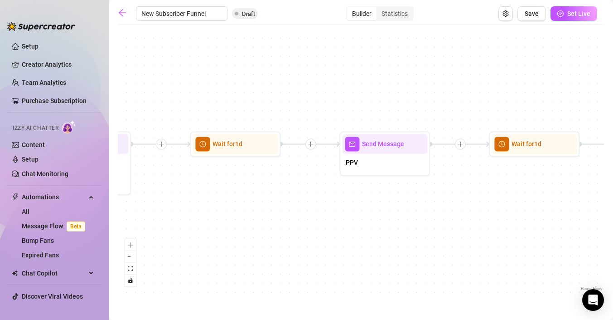
drag, startPoint x: 469, startPoint y: 222, endPoint x: 272, endPoint y: 222, distance: 196.7
click at [272, 222] on div "If True If True If True If False If False If False If True If False Merge Merge…" at bounding box center [361, 160] width 486 height 263
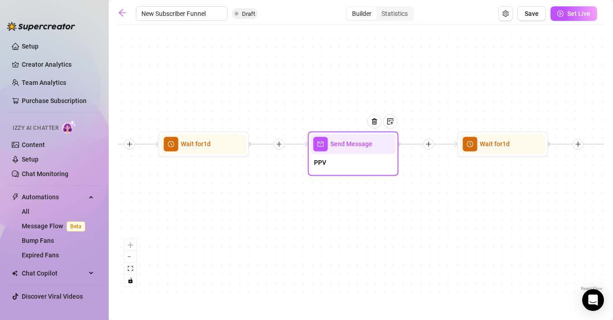
click at [361, 154] on div "PPV" at bounding box center [352, 163] width 85 height 19
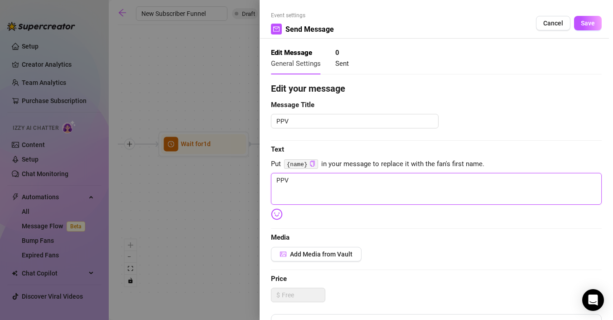
drag, startPoint x: 344, startPoint y: 176, endPoint x: 228, endPoint y: 175, distance: 116.0
click at [228, 175] on div "Event settings Send Message Cancel Save Edit Message General Settings 0 Sent Ed…" at bounding box center [306, 160] width 613 height 320
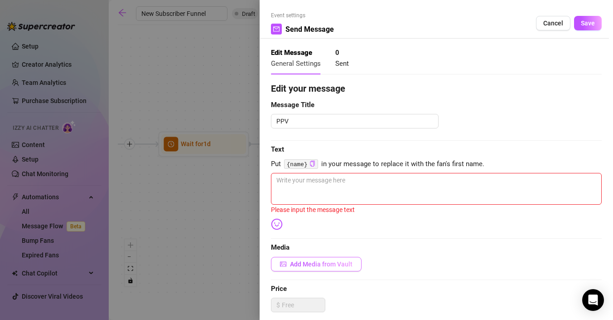
click at [337, 261] on span "Add Media from Vault" at bounding box center [321, 263] width 63 height 7
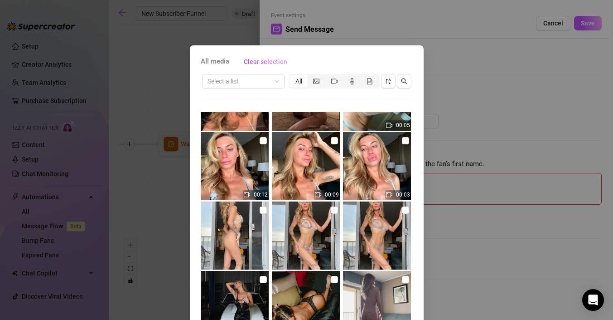
scroll to position [2960, 0]
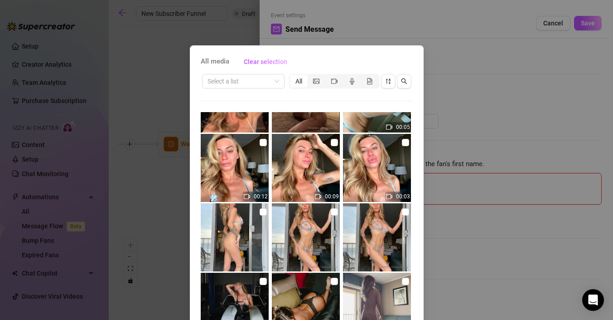
click at [382, 244] on img at bounding box center [377, 237] width 68 height 68
click at [316, 244] on img at bounding box center [306, 237] width 68 height 68
click at [234, 239] on img at bounding box center [235, 237] width 68 height 68
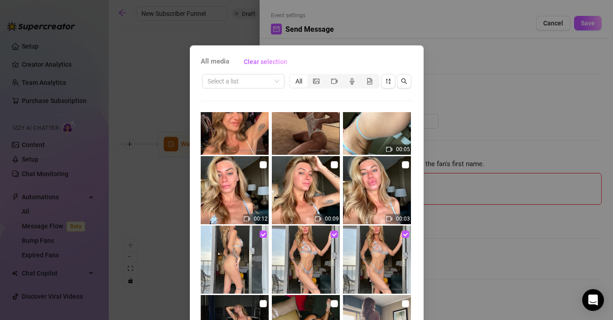
scroll to position [2936, 0]
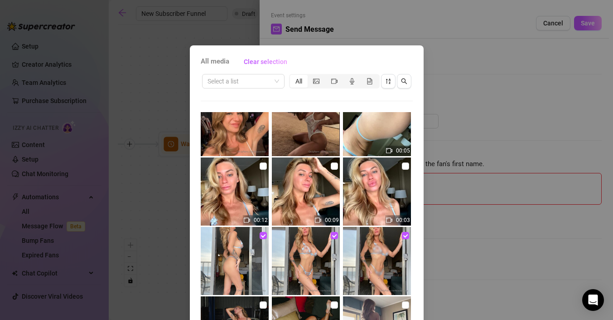
click at [385, 203] on img at bounding box center [377, 191] width 68 height 68
click at [319, 201] on img at bounding box center [306, 191] width 68 height 68
click at [237, 199] on img at bounding box center [235, 191] width 68 height 68
click at [386, 123] on img at bounding box center [377, 122] width 68 height 68
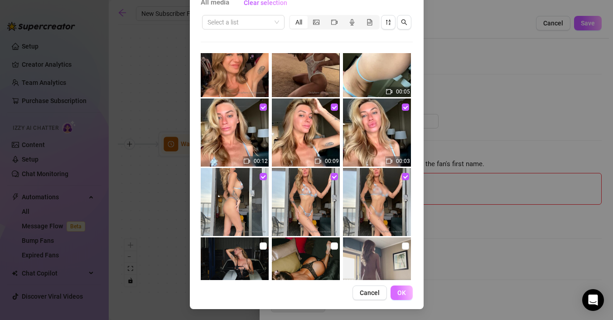
click at [400, 292] on span "OK" at bounding box center [401, 292] width 9 height 7
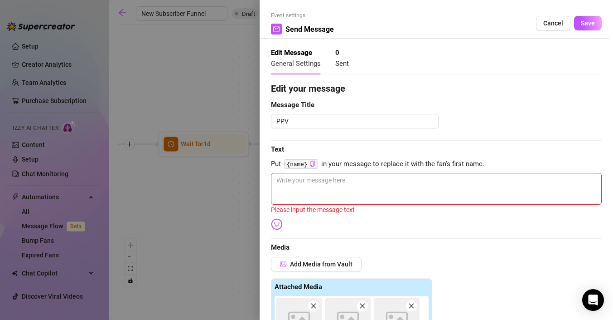
scroll to position [227, 0]
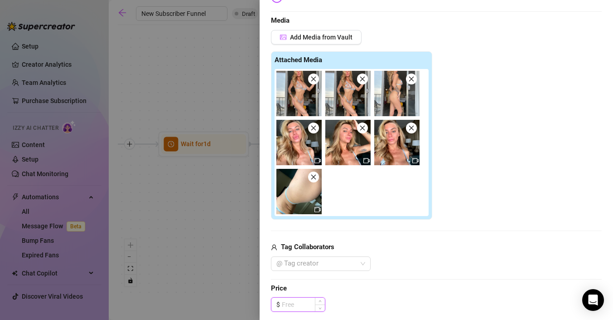
click at [291, 300] on input at bounding box center [303, 304] width 43 height 14
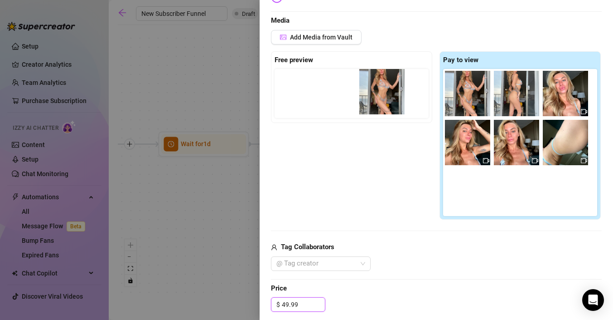
drag, startPoint x: 467, startPoint y: 93, endPoint x: 358, endPoint y: 91, distance: 109.2
click at [358, 91] on div "Free preview Pay to view" at bounding box center [436, 135] width 331 height 169
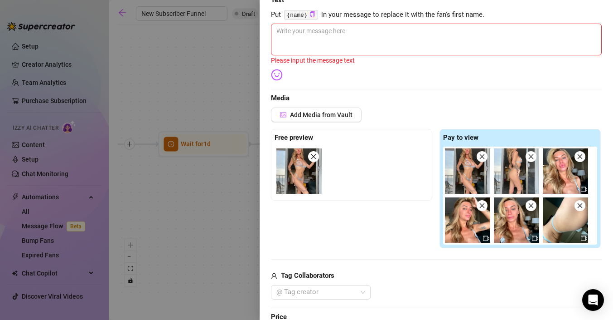
scroll to position [21, 0]
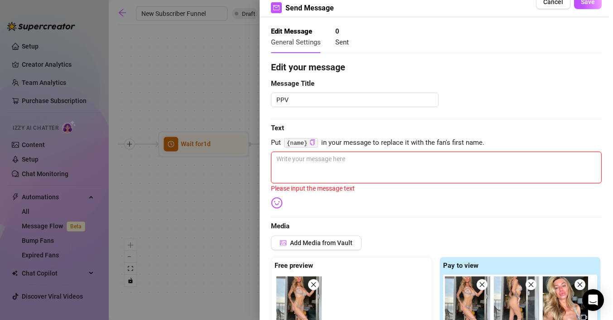
click at [342, 165] on textarea at bounding box center [436, 167] width 331 height 32
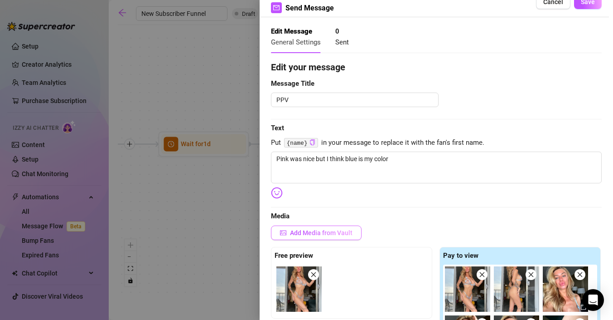
click at [322, 235] on span "Add Media from Vault" at bounding box center [321, 232] width 63 height 7
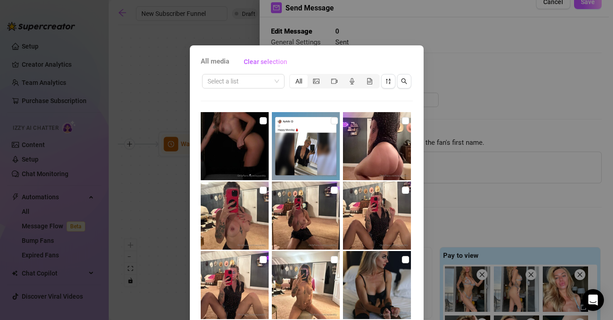
click at [491, 70] on div "All media Clear selection Select a list All 01:58 00:06 01:36 00:26 01:38 00:18…" at bounding box center [306, 160] width 613 height 320
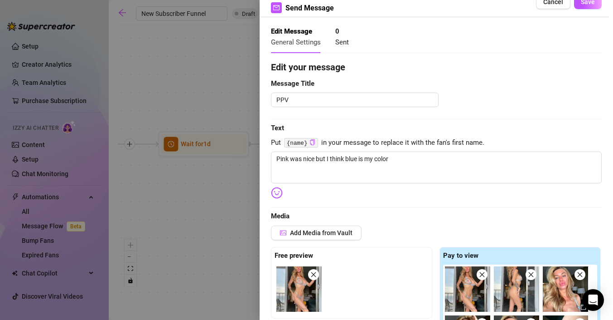
click at [283, 191] on div at bounding box center [280, 193] width 18 height 12
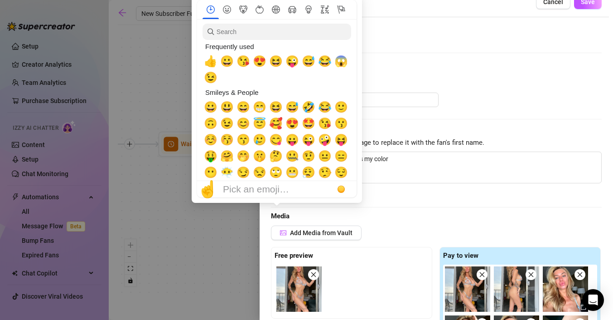
click at [277, 192] on body "Setup Creator Analytics Team Analytics Purchase Subscription Izzy AI Chatter Co…" at bounding box center [306, 160] width 613 height 320
click at [304, 34] on input "search" at bounding box center [277, 32] width 149 height 16
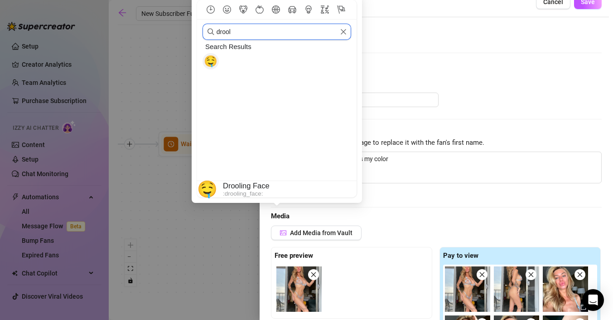
click at [212, 58] on span "🤤" at bounding box center [211, 61] width 14 height 13
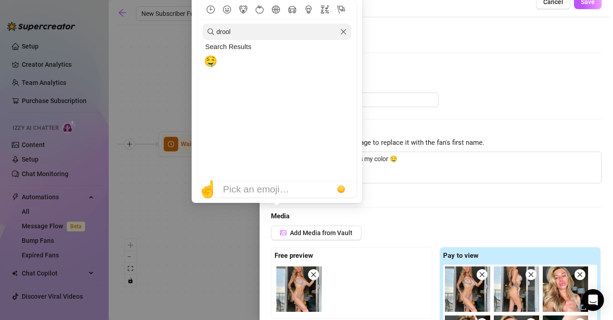
click at [497, 81] on span "Message Title" at bounding box center [436, 83] width 331 height 11
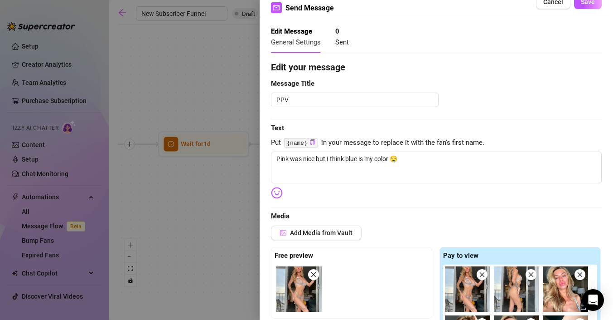
scroll to position [0, 0]
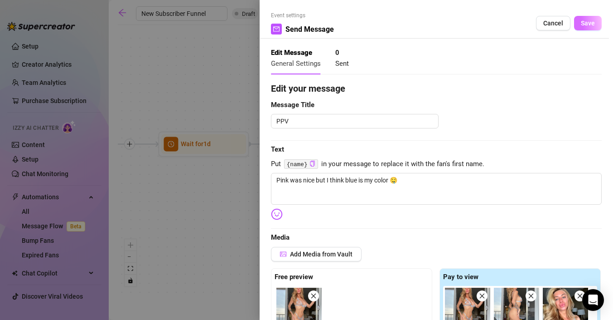
click at [595, 23] on span "Save" at bounding box center [588, 22] width 14 height 7
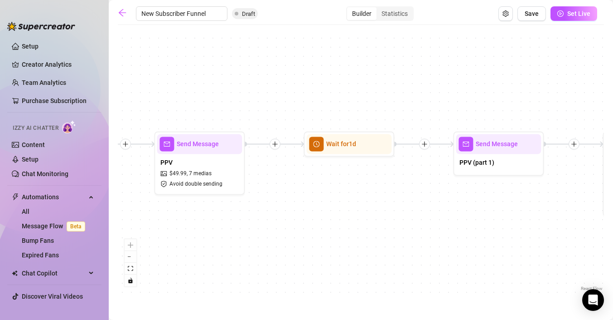
drag, startPoint x: 476, startPoint y: 221, endPoint x: 323, endPoint y: 221, distance: 153.6
click at [323, 221] on div "If True If True If True If False If False If False If True If False Merge Merge…" at bounding box center [361, 160] width 486 height 263
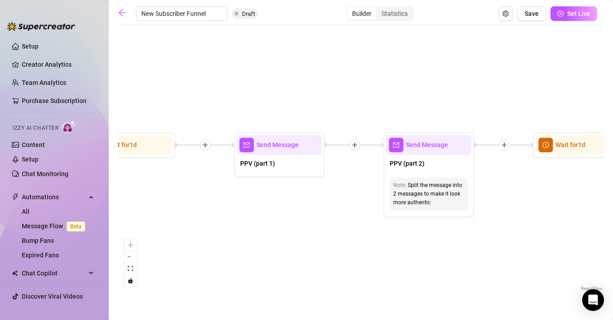
drag, startPoint x: 350, startPoint y: 221, endPoint x: 128, endPoint y: 222, distance: 221.6
click at [128, 222] on div "If True If True If True If False If False If False If True If False Merge Merge…" at bounding box center [361, 160] width 486 height 263
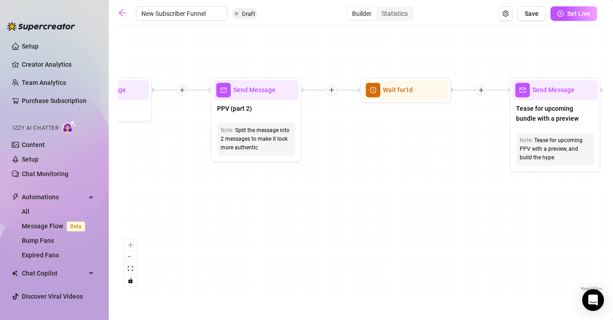
drag, startPoint x: 419, startPoint y: 219, endPoint x: 266, endPoint y: 162, distance: 163.5
click at [266, 162] on div "If True If True If True If False If False If False If True If False Merge Merge…" at bounding box center [361, 160] width 486 height 263
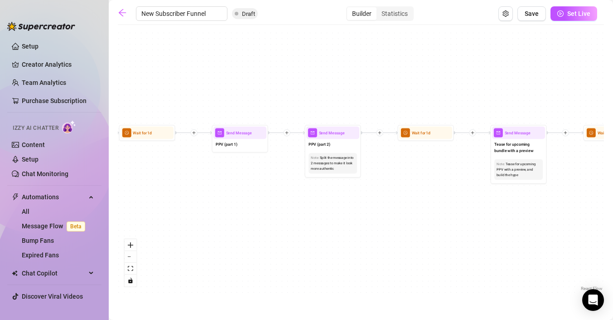
drag, startPoint x: 174, startPoint y: 158, endPoint x: 236, endPoint y: 172, distance: 63.1
click at [236, 172] on div "If True If True If True If False If False If False If True If False Merge Merge…" at bounding box center [361, 160] width 486 height 263
click at [254, 148] on div "PPV (part 1)" at bounding box center [240, 145] width 53 height 12
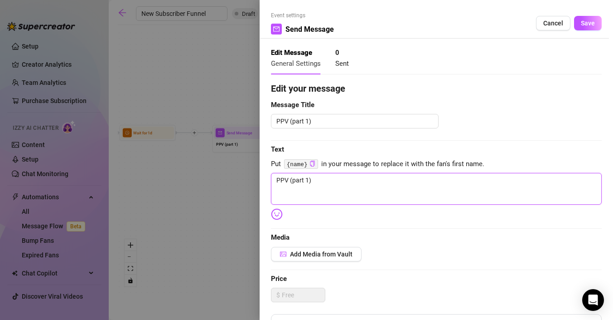
drag, startPoint x: 314, startPoint y: 182, endPoint x: 252, endPoint y: 180, distance: 61.7
click at [253, 181] on div "Event settings Send Message Cancel Save Edit Message General Settings 0 Sent Ed…" at bounding box center [306, 160] width 613 height 320
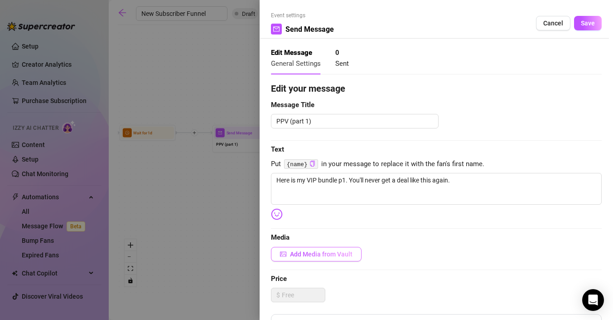
click at [336, 247] on button "Add Media from Vault" at bounding box center [316, 254] width 91 height 15
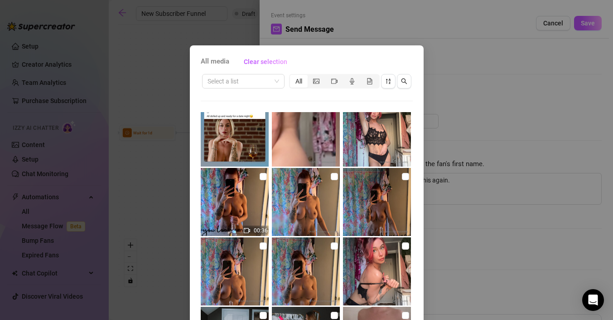
scroll to position [5010, 0]
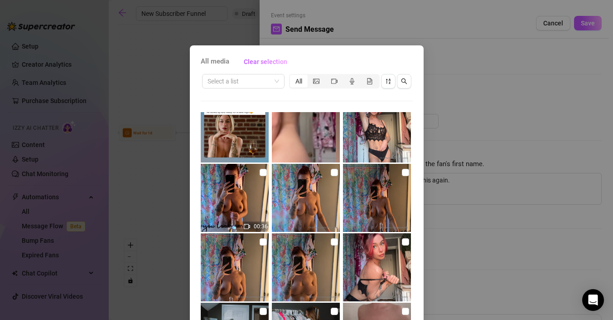
click at [307, 261] on img at bounding box center [306, 267] width 68 height 68
click at [249, 272] on img at bounding box center [235, 267] width 68 height 68
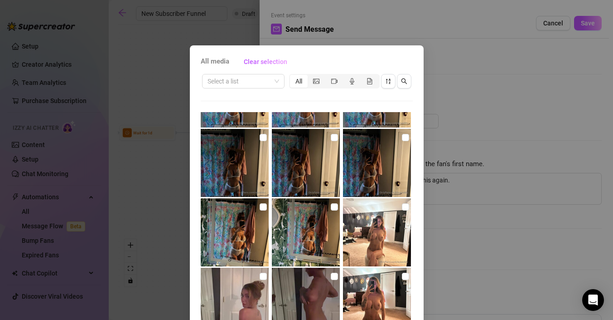
scroll to position [6119, 0]
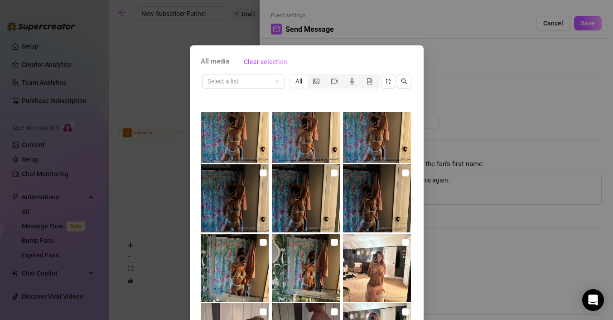
click at [311, 275] on img at bounding box center [306, 267] width 68 height 68
click at [251, 271] on img at bounding box center [235, 267] width 68 height 68
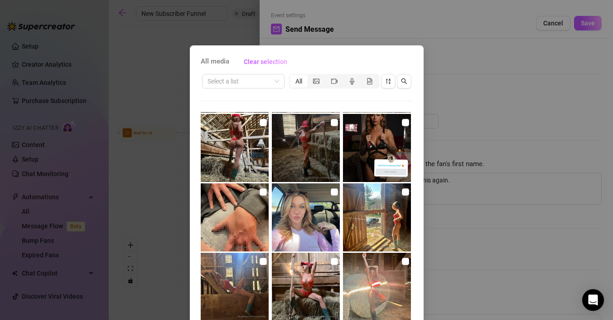
scroll to position [7554, 0]
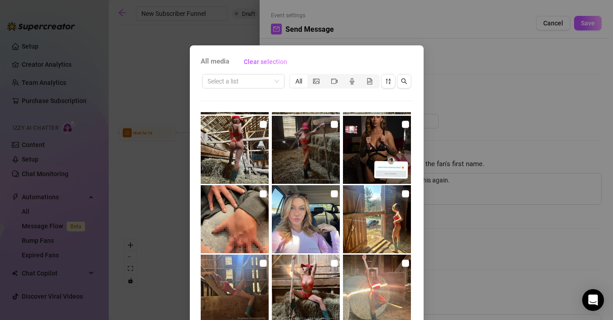
click at [382, 278] on img at bounding box center [377, 288] width 68 height 68
click at [316, 278] on img at bounding box center [306, 288] width 68 height 68
click at [252, 279] on img at bounding box center [235, 288] width 68 height 68
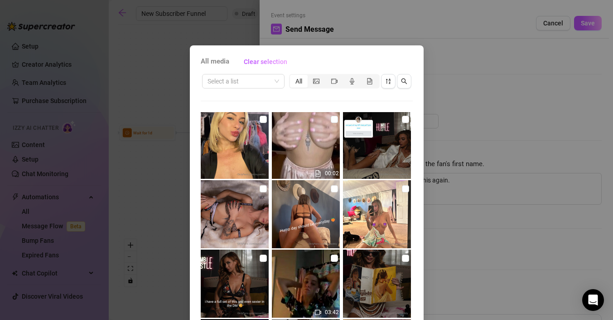
scroll to position [8737, 0]
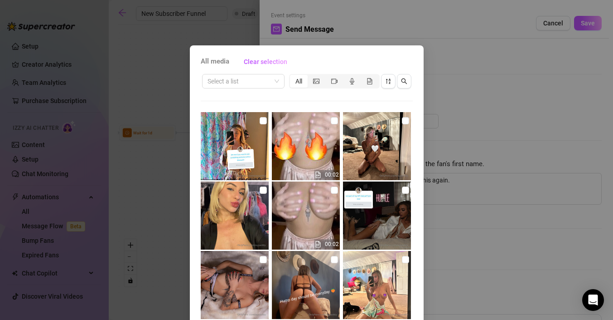
click at [320, 217] on img at bounding box center [306, 215] width 68 height 68
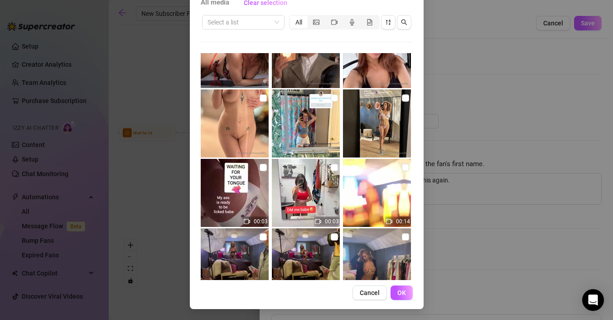
scroll to position [12448, 0]
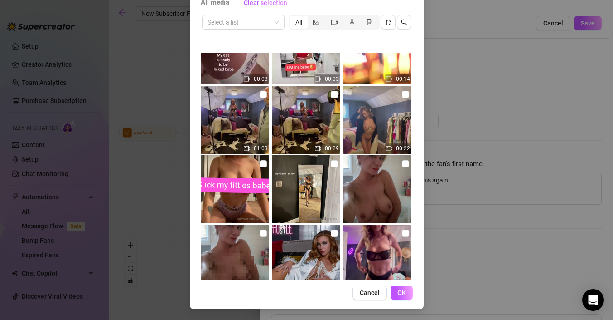
click at [374, 184] on img at bounding box center [377, 189] width 68 height 68
click at [242, 254] on img at bounding box center [235, 258] width 68 height 68
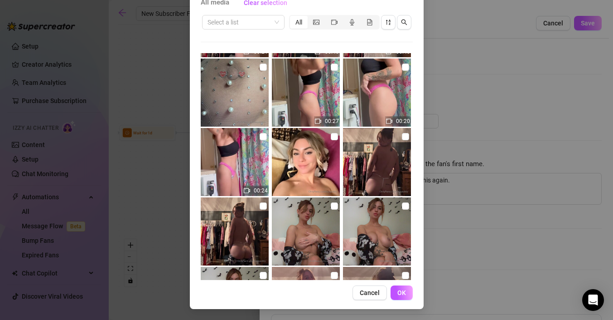
scroll to position [14463, 0]
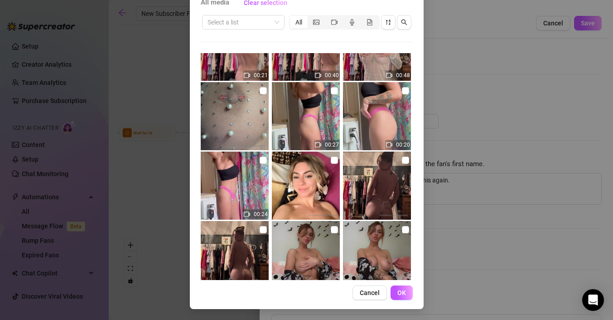
click at [244, 101] on img at bounding box center [235, 116] width 68 height 68
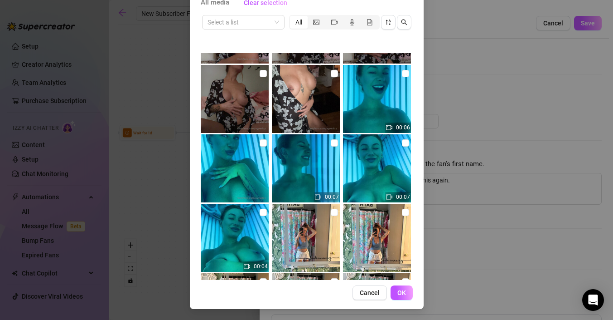
scroll to position [15588, 0]
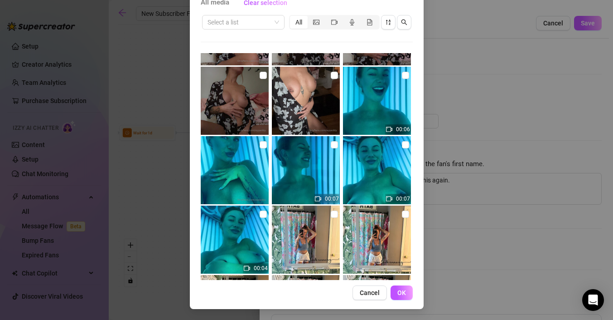
click at [251, 178] on img at bounding box center [235, 170] width 68 height 68
click at [309, 182] on img at bounding box center [306, 170] width 68 height 68
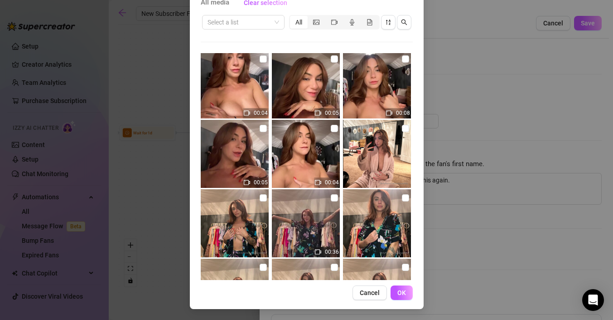
scroll to position [16983, 0]
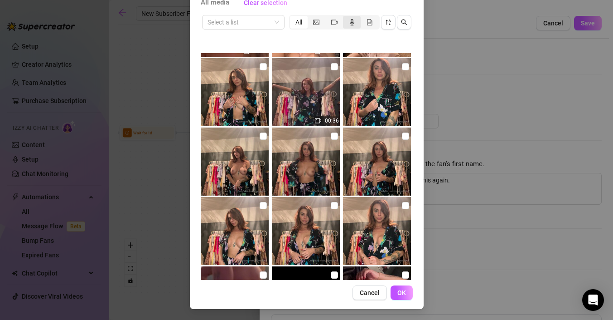
click at [351, 22] on icon "audio" at bounding box center [352, 22] width 6 height 6
click at [345, 17] on input "segmented control" at bounding box center [345, 17] width 0 height 0
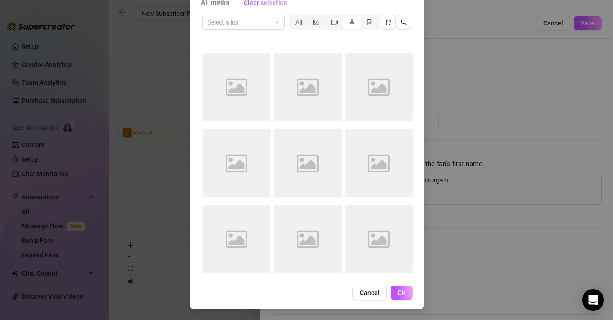
scroll to position [0, 0]
click at [373, 22] on icon "file-gif" at bounding box center [370, 22] width 6 height 6
click at [363, 17] on input "segmented control" at bounding box center [363, 17] width 0 height 0
click at [336, 21] on icon "video-camera" at bounding box center [334, 21] width 6 height 5
click at [328, 17] on input "segmented control" at bounding box center [328, 17] width 0 height 0
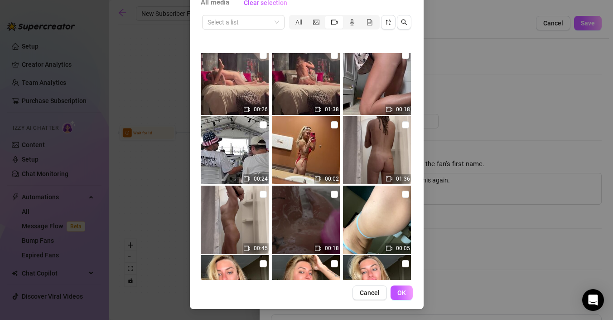
scroll to position [85, 0]
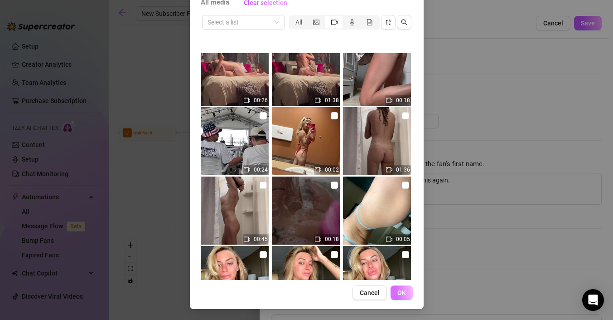
click at [402, 287] on button "OK" at bounding box center [402, 292] width 22 height 15
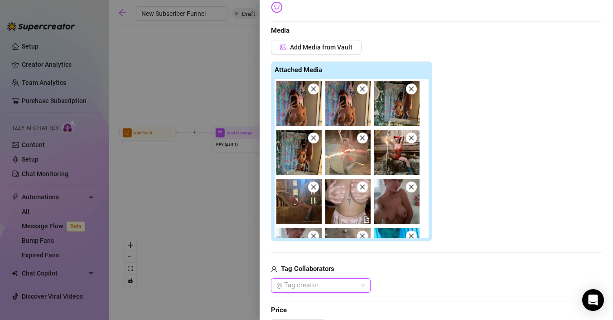
scroll to position [272, 0]
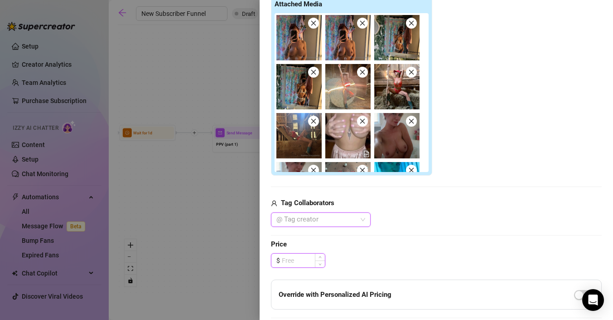
click at [302, 264] on input at bounding box center [303, 260] width 43 height 14
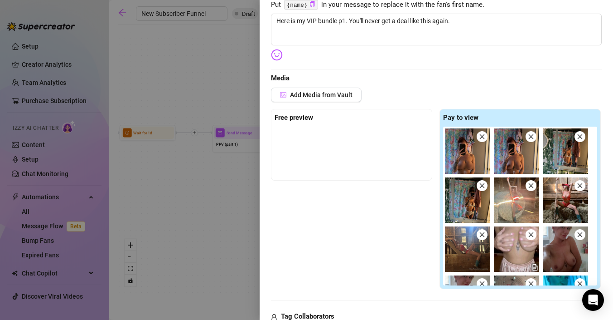
scroll to position [85, 0]
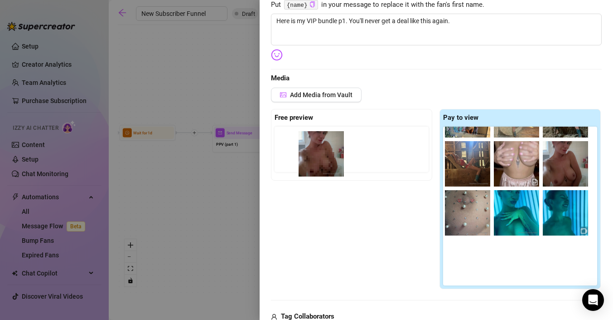
drag, startPoint x: 472, startPoint y: 221, endPoint x: 315, endPoint y: 162, distance: 167.1
click at [315, 162] on div "Free preview Pay to view" at bounding box center [436, 199] width 331 height 180
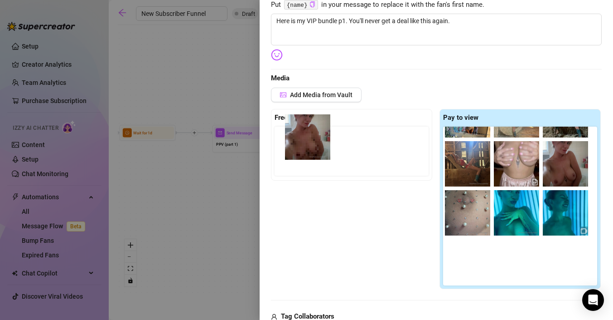
drag, startPoint x: 468, startPoint y: 221, endPoint x: 302, endPoint y: 142, distance: 184.1
click at [302, 142] on div "Free preview Pay to view" at bounding box center [436, 199] width 331 height 180
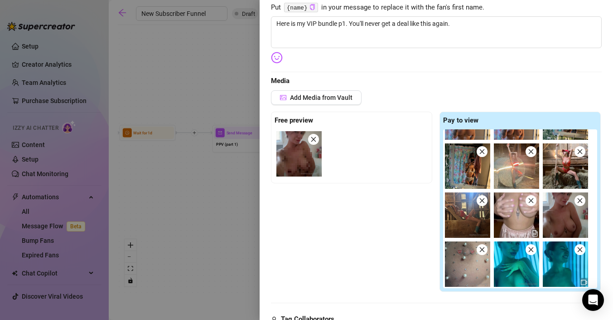
scroll to position [354, 0]
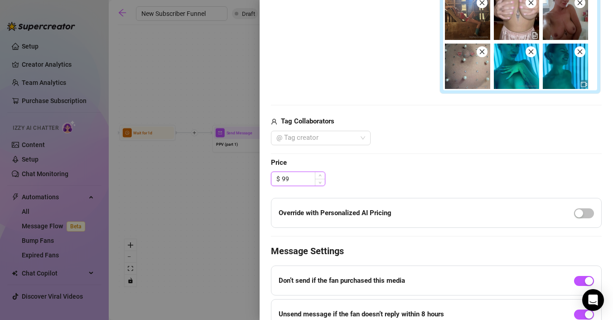
click at [284, 179] on input "99" at bounding box center [303, 179] width 43 height 14
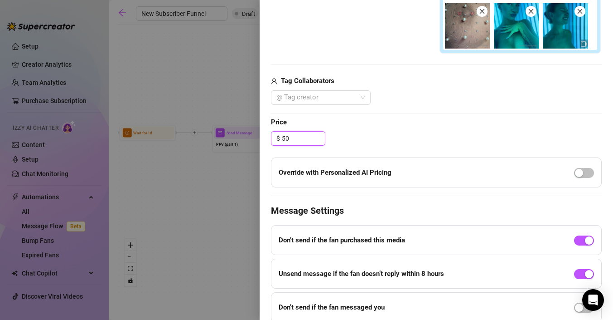
scroll to position [431, 0]
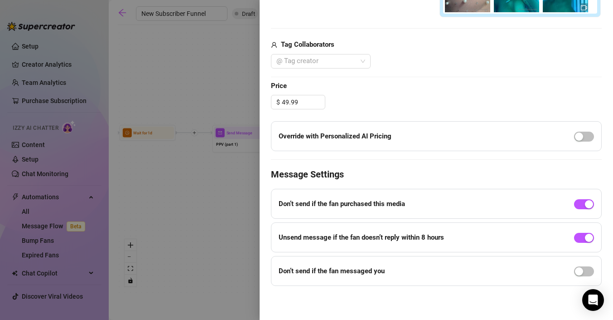
click at [510, 89] on span "Price" at bounding box center [436, 86] width 331 height 11
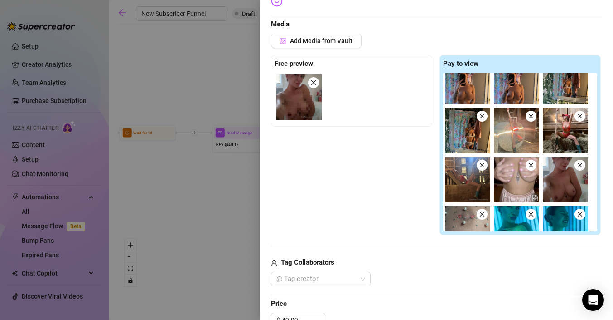
scroll to position [0, 0]
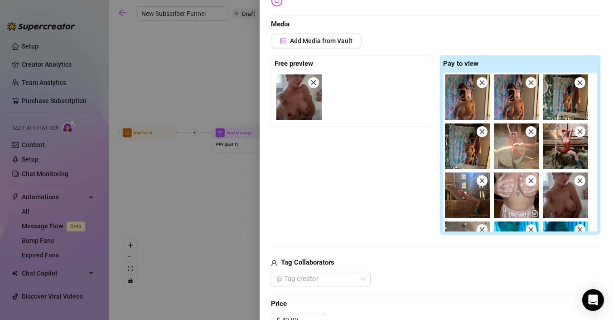
click at [480, 80] on icon "close" at bounding box center [482, 82] width 5 height 5
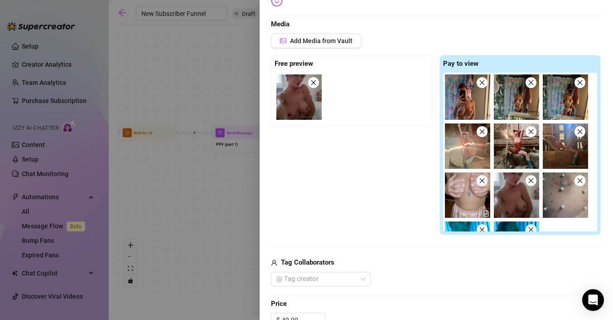
click at [482, 81] on icon "close" at bounding box center [482, 82] width 6 height 6
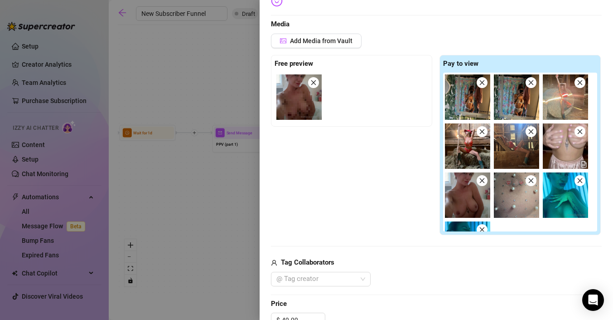
click at [482, 81] on icon "close" at bounding box center [482, 82] width 6 height 6
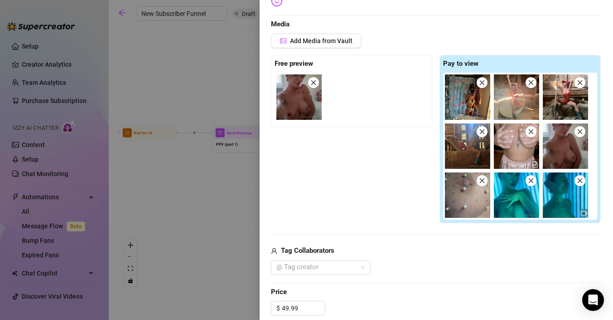
click at [482, 81] on icon "close" at bounding box center [482, 82] width 6 height 6
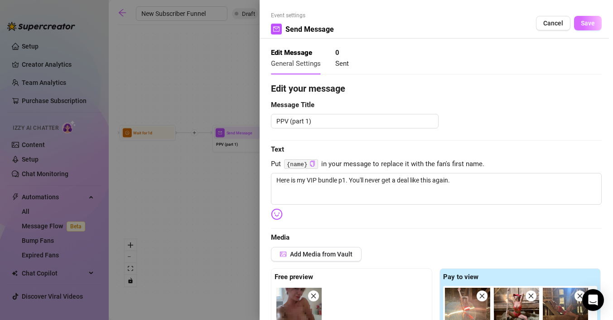
click at [588, 22] on span "Save" at bounding box center [588, 22] width 14 height 7
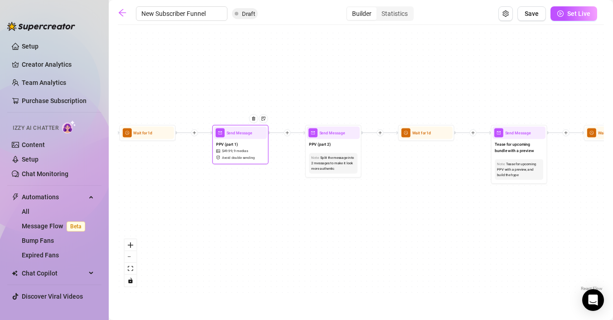
click at [242, 154] on div "PPV (part 1) $ 49.99 , 9 medias Avoid double sending" at bounding box center [240, 151] width 53 height 24
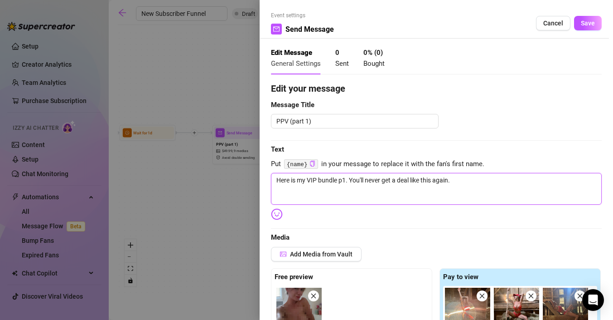
drag, startPoint x: 472, startPoint y: 180, endPoint x: 223, endPoint y: 162, distance: 250.4
click at [223, 162] on div "Event settings Send Message Cancel Save Edit Message General Settings 0 Sent 0 …" at bounding box center [306, 160] width 613 height 320
click at [583, 22] on span "Save" at bounding box center [588, 22] width 14 height 7
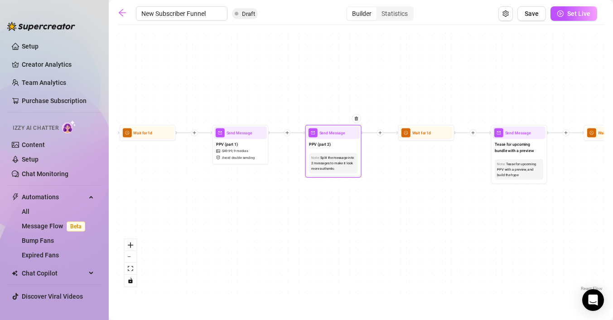
click at [333, 145] on div "PPV (part 2)" at bounding box center [333, 145] width 53 height 12
click at [344, 134] on span "Send Message" at bounding box center [333, 133] width 26 height 6
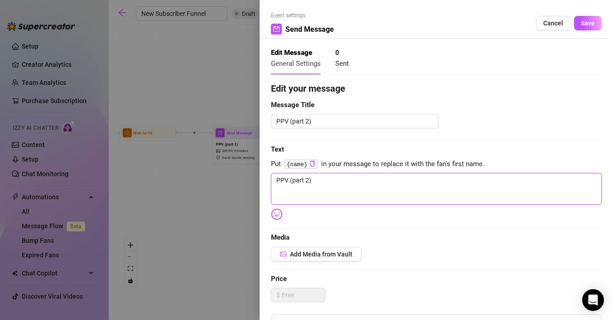
drag, startPoint x: 450, startPoint y: 182, endPoint x: 167, endPoint y: 160, distance: 284.2
click at [167, 160] on div "Event settings Send Message Cancel Save Edit Message General Settings 0 Sent Ed…" at bounding box center [306, 160] width 613 height 320
paste textarea "Here is my VIP bundle p1. You'll never get a deal like this again."
drag, startPoint x: 307, startPoint y: 180, endPoint x: 118, endPoint y: 164, distance: 190.1
click at [118, 164] on div "Event settings Send Message Cancel Save Edit Message General Settings 0 Sent Ed…" at bounding box center [306, 160] width 613 height 320
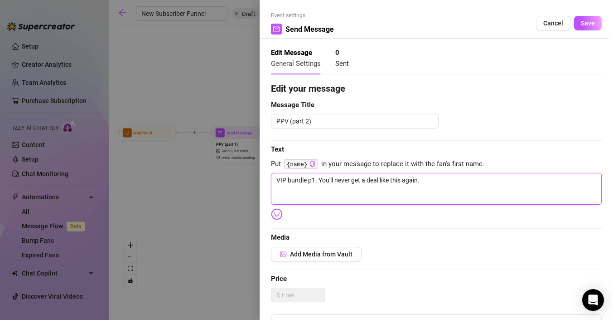
click at [314, 180] on textarea "VIP bundle p1. You'll never get a deal like this again." at bounding box center [436, 189] width 331 height 32
drag, startPoint x: 438, startPoint y: 179, endPoint x: 317, endPoint y: 180, distance: 121.5
click at [316, 180] on textarea "VIP bundle p2. You'll never get a deal like this again." at bounding box center [436, 189] width 331 height 32
click at [334, 253] on span "Add Media from Vault" at bounding box center [321, 253] width 63 height 7
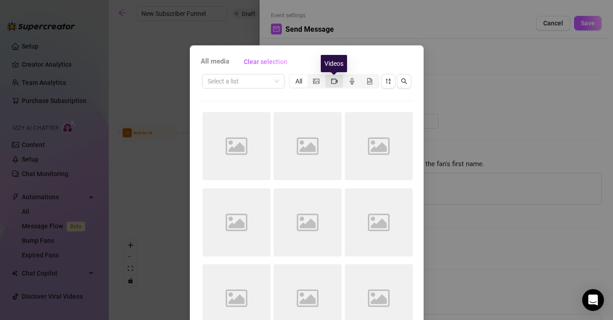
click at [337, 79] on icon "video-camera" at bounding box center [334, 80] width 6 height 5
click at [328, 76] on input "segmented control" at bounding box center [328, 76] width 0 height 0
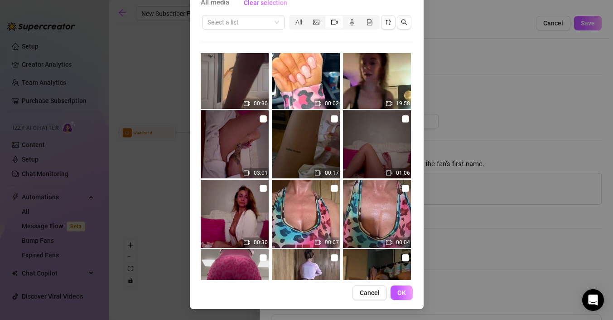
scroll to position [1181, 0]
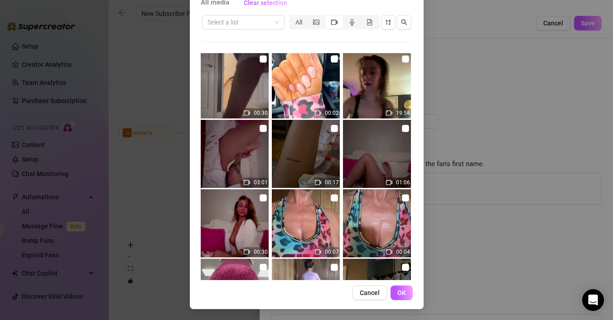
click at [330, 162] on img at bounding box center [306, 154] width 68 height 68
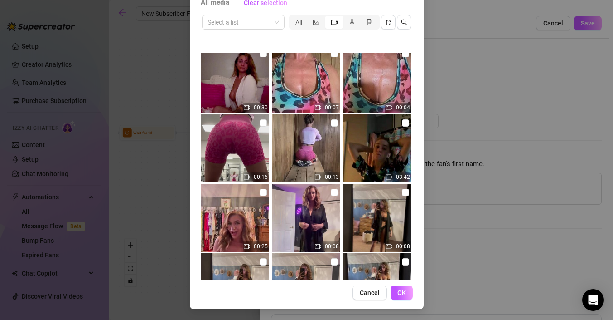
scroll to position [1322, 0]
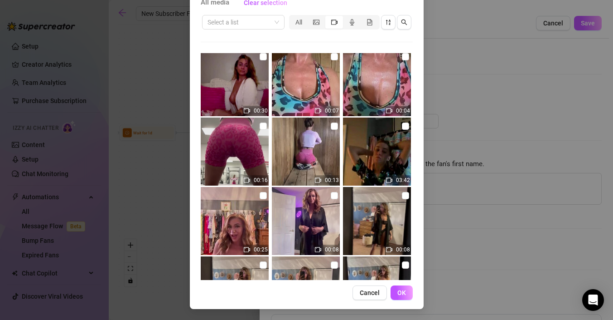
click at [315, 156] on img at bounding box center [306, 151] width 68 height 68
click at [247, 145] on img at bounding box center [235, 151] width 68 height 68
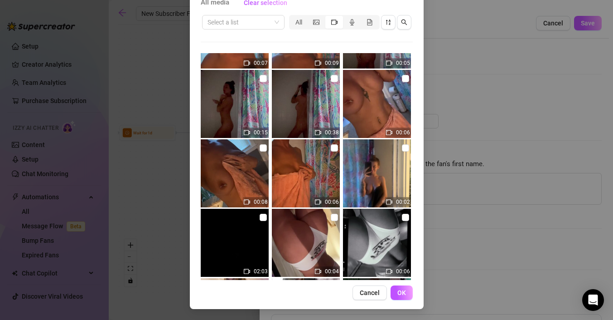
scroll to position [2266, 0]
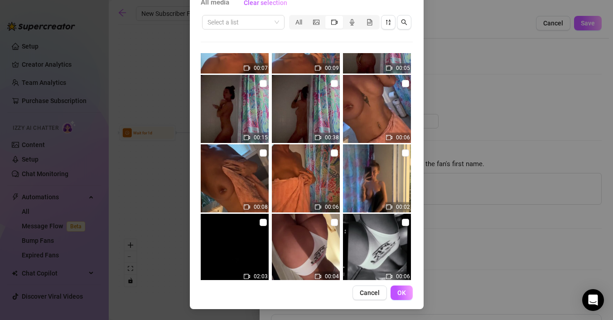
click at [303, 187] on img at bounding box center [306, 178] width 68 height 68
click at [239, 183] on img at bounding box center [235, 178] width 68 height 68
click at [378, 112] on img at bounding box center [377, 109] width 68 height 68
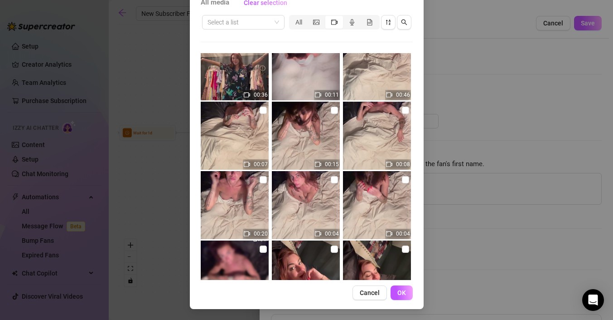
scroll to position [4079, 0]
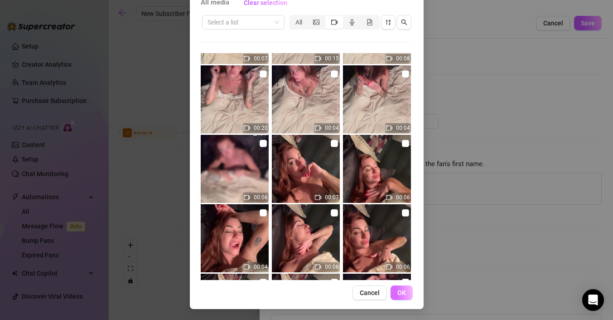
click at [402, 290] on span "OK" at bounding box center [401, 292] width 9 height 7
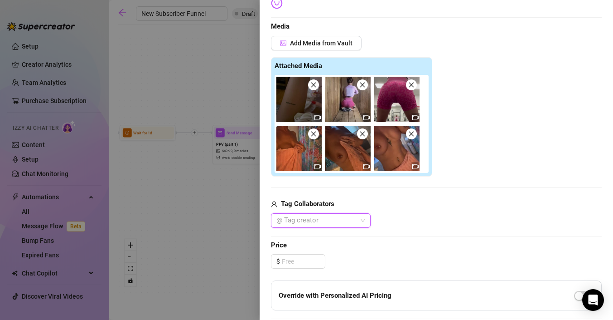
scroll to position [215, 0]
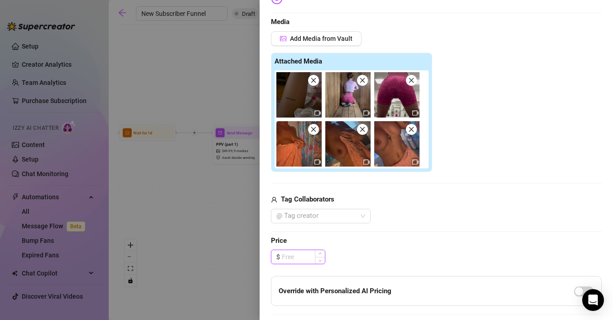
click at [293, 258] on input at bounding box center [303, 257] width 43 height 14
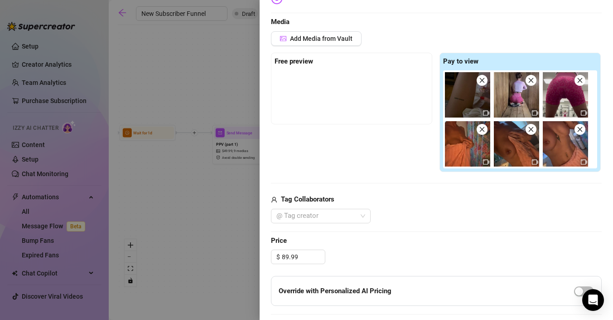
click at [403, 253] on div "$ 89.99" at bounding box center [436, 256] width 331 height 15
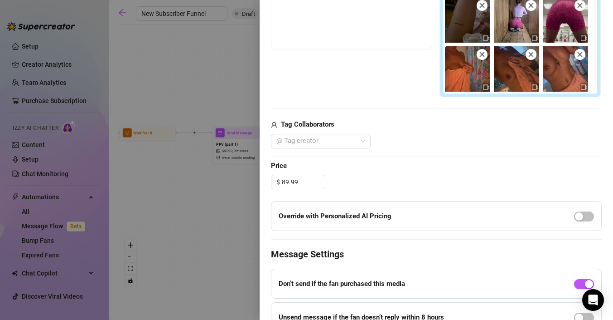
scroll to position [370, 0]
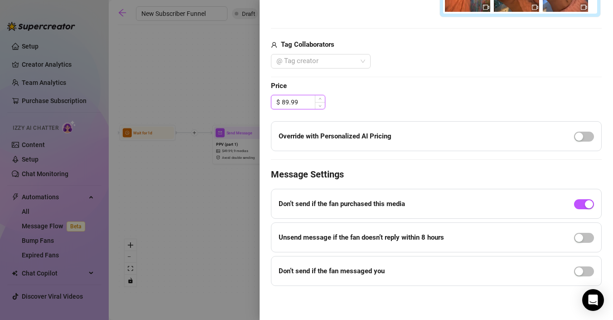
click at [286, 101] on input "89.99" at bounding box center [303, 102] width 43 height 14
click at [441, 106] on div "$ 59.99" at bounding box center [436, 102] width 331 height 15
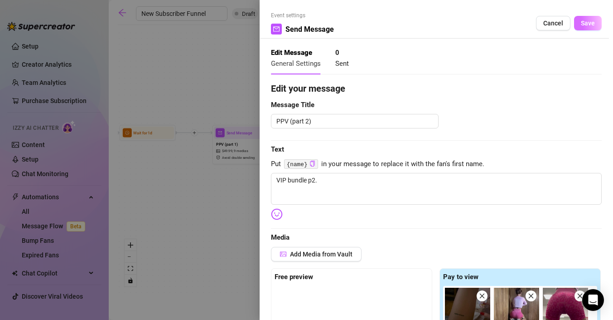
click at [591, 19] on span "Save" at bounding box center [588, 22] width 14 height 7
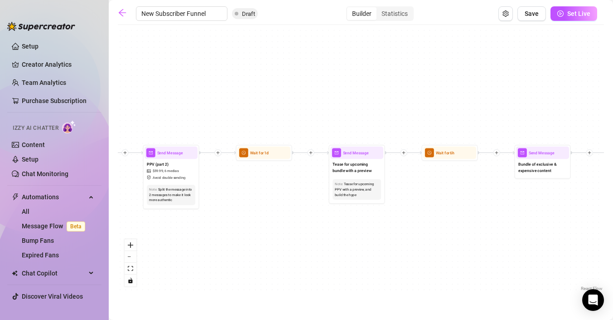
drag, startPoint x: 531, startPoint y: 208, endPoint x: 368, endPoint y: 228, distance: 163.5
click at [368, 228] on div "If True If True If True If False If False If False If True If False Merge Merge…" at bounding box center [361, 160] width 486 height 263
click at [373, 171] on span "Tease for upcoming bundle with a preview" at bounding box center [357, 167] width 48 height 12
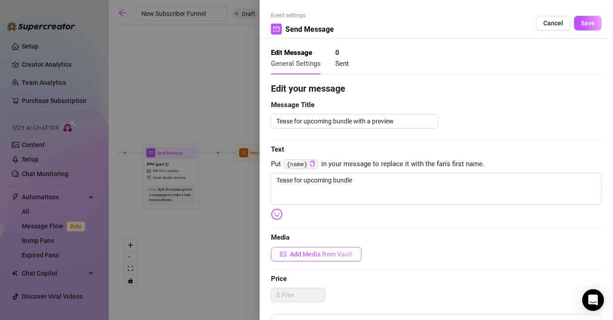
click at [327, 250] on span "Add Media from Vault" at bounding box center [321, 253] width 63 height 7
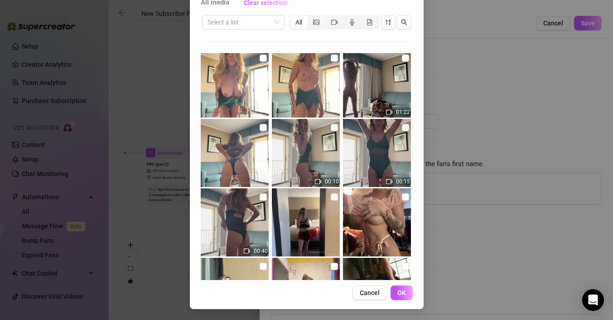
scroll to position [3180, 0]
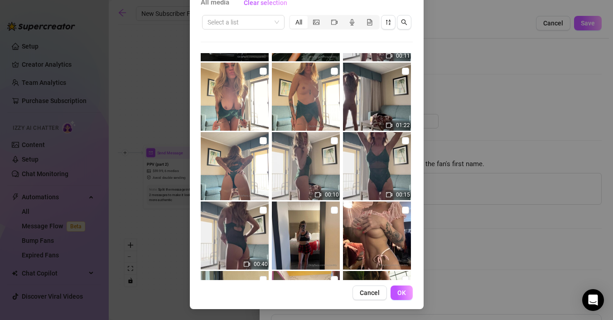
click at [247, 175] on img at bounding box center [235, 166] width 68 height 68
checkbox input "true"
click at [255, 233] on img at bounding box center [235, 235] width 68 height 68
checkbox input "true"
click at [377, 169] on img at bounding box center [377, 166] width 68 height 68
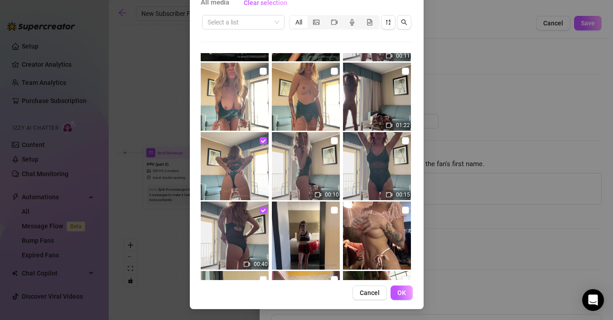
checkbox input "true"
click at [328, 169] on img at bounding box center [306, 166] width 68 height 68
checkbox input "true"
click at [256, 180] on img at bounding box center [235, 166] width 68 height 68
click at [263, 182] on img at bounding box center [235, 166] width 68 height 68
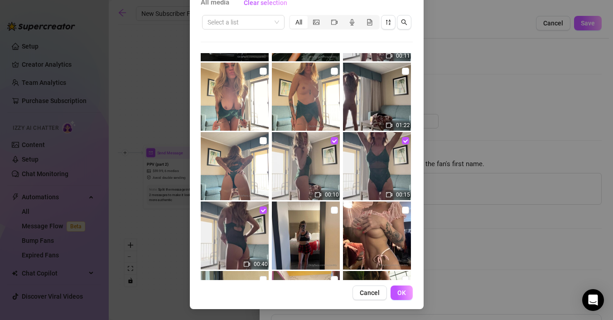
checkbox input "true"
click at [255, 214] on img at bounding box center [235, 235] width 68 height 68
checkbox input "false"
click at [322, 165] on img at bounding box center [306, 166] width 68 height 68
checkbox input "false"
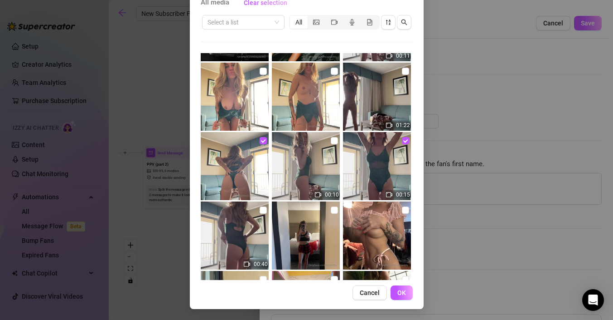
click at [373, 165] on img at bounding box center [377, 166] width 68 height 68
checkbox input "false"
click at [263, 228] on img at bounding box center [235, 235] width 68 height 68
click at [254, 229] on img at bounding box center [235, 235] width 68 height 68
checkbox input "false"
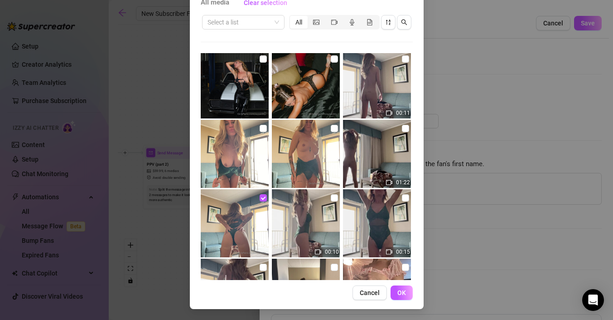
scroll to position [3122, 0]
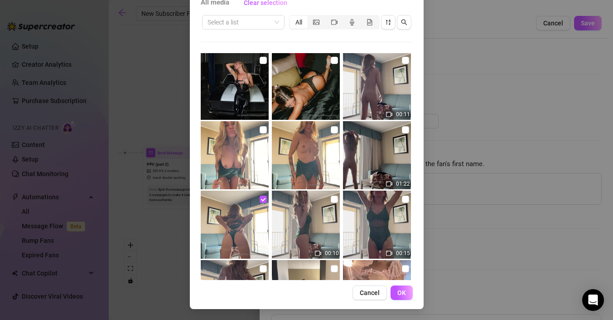
click at [242, 159] on img at bounding box center [235, 155] width 68 height 68
checkbox input "true"
click at [295, 163] on img at bounding box center [306, 155] width 68 height 68
checkbox input "true"
click at [404, 288] on button "OK" at bounding box center [402, 292] width 22 height 15
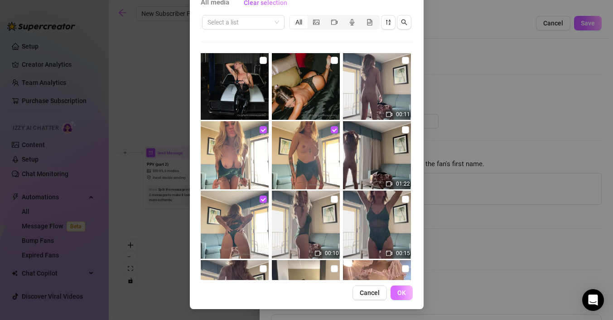
scroll to position [217, 0]
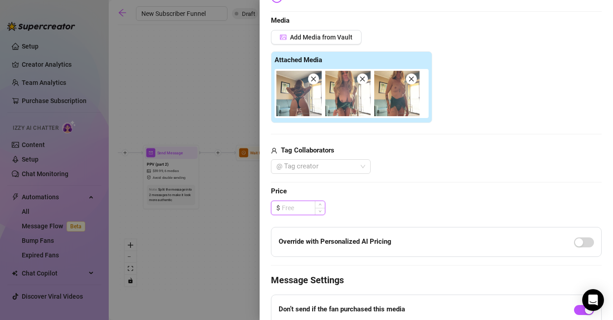
click at [297, 209] on input at bounding box center [303, 208] width 43 height 14
type input "2"
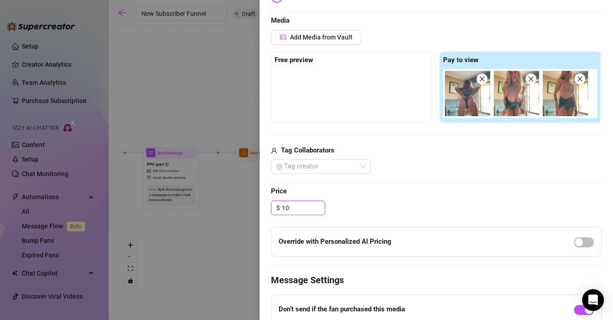
type input "1"
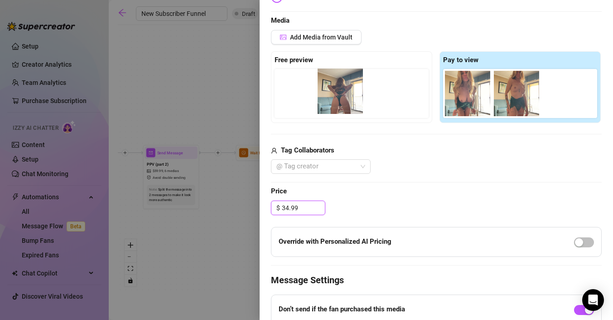
drag, startPoint x: 470, startPoint y: 104, endPoint x: 339, endPoint y: 102, distance: 130.5
click at [339, 102] on div "Free preview Pay to view" at bounding box center [436, 87] width 331 height 72
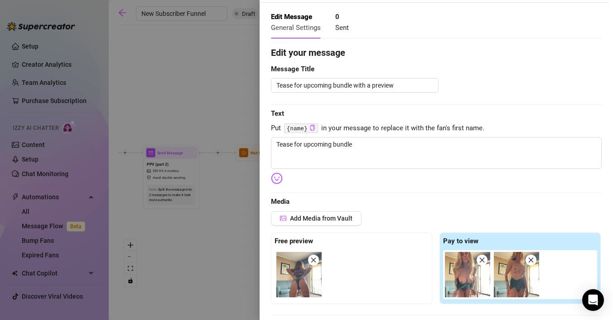
scroll to position [0, 0]
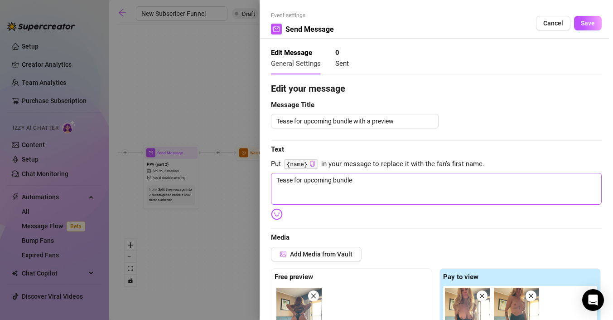
type input "34.99"
drag, startPoint x: 402, startPoint y: 184, endPoint x: 202, endPoint y: 176, distance: 200.0
click at [201, 176] on div "Event settings Send Message Cancel Save Edit Message General Settings 0 Sent Ed…" at bounding box center [306, 160] width 613 height 320
type textarea "H"
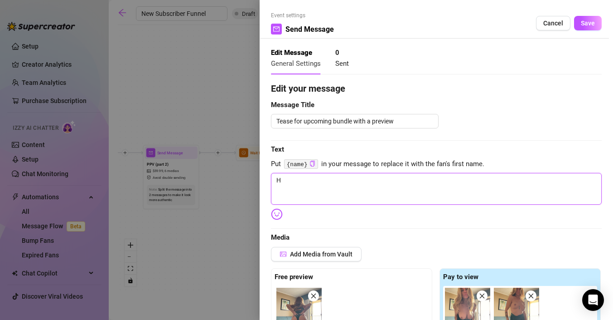
type textarea "He"
type textarea "H"
type textarea "Write your message here"
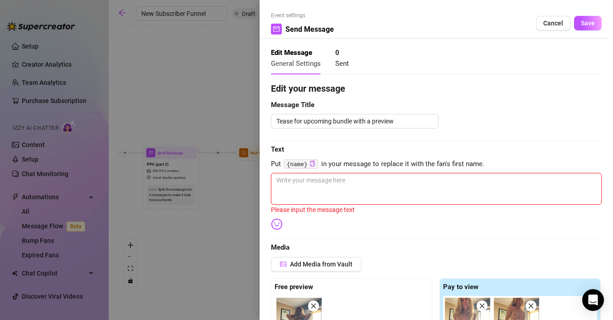
type textarea "t"
type textarea "th"
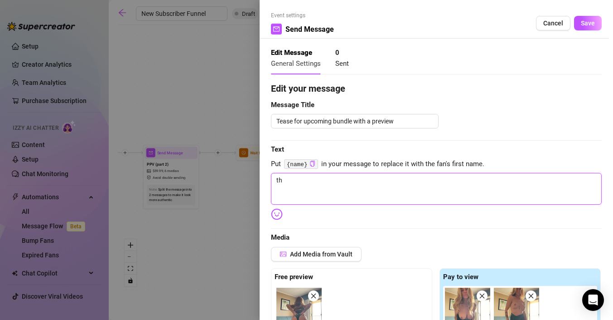
type textarea "thi"
type textarea "this"
type textarea "thi"
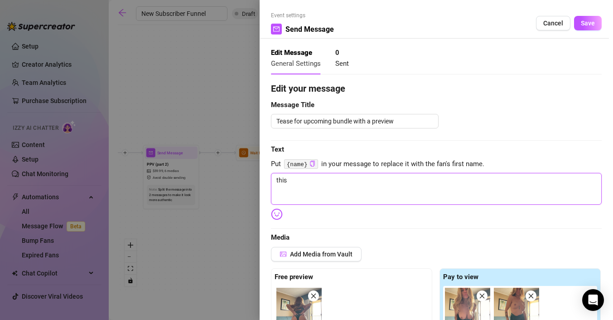
type textarea "thi"
type textarea "th"
type textarea "t"
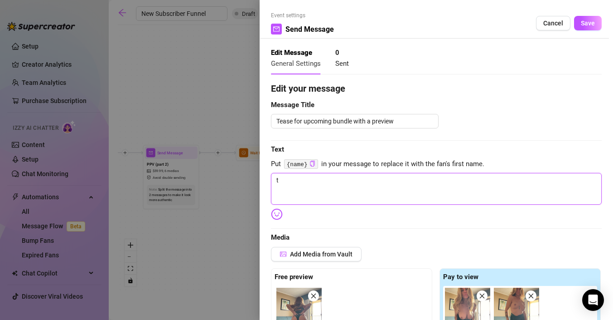
type textarea "Write your message here"
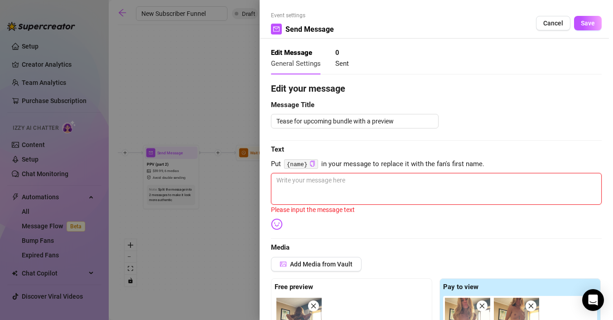
type textarea "P"
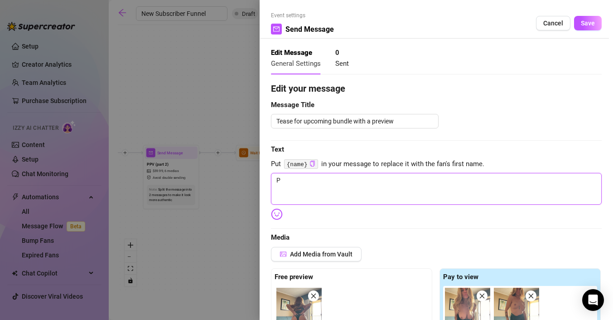
type textarea "Pr"
type textarea "Pre"
type textarea "Prev"
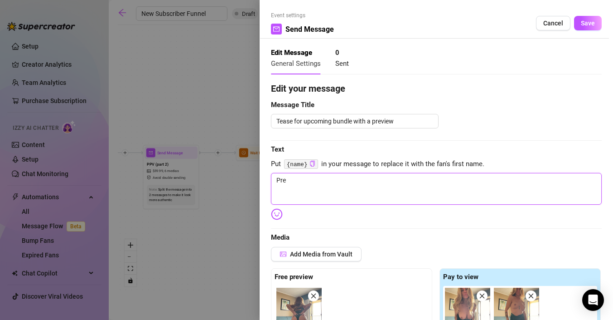
type textarea "Prev"
type textarea "Previ"
type textarea "Previe"
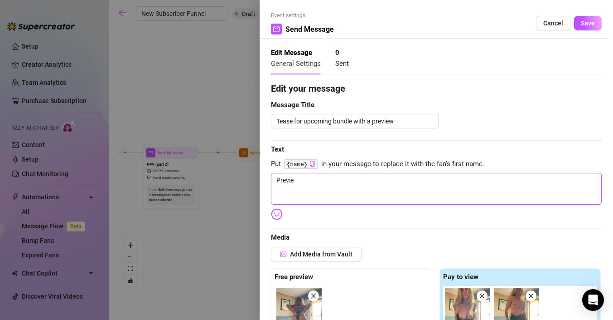
type textarea "Preview"
type textarea "Preview o"
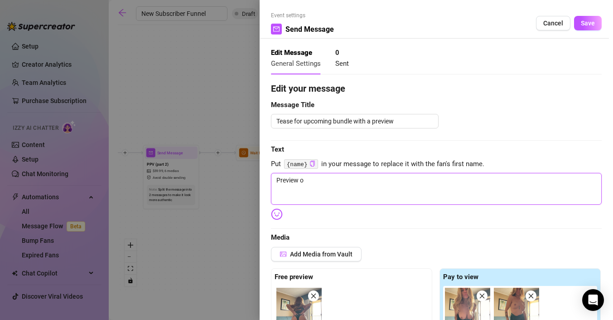
type textarea "Preview of"
type textarea "Preview of t"
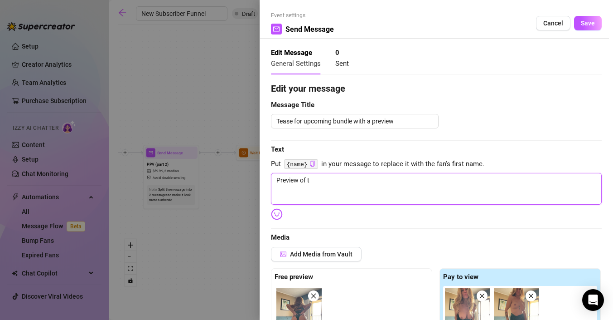
type textarea "Preview of th"
type textarea "Preview of the"
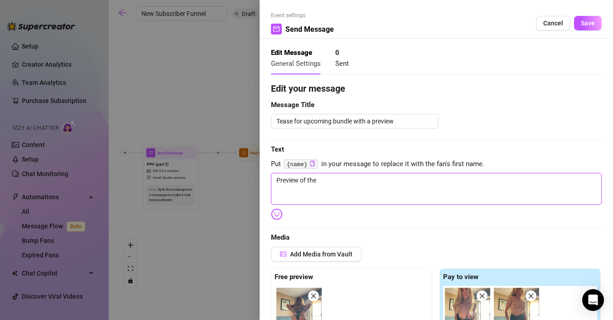
type textarea "Preview of the"
type textarea "Preview of the b"
type textarea "Preview of the be"
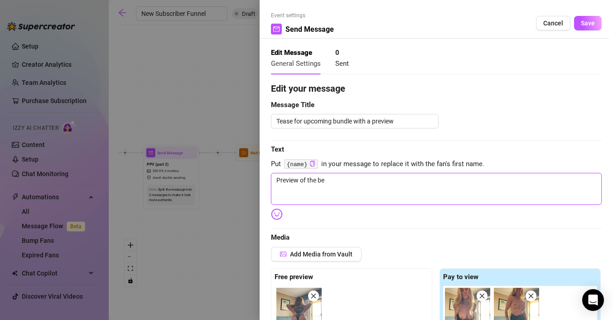
type textarea "Preview of the bes"
type textarea "Preview of the best"
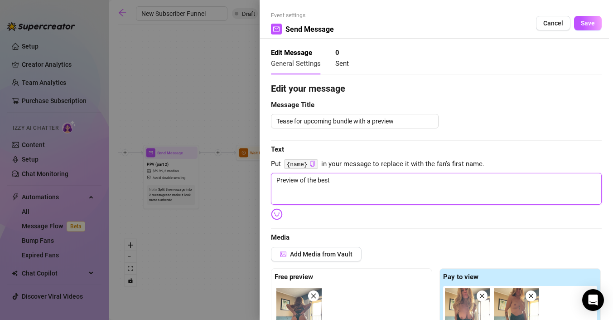
type textarea "Preview of the best"
type textarea "Preview of the best c"
type textarea "Preview of the best co"
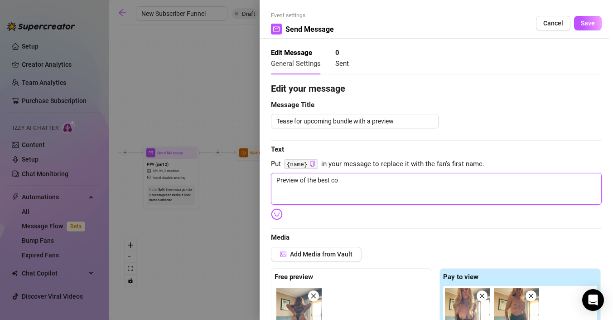
type textarea "Preview of the best con"
type textarea "Preview of the best cont"
type textarea "Preview of the best conte"
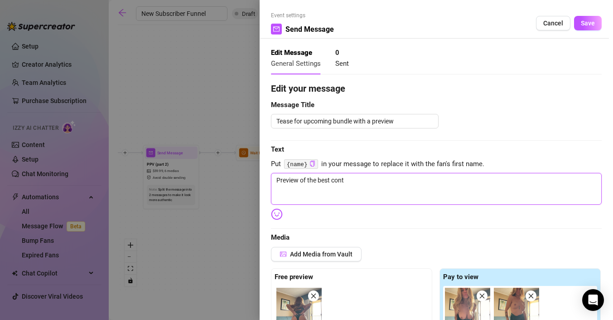
type textarea "Preview of the best conte"
type textarea "Preview of the best conten"
type textarea "Preview of the best conte"
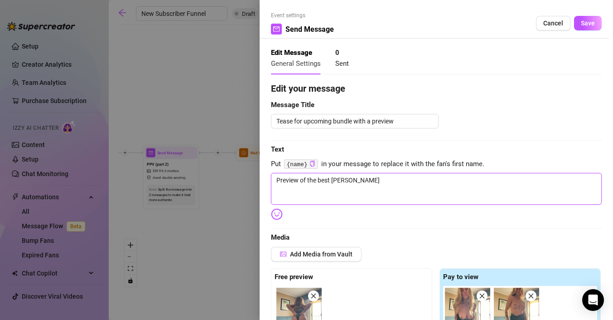
type textarea "Preview of the best cont"
type textarea "Preview of the best con"
type textarea "Preview of the best co"
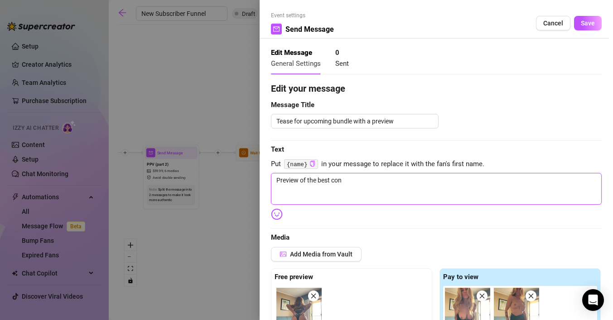
type textarea "Preview of the best co"
type textarea "Preview of the best c"
type textarea "Preview of the best"
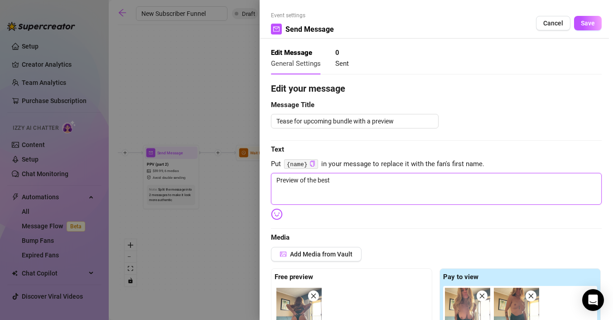
type textarea "Preview of the best"
type textarea "Preview of the bes"
type textarea "Preview of the be"
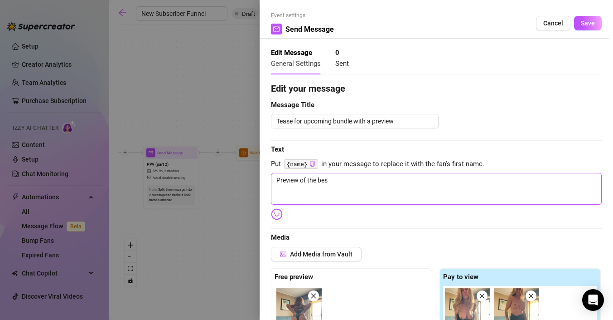
type textarea "Preview of the be"
type textarea "Preview of the b"
type textarea "Preview of the"
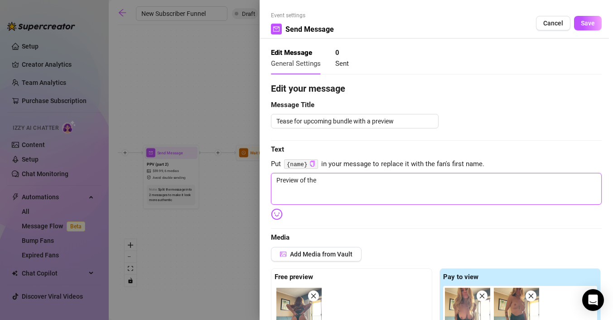
type textarea "Preview of the"
click at [403, 185] on textarea "Preview of the" at bounding box center [436, 189] width 331 height 32
drag, startPoint x: 403, startPoint y: 185, endPoint x: 199, endPoint y: 173, distance: 204.8
click at [198, 173] on div "Event settings Send Message Cancel Save Edit Message General Settings 0 Sent Ed…" at bounding box center [306, 160] width 613 height 320
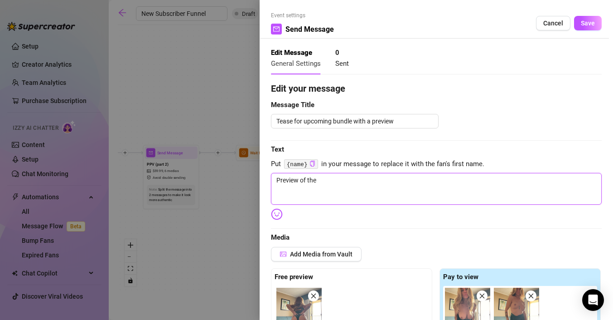
paste textarea "I shot something new today that's a little more... hands-on. It's just me, some…"
type textarea "I shot something new today that's a little more... hands-on. It's just me, some…"
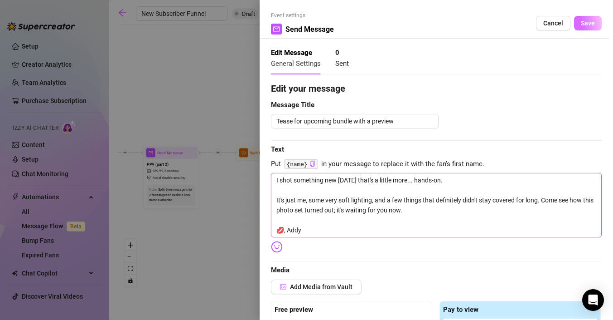
type textarea "I shot something new today that's a little more... hands-on. It's just me, some…"
click at [591, 22] on span "Save" at bounding box center [588, 22] width 14 height 7
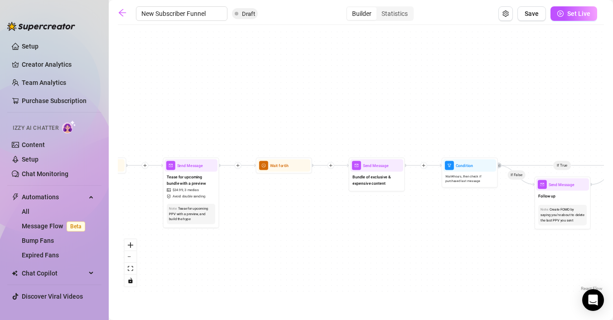
drag, startPoint x: 470, startPoint y: 187, endPoint x: 295, endPoint y: 203, distance: 175.2
click at [295, 203] on div "If True If True If True If False If False If False If True If False Merge Merge…" at bounding box center [361, 160] width 486 height 263
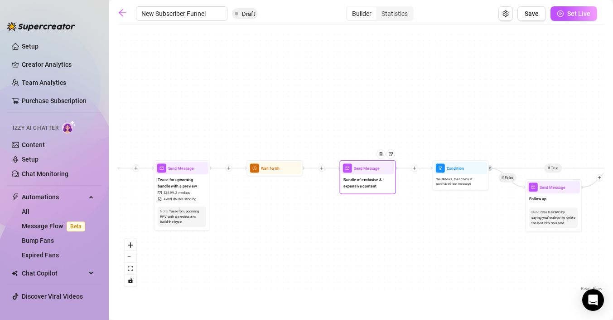
click at [356, 178] on span "Bundle of exclusive & expensive content" at bounding box center [368, 182] width 48 height 12
type textarea "Bundle of exclusive & expensive content"
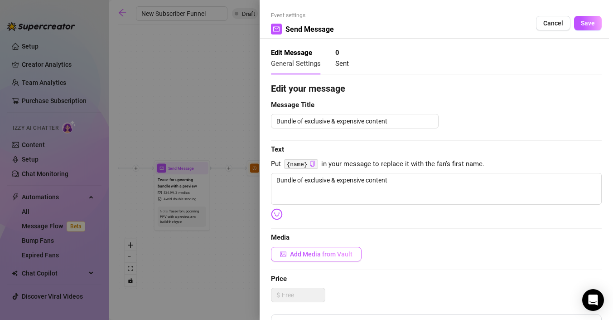
click at [310, 252] on span "Add Media from Vault" at bounding box center [321, 253] width 63 height 7
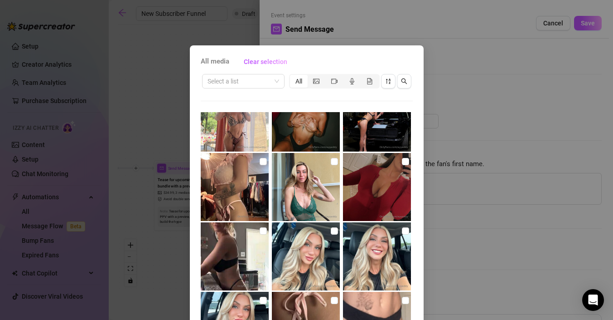
scroll to position [1894, 0]
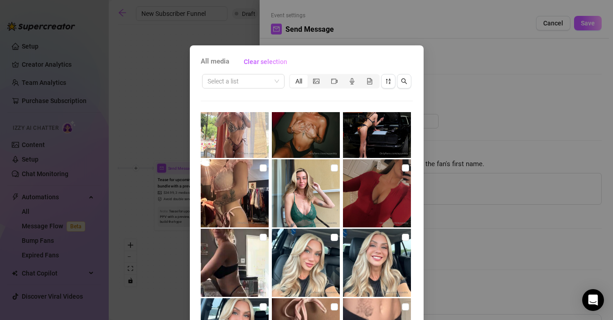
click at [320, 198] on img at bounding box center [306, 193] width 68 height 68
checkbox input "true"
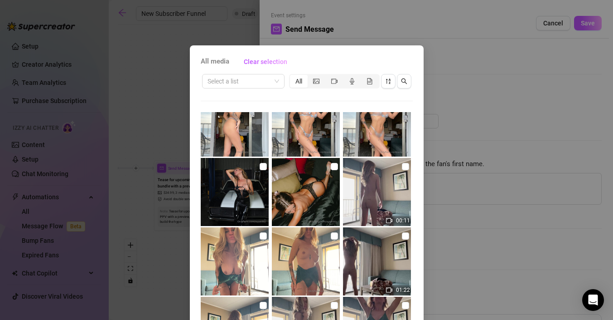
scroll to position [3131, 0]
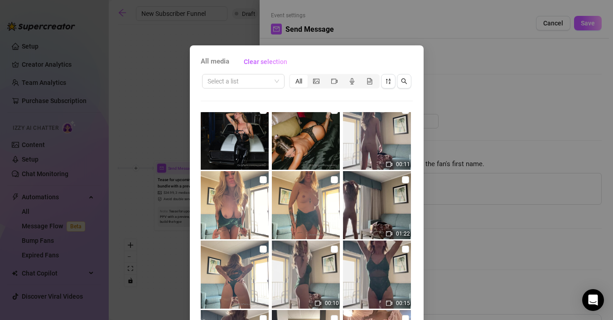
click at [390, 135] on img at bounding box center [377, 136] width 68 height 68
checkbox input "true"
click at [334, 269] on img at bounding box center [306, 274] width 68 height 68
checkbox input "true"
click at [388, 276] on img at bounding box center [377, 274] width 68 height 68
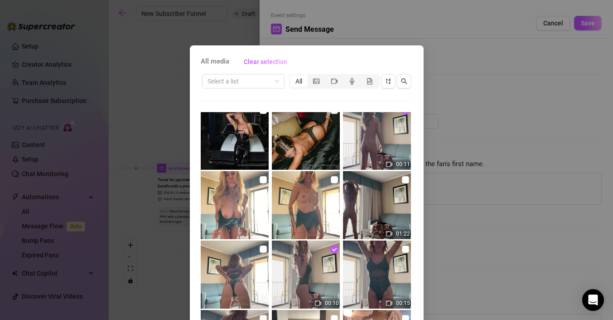
checkbox input "true"
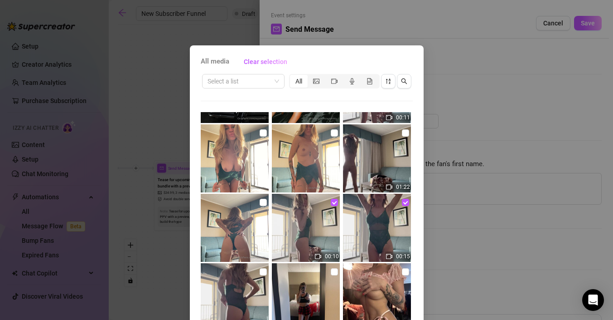
scroll to position [3197, 0]
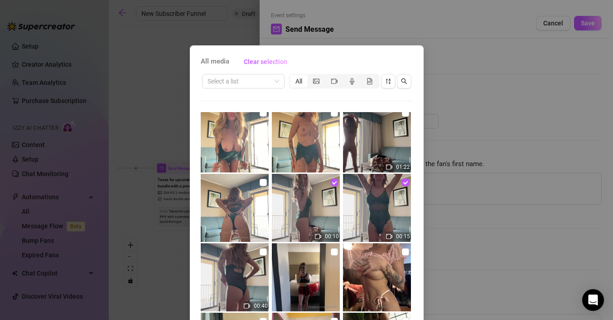
click at [256, 299] on img at bounding box center [235, 277] width 68 height 68
checkbox input "true"
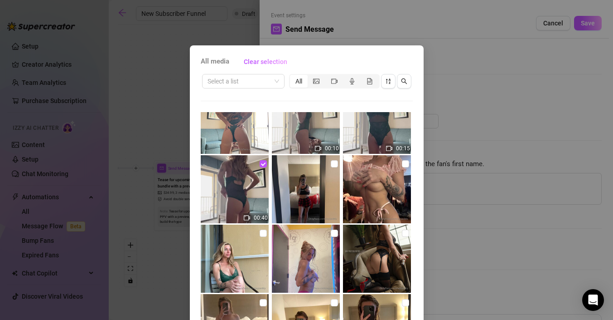
scroll to position [3370, 0]
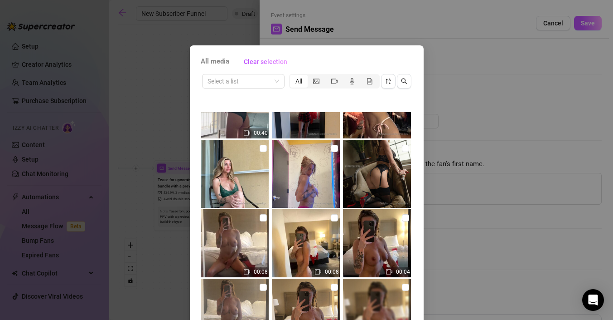
click at [229, 178] on img at bounding box center [235, 174] width 68 height 68
checkbox input "true"
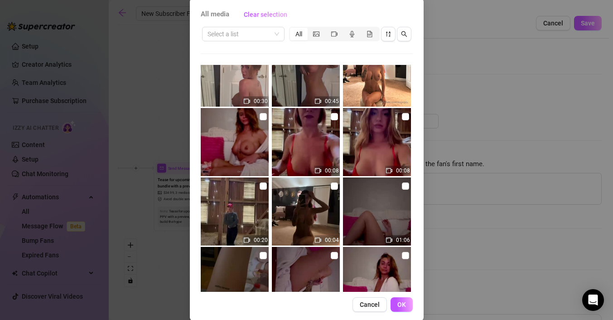
scroll to position [6307, 0]
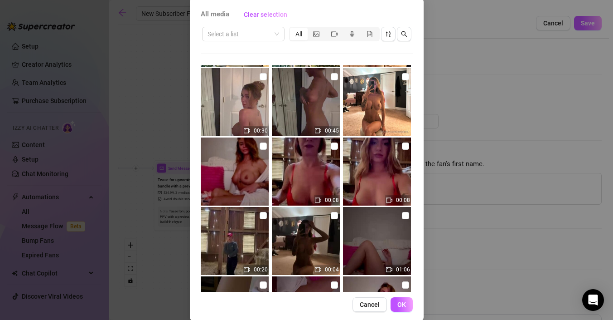
click at [252, 161] on img at bounding box center [235, 171] width 68 height 68
checkbox input "true"
click at [400, 304] on span "OK" at bounding box center [401, 303] width 9 height 7
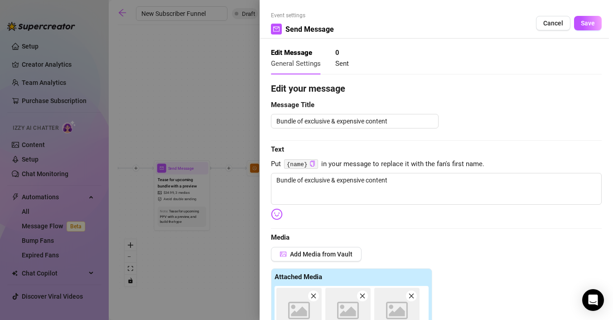
scroll to position [217, 0]
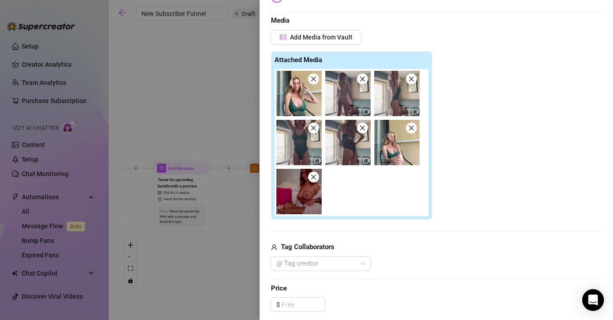
click at [299, 295] on div "Edit your message Message Title Bundle of exclusive & expensive content Text Pu…" at bounding box center [436, 176] width 331 height 623
click at [299, 303] on input at bounding box center [303, 304] width 43 height 14
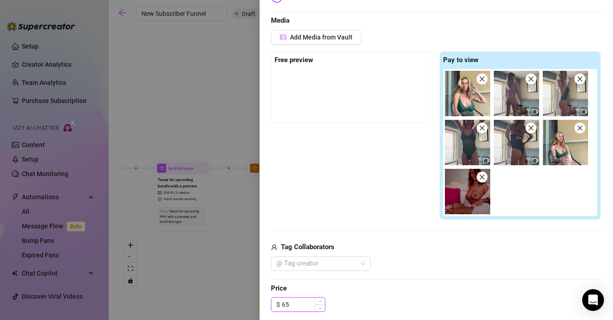
type input "6"
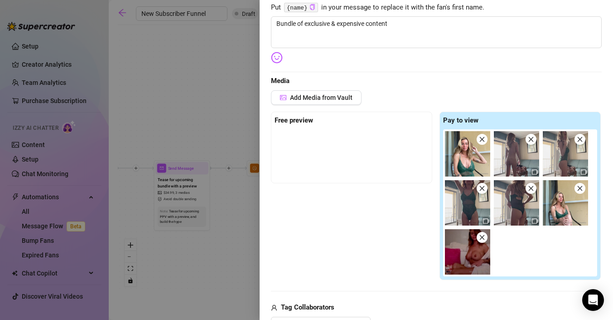
scroll to position [128, 0]
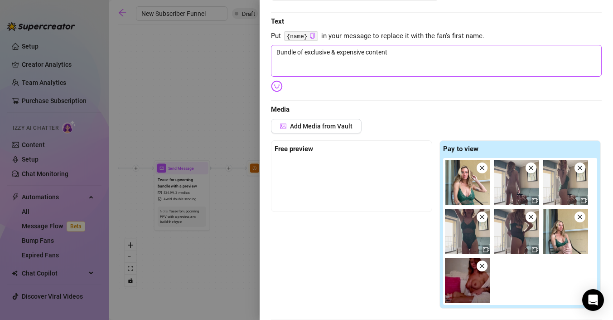
type input "79.99"
drag, startPoint x: 406, startPoint y: 53, endPoint x: 130, endPoint y: 47, distance: 276.1
click at [130, 47] on div "Event settings Send Message Cancel Save Edit Message General Settings 0 Sent Ed…" at bounding box center [306, 160] width 613 height 320
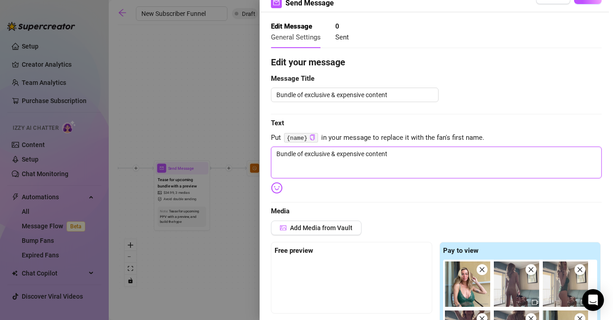
click at [404, 155] on textarea "Bundle of exclusive & expensive content" at bounding box center [436, 162] width 331 height 32
drag, startPoint x: 404, startPoint y: 155, endPoint x: 170, endPoint y: 151, distance: 234.3
click at [170, 151] on div "Event settings Send Message Cancel Save Edit Message General Settings 0 Sent Ed…" at bounding box center [306, 160] width 613 height 320
paste textarea "I knew you wouldn't wait long! 😘 Good news: the full, unlocked set is ready for…"
type textarea "I knew you wouldn't wait long! 😘 Good news: the full, unlocked set is ready for…"
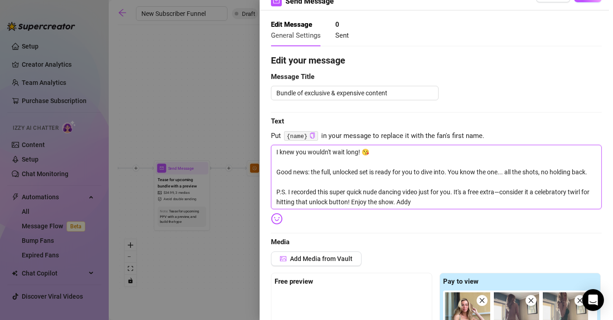
scroll to position [0, 0]
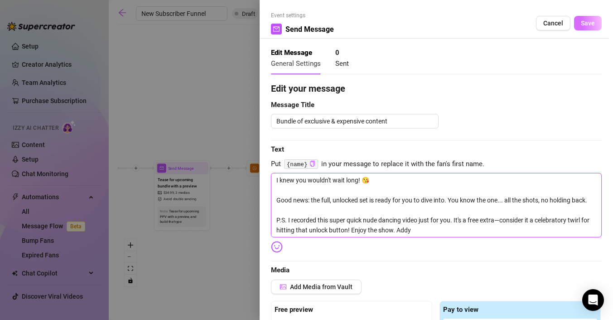
type textarea "I knew you wouldn't wait long! 😘 Good news: the full, unlocked set is ready for…"
click at [591, 21] on span "Save" at bounding box center [588, 22] width 14 height 7
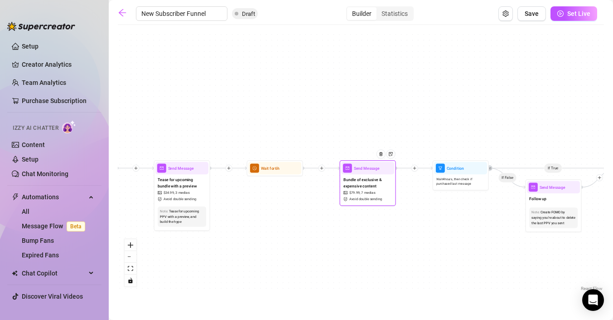
click at [366, 199] on span "Avoid double sending" at bounding box center [365, 198] width 33 height 5
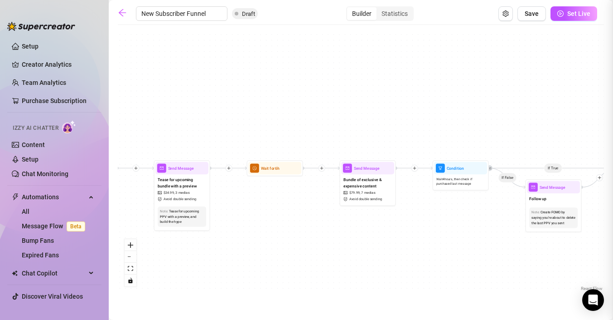
type textarea "I knew you wouldn't wait long! 😘 Good news: the full, unlocked set is ready for…"
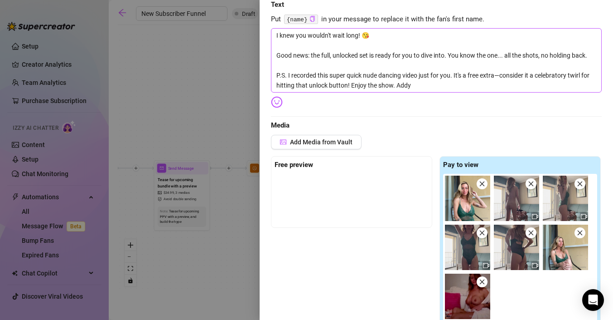
scroll to position [191, 0]
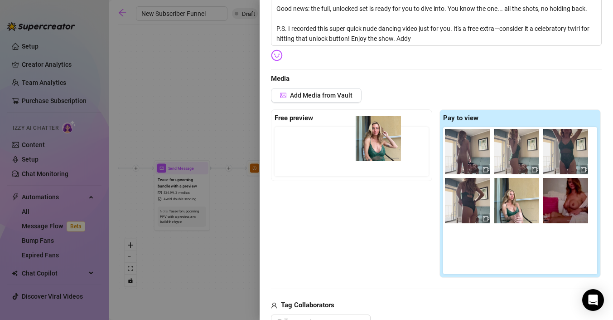
drag, startPoint x: 472, startPoint y: 166, endPoint x: 381, endPoint y: 153, distance: 92.5
click at [381, 153] on div "Free preview Pay to view" at bounding box center [436, 193] width 331 height 169
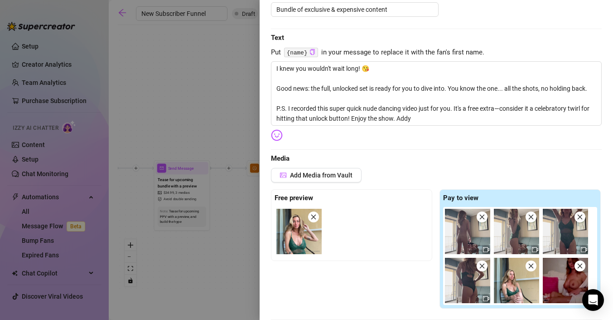
scroll to position [0, 0]
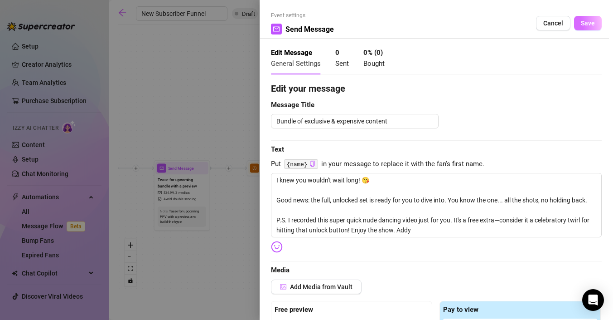
click at [592, 18] on button "Save" at bounding box center [588, 23] width 28 height 15
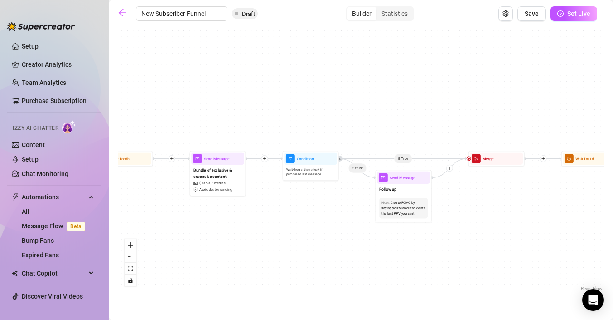
drag, startPoint x: 471, startPoint y: 258, endPoint x: 306, endPoint y: 250, distance: 165.6
click at [306, 250] on div "If True If True If True If False If False If False If True If False Merge Merge…" at bounding box center [361, 160] width 486 height 263
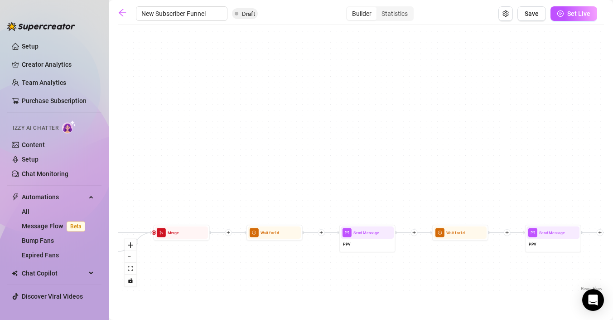
drag, startPoint x: 489, startPoint y: 201, endPoint x: 189, endPoint y: 274, distance: 308.8
click at [189, 274] on div "If True If True If True If False If False If False If True If False Merge Merge…" at bounding box center [361, 160] width 486 height 263
drag, startPoint x: 377, startPoint y: 269, endPoint x: 63, endPoint y: 122, distance: 346.1
click at [64, 122] on div "Setup Creator Analytics Team Analytics Purchase Subscription Izzy AI Chatter Co…" at bounding box center [306, 160] width 613 height 320
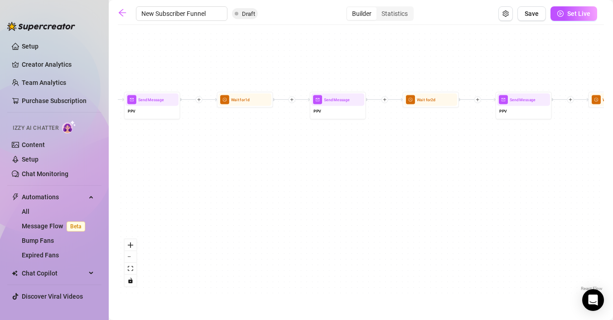
drag, startPoint x: 444, startPoint y: 125, endPoint x: 169, endPoint y: 139, distance: 275.0
click at [169, 139] on div "If True If True If True If False If False If False If True If False Merge Merge…" at bounding box center [361, 160] width 486 height 263
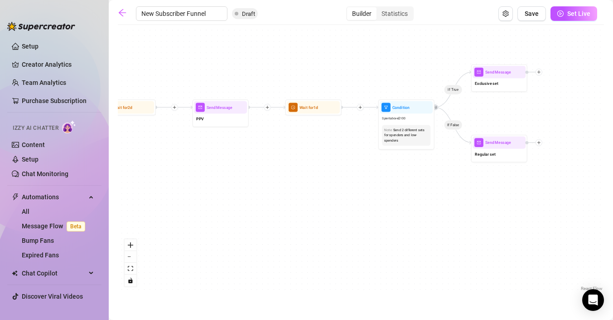
drag, startPoint x: 477, startPoint y: 146, endPoint x: 170, endPoint y: 155, distance: 306.5
click at [170, 155] on div "If True If True If True If False If False If False If True If False Merge Merge…" at bounding box center [361, 160] width 486 height 263
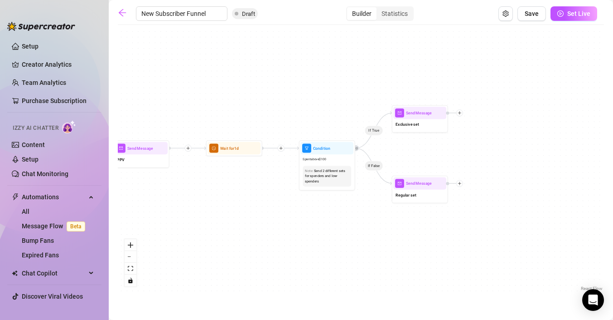
drag, startPoint x: 408, startPoint y: 173, endPoint x: 333, endPoint y: 213, distance: 85.1
click at [333, 213] on div "If True If True If True If False If False If False If True If False Merge Merge…" at bounding box center [361, 160] width 486 height 263
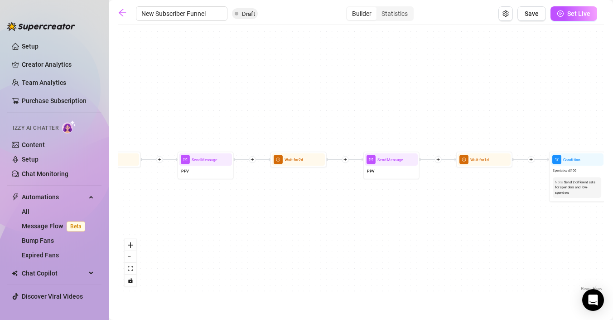
drag, startPoint x: 218, startPoint y: 206, endPoint x: 468, endPoint y: 218, distance: 250.4
click at [468, 218] on div "If True If True If True If False If False If False If True If False Merge Merge…" at bounding box center [361, 160] width 486 height 263
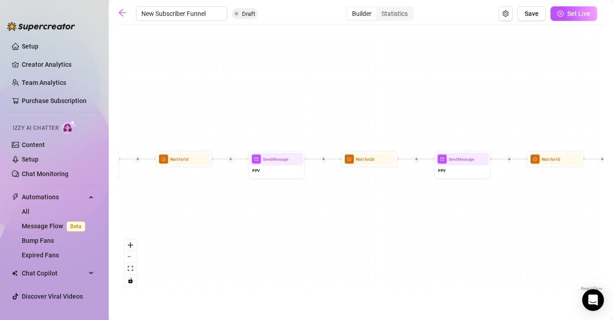
drag, startPoint x: 295, startPoint y: 206, endPoint x: 364, endPoint y: 205, distance: 69.8
click at [364, 205] on div "If True If True If True If False If False If False If True If False Merge Merge…" at bounding box center [361, 160] width 486 height 263
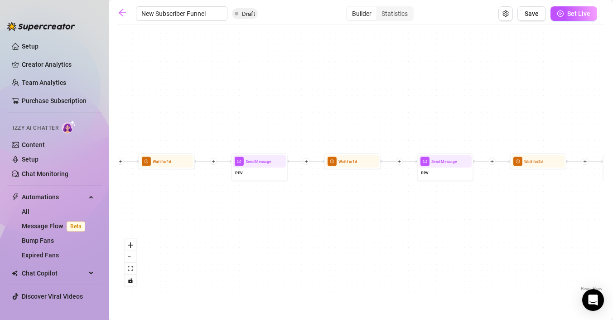
drag, startPoint x: 264, startPoint y: 191, endPoint x: 431, endPoint y: 194, distance: 167.3
click at [434, 194] on div "If True If True If True If False If False If False If True If False Merge Merge…" at bounding box center [361, 160] width 486 height 263
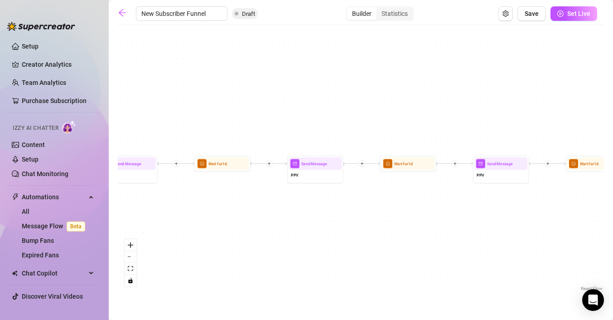
drag, startPoint x: 271, startPoint y: 192, endPoint x: 512, endPoint y: 194, distance: 240.7
click at [513, 194] on div "If True If True If True If False If False If False If True If False Merge Merge…" at bounding box center [361, 160] width 486 height 263
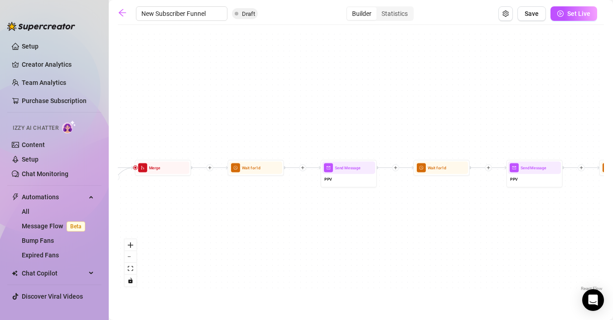
drag, startPoint x: 259, startPoint y: 215, endPoint x: 479, endPoint y: 219, distance: 219.8
click at [479, 219] on div "If True If True If True If False If False If False If True If False Merge Merge…" at bounding box center [361, 160] width 486 height 263
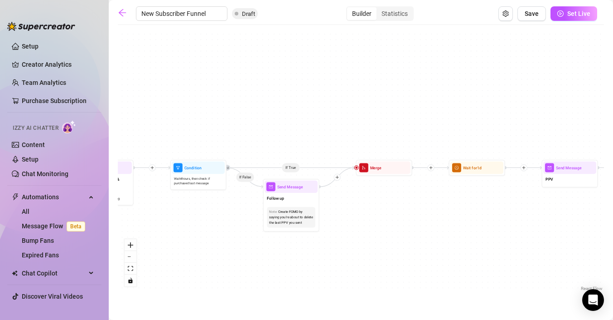
drag, startPoint x: 231, startPoint y: 222, endPoint x: 450, endPoint y: 221, distance: 218.9
click at [453, 222] on div "If True If True If True If False If False If False If True If False Merge Merge…" at bounding box center [361, 160] width 486 height 263
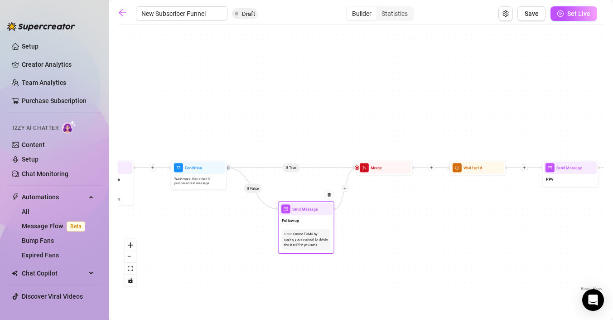
drag, startPoint x: 283, startPoint y: 229, endPoint x: 297, endPoint y: 252, distance: 26.5
click at [297, 252] on div "Send Message Follow up Note: Create FOMO by saying you're about to delete the l…" at bounding box center [306, 227] width 56 height 53
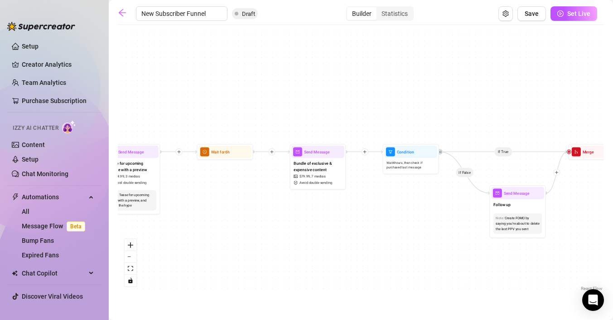
drag, startPoint x: 217, startPoint y: 265, endPoint x: 426, endPoint y: 249, distance: 210.5
click at [428, 249] on div "If True If True If True If False If False If False If True If False Merge Merge…" at bounding box center [361, 160] width 486 height 263
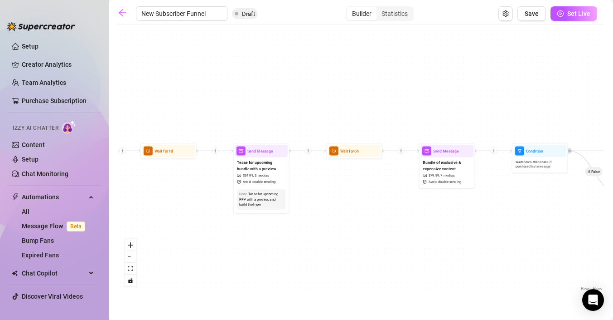
drag, startPoint x: 260, startPoint y: 234, endPoint x: 240, endPoint y: 223, distance: 23.1
click at [240, 223] on div "If True If True If True If False If False If False If True If False Merge Merge…" at bounding box center [361, 160] width 486 height 263
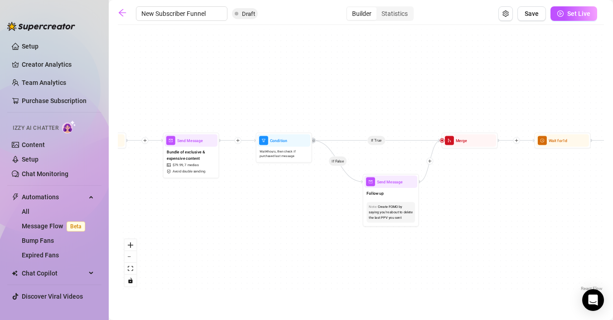
drag, startPoint x: 240, startPoint y: 223, endPoint x: 132, endPoint y: 222, distance: 107.4
click at [132, 222] on div "If True If True If True If False If False If False If True If False Merge Merge…" at bounding box center [361, 160] width 486 height 263
click at [298, 130] on div at bounding box center [298, 130] width 24 height 29
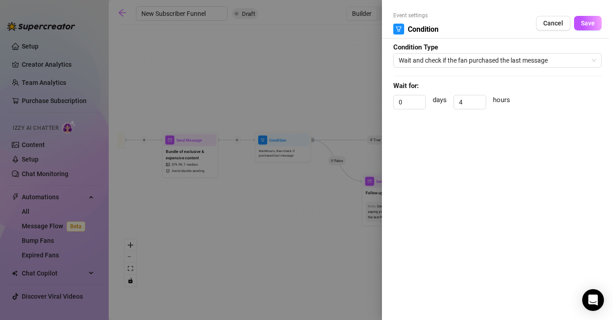
click at [360, 76] on div at bounding box center [306, 160] width 613 height 320
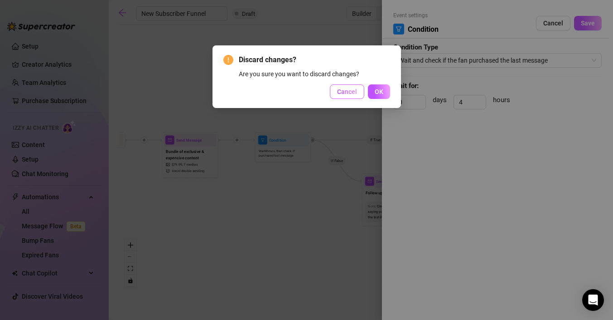
click at [347, 94] on span "Cancel" at bounding box center [347, 91] width 20 height 7
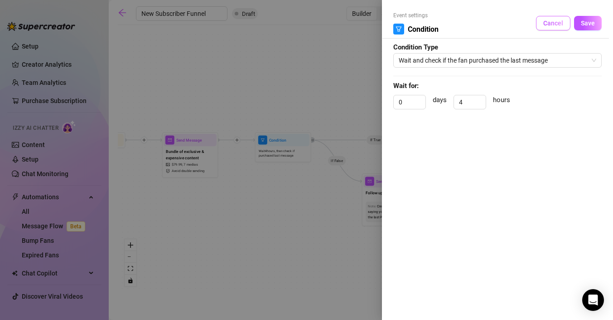
click at [561, 19] on span "Cancel" at bounding box center [553, 22] width 20 height 7
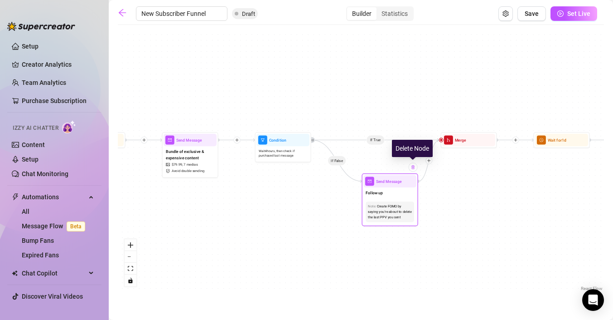
click at [415, 169] on div at bounding box center [413, 166] width 9 height 9
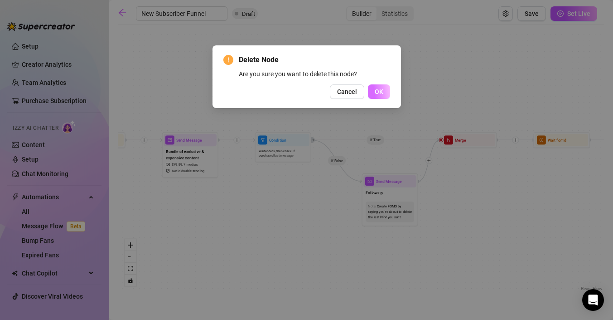
click at [387, 90] on button "OK" at bounding box center [379, 91] width 22 height 15
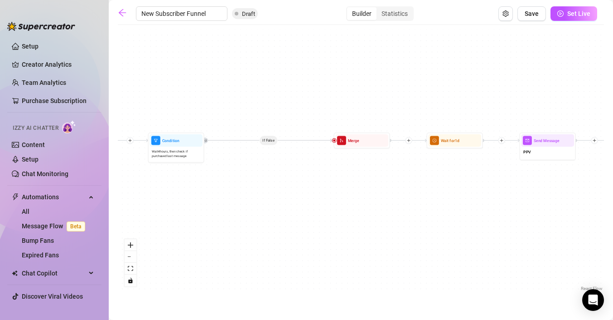
drag, startPoint x: 423, startPoint y: 187, endPoint x: 308, endPoint y: 189, distance: 115.6
click at [308, 189] on div "If True If True If True If False If False If False If True If False Merge Merge…" at bounding box center [361, 160] width 486 height 263
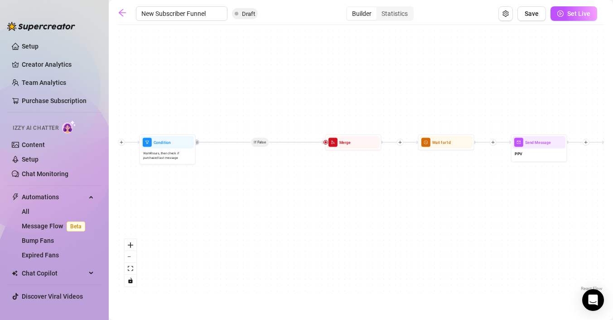
click at [262, 188] on div "If True If True If True If False If False If False If True If False Merge Merge…" at bounding box center [361, 160] width 486 height 263
click at [263, 143] on div "If True If True If True If False If False If False If True If False Merge Merge…" at bounding box center [361, 160] width 486 height 263
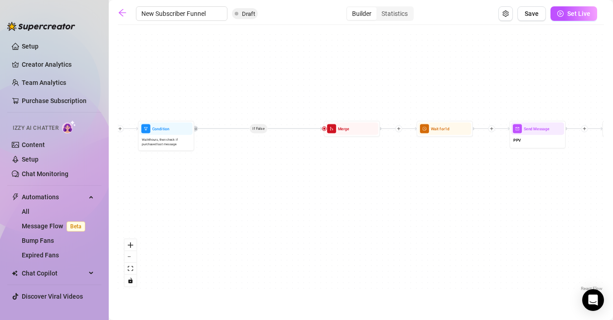
drag, startPoint x: 263, startPoint y: 143, endPoint x: 262, endPoint y: 129, distance: 14.1
click at [262, 130] on div "If True If True If True If False If False If False If True If False Merge Merge…" at bounding box center [361, 160] width 486 height 263
click at [134, 247] on button "zoom in" at bounding box center [131, 245] width 12 height 12
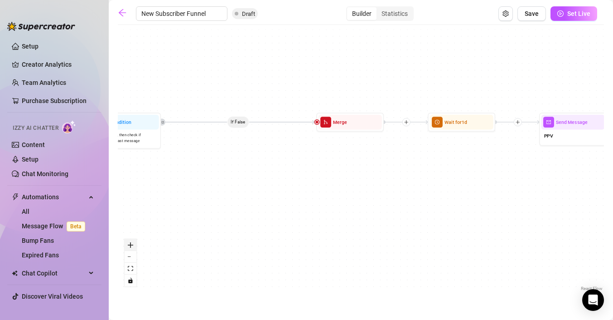
click at [133, 247] on button "zoom in" at bounding box center [131, 245] width 12 height 12
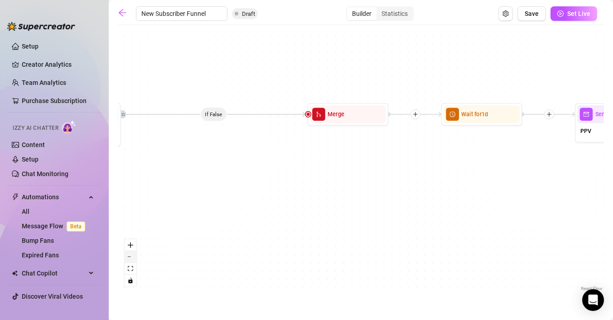
click at [133, 256] on icon "zoom out" at bounding box center [130, 256] width 5 height 1
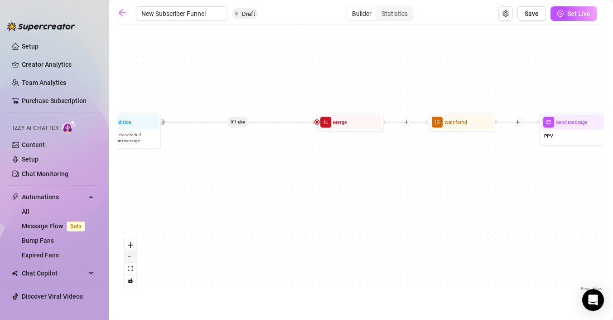
click at [133, 257] on icon "zoom out" at bounding box center [130, 256] width 5 height 1
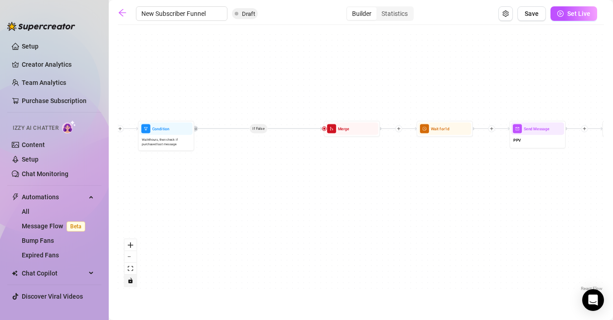
click at [133, 281] on icon "toggle interactivity" at bounding box center [130, 279] width 5 height 5
click at [266, 153] on div "If True If True If True If False If False If False If True If False Merge Merge…" at bounding box center [361, 160] width 486 height 263
click at [395, 20] on div "Builder Statistics" at bounding box center [380, 13] width 68 height 15
click at [507, 15] on icon "setting" at bounding box center [506, 13] width 6 height 6
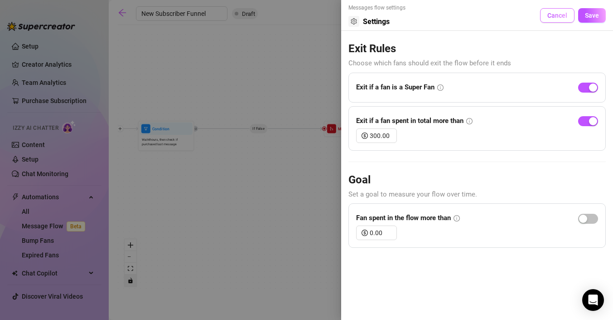
click at [557, 15] on span "Cancel" at bounding box center [557, 15] width 20 height 7
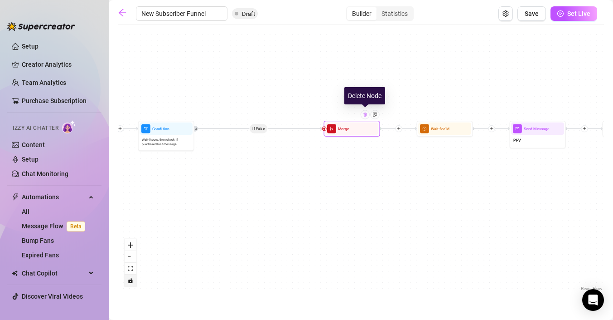
click at [364, 116] on img at bounding box center [365, 114] width 5 height 5
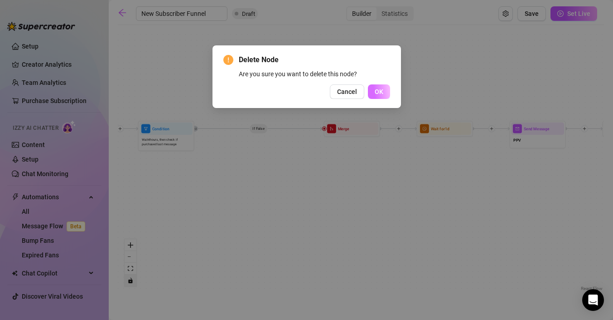
click at [386, 93] on button "OK" at bounding box center [379, 91] width 22 height 15
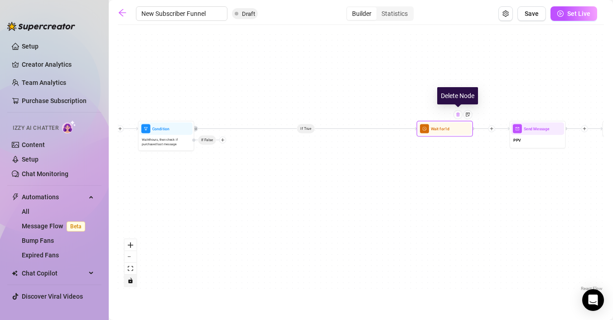
click at [460, 118] on div at bounding box center [458, 114] width 9 height 9
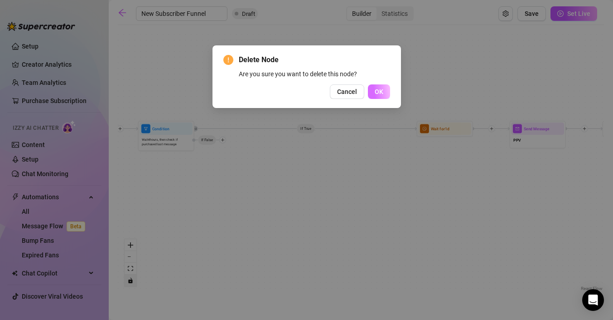
click at [378, 88] on span "OK" at bounding box center [379, 91] width 9 height 7
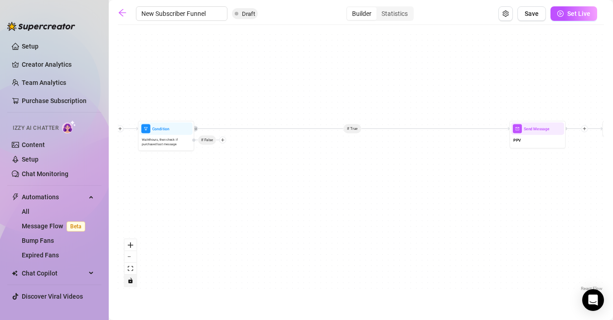
click at [352, 128] on icon "Edge from 54b01fab-14c9-410c-be74-3b1cb4db055c to 06ec2271-1f14-45ad-ae28-c940f…" at bounding box center [351, 128] width 315 height 0
click at [382, 173] on div "If True If True If True If False If False If True If False Merge Merge Send Mes…" at bounding box center [361, 160] width 486 height 263
click at [223, 142] on div at bounding box center [222, 139] width 7 height 7
click at [233, 139] on div "Time Delay" at bounding box center [233, 141] width 41 height 10
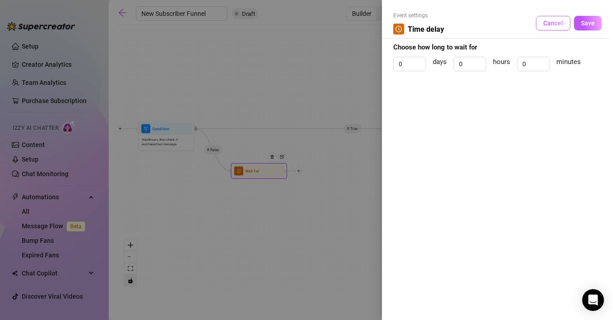
click at [557, 20] on span "Cancel" at bounding box center [553, 22] width 20 height 7
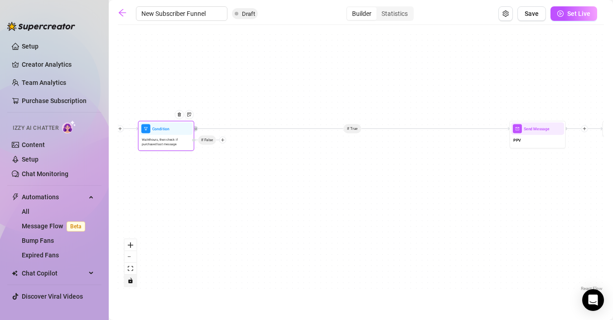
click at [224, 142] on div "If False" at bounding box center [209, 139] width 34 height 7
click at [219, 145] on div "If True If True If True If False If False If True If False Merge Merge Send Mes…" at bounding box center [361, 160] width 486 height 263
click at [209, 145] on span "If False" at bounding box center [207, 140] width 18 height 10
click at [224, 140] on icon "plus" at bounding box center [223, 140] width 4 height 4
click at [234, 141] on div "Time Delay" at bounding box center [233, 141] width 41 height 10
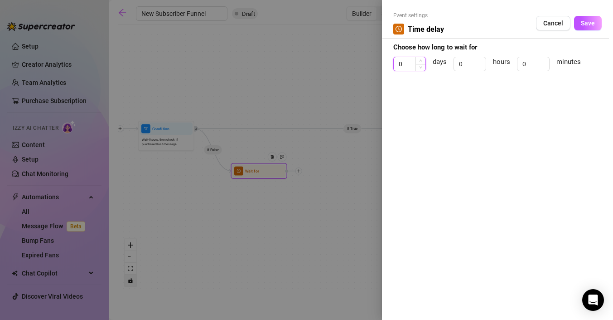
click at [410, 67] on input "0" at bounding box center [410, 64] width 32 height 14
type input "3"
click at [581, 28] on button "Save" at bounding box center [588, 23] width 28 height 15
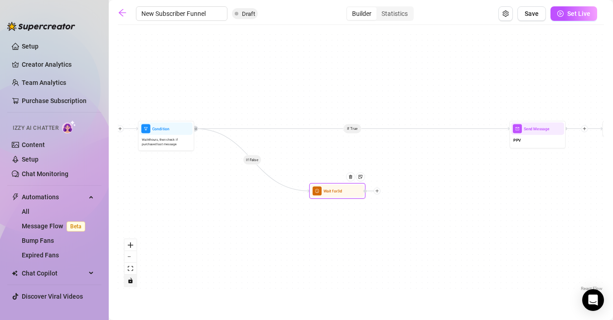
drag, startPoint x: 300, startPoint y: 173, endPoint x: 378, endPoint y: 193, distance: 81.3
click at [378, 193] on div at bounding box center [377, 190] width 7 height 7
click at [378, 190] on icon "plus" at bounding box center [377, 191] width 4 height 4
click at [405, 228] on div "Merge Nodes" at bounding box center [404, 230] width 41 height 10
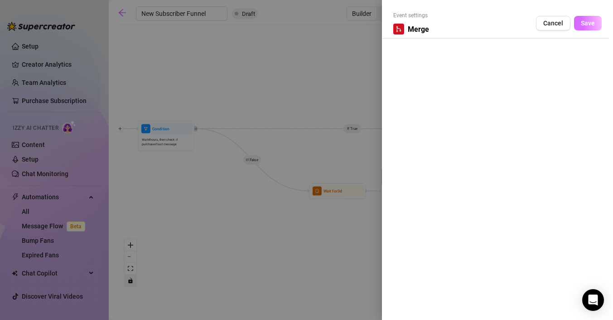
click at [586, 26] on span "Save" at bounding box center [588, 22] width 14 height 7
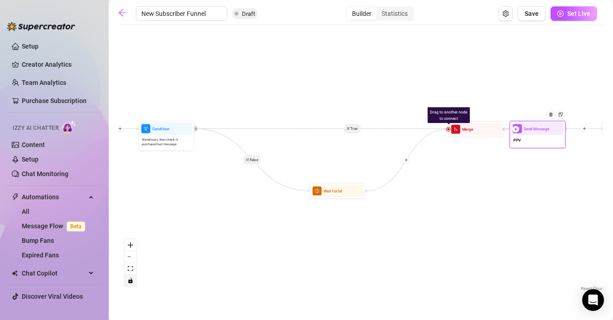
drag, startPoint x: 472, startPoint y: 194, endPoint x: 519, endPoint y: 131, distance: 78.3
click at [519, 131] on div at bounding box center [510, 129] width 17 height 7
click at [508, 209] on div "If True If True If True If False If False If True If False If False Drag to ano…" at bounding box center [361, 160] width 486 height 263
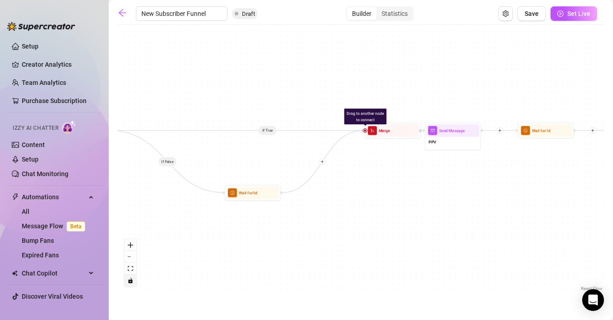
drag, startPoint x: 509, startPoint y: 198, endPoint x: 424, endPoint y: 199, distance: 84.8
click at [424, 199] on div "If True If True If True If False If False If True If False If False Drag to ano…" at bounding box center [361, 160] width 486 height 263
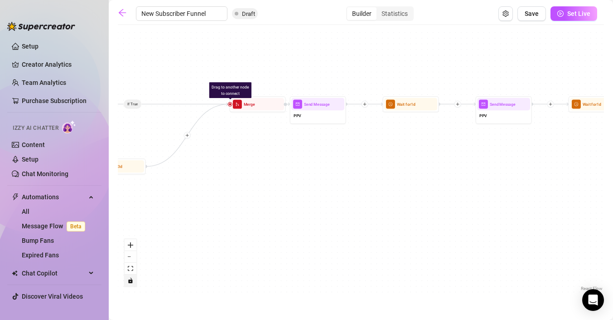
drag, startPoint x: 426, startPoint y: 201, endPoint x: 290, endPoint y: 175, distance: 138.5
click at [290, 175] on div "If True If True If True If False If False If True If False If False Drag to ano…" at bounding box center [361, 160] width 486 height 263
click at [332, 94] on div at bounding box center [332, 94] width 24 height 29
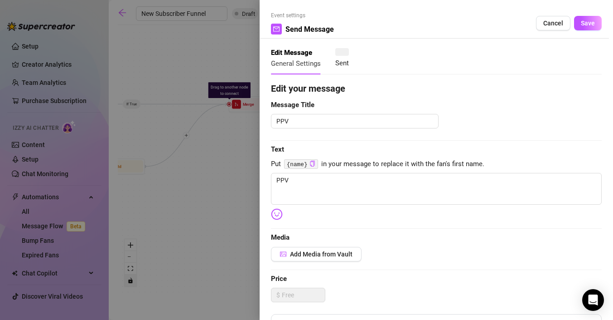
type textarea "PPV"
click at [227, 189] on div at bounding box center [306, 160] width 613 height 320
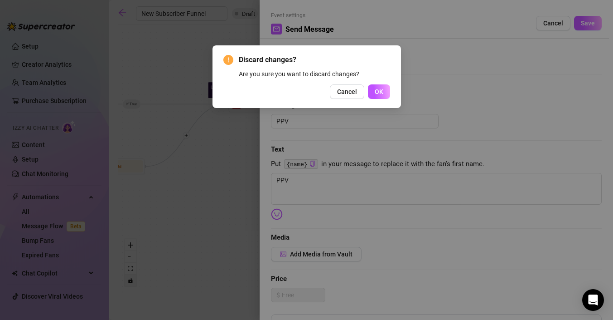
click at [376, 92] on span "OK" at bounding box center [379, 91] width 9 height 7
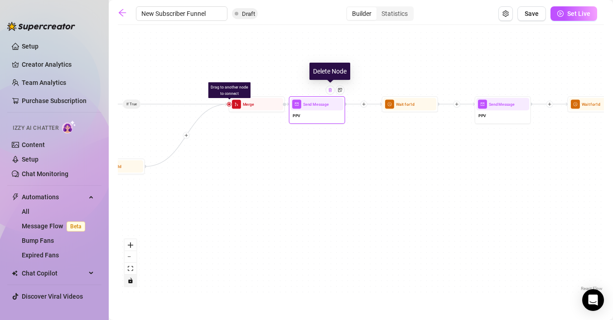
click at [330, 92] on div at bounding box center [330, 89] width 9 height 9
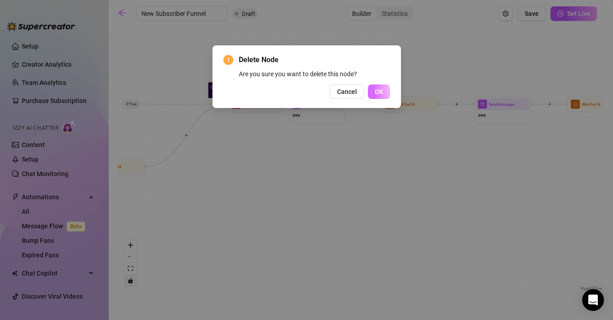
click at [384, 96] on button "OK" at bounding box center [379, 91] width 22 height 15
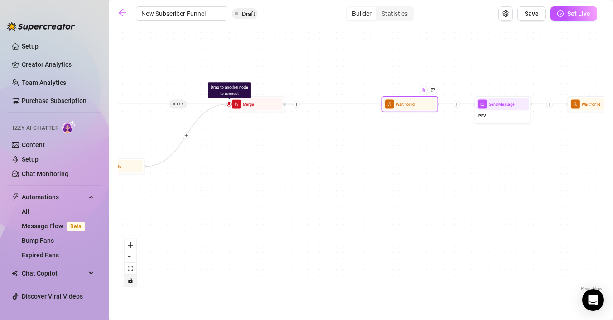
click at [425, 91] on img at bounding box center [423, 89] width 5 height 5
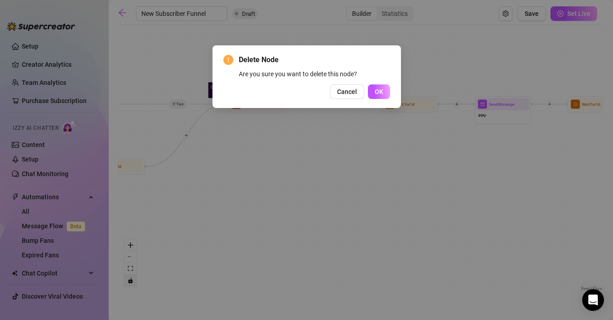
click at [366, 91] on div "Cancel OK" at bounding box center [306, 91] width 167 height 15
click at [381, 91] on span "OK" at bounding box center [379, 91] width 9 height 7
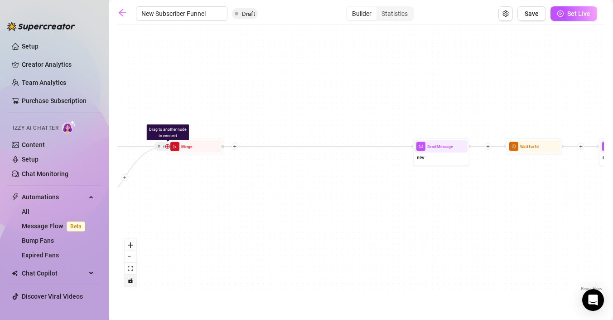
drag, startPoint x: 469, startPoint y: 157, endPoint x: 352, endPoint y: 221, distance: 133.0
click at [352, 221] on div "If True If True If True If False If False If True If False If False Drag to ano…" at bounding box center [361, 160] width 486 height 263
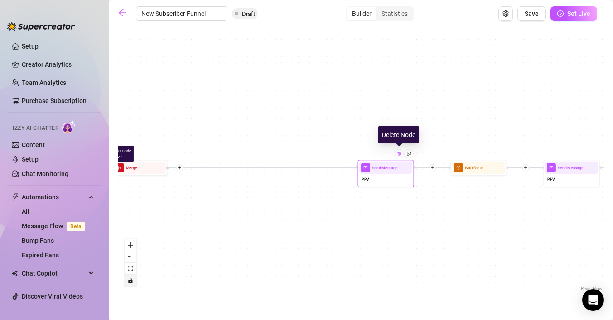
click at [400, 156] on div at bounding box center [399, 153] width 9 height 9
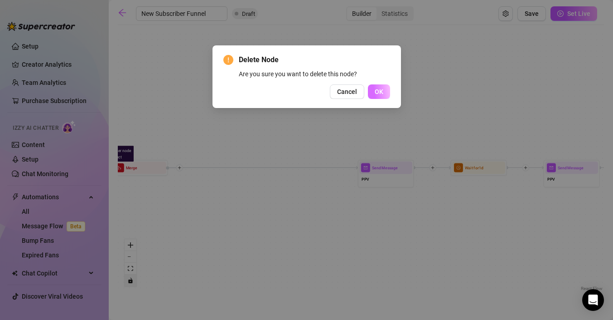
click at [379, 89] on span "OK" at bounding box center [379, 91] width 9 height 7
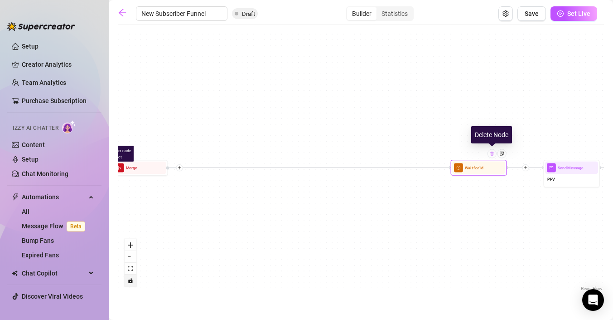
click at [494, 156] on div at bounding box center [492, 153] width 9 height 9
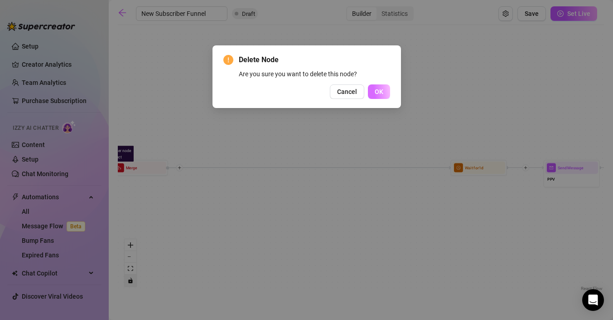
click at [386, 92] on button "OK" at bounding box center [379, 91] width 22 height 15
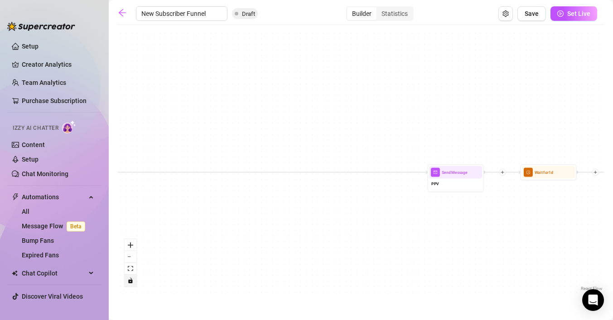
drag, startPoint x: 503, startPoint y: 215, endPoint x: 295, endPoint y: 234, distance: 208.4
click at [295, 234] on div "If True If True If True If False If False If True If False If False Drag to ano…" at bounding box center [361, 160] width 486 height 263
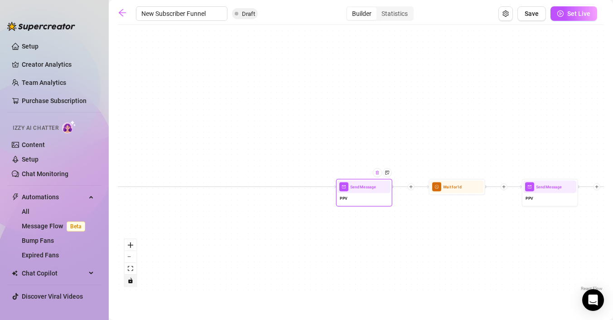
click at [377, 175] on div at bounding box center [377, 172] width 9 height 9
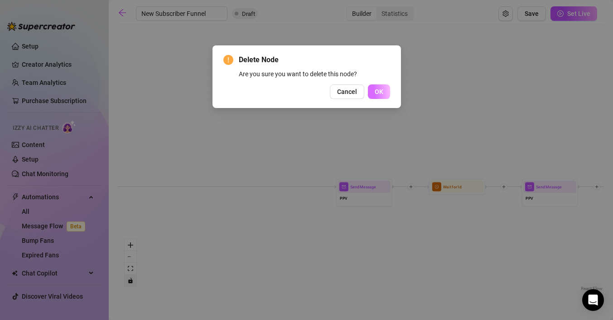
click at [382, 88] on span "OK" at bounding box center [379, 91] width 9 height 7
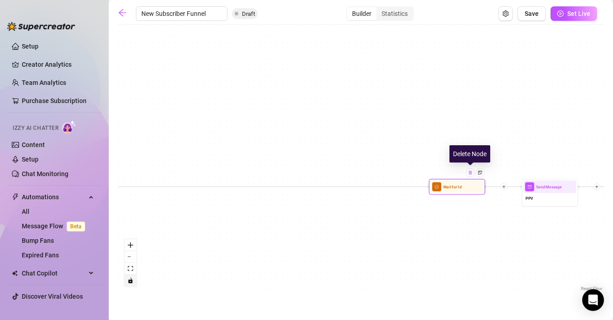
click at [471, 173] on img at bounding box center [470, 172] width 5 height 5
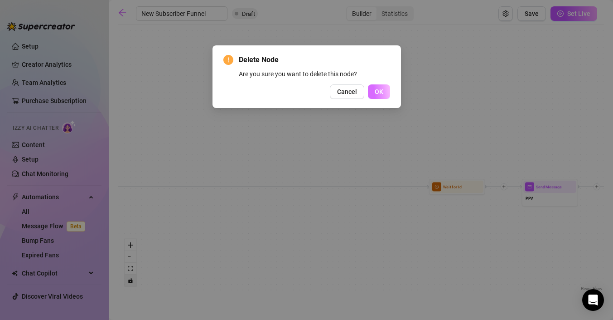
click at [380, 89] on span "OK" at bounding box center [379, 91] width 9 height 7
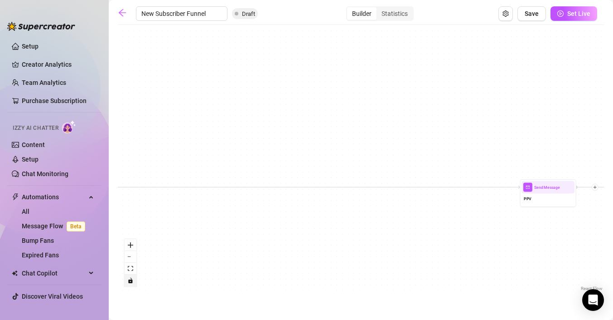
drag, startPoint x: 500, startPoint y: 253, endPoint x: 289, endPoint y: 247, distance: 211.8
click at [289, 247] on div "If True If True If True If False If False If True If False If False Drag to ano…" at bounding box center [361, 160] width 486 height 263
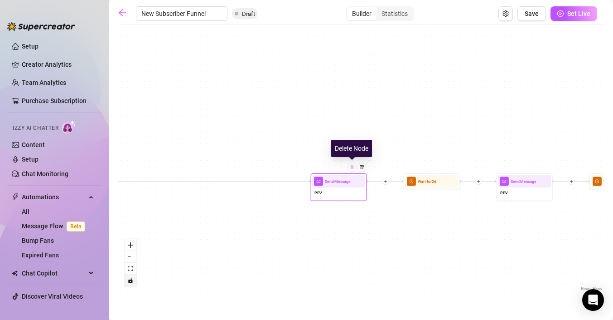
click at [351, 168] on img at bounding box center [352, 167] width 5 height 5
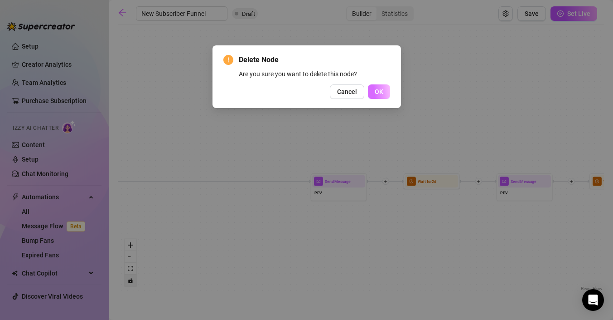
click at [383, 92] on span "OK" at bounding box center [379, 91] width 9 height 7
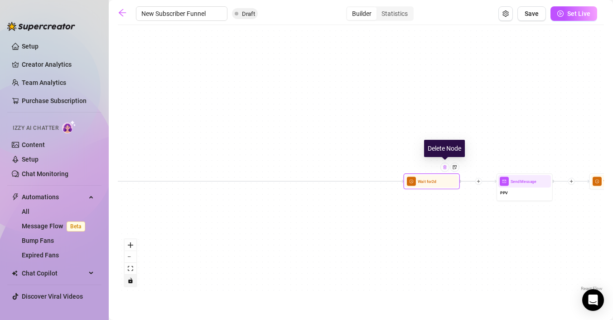
click at [445, 165] on img at bounding box center [445, 167] width 5 height 5
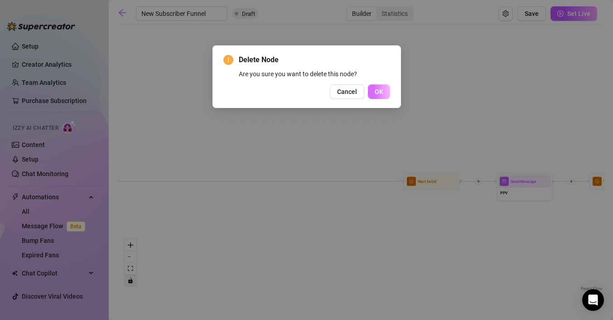
click at [377, 86] on button "OK" at bounding box center [379, 91] width 22 height 15
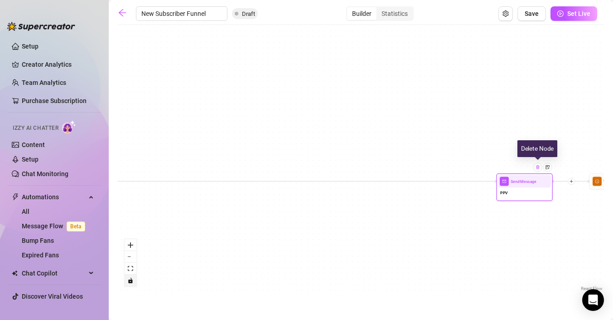
click at [537, 167] on img at bounding box center [538, 167] width 5 height 5
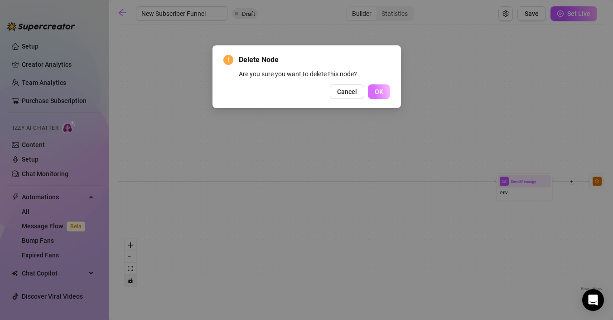
click at [382, 92] on span "OK" at bounding box center [379, 91] width 9 height 7
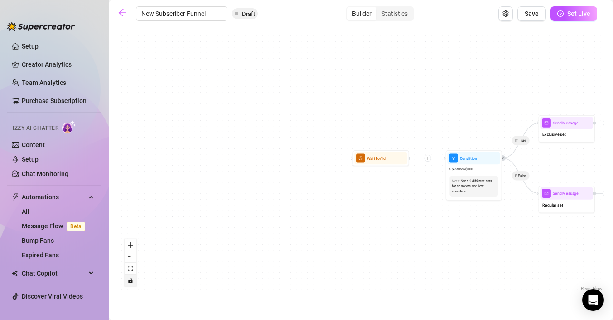
drag, startPoint x: 506, startPoint y: 222, endPoint x: 269, endPoint y: 199, distance: 237.7
click at [269, 199] on div "If True If True If True If False If False If True If False If False Drag to ano…" at bounding box center [361, 160] width 486 height 263
click at [393, 149] on div at bounding box center [396, 148] width 24 height 29
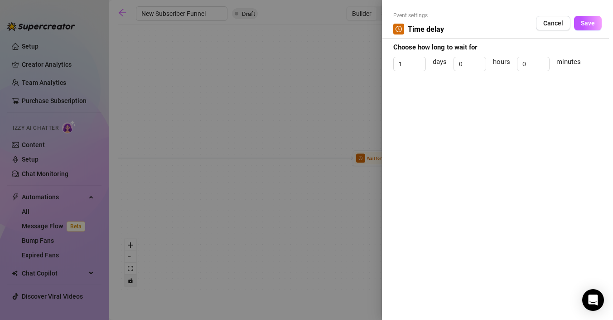
click at [334, 182] on div at bounding box center [306, 160] width 613 height 320
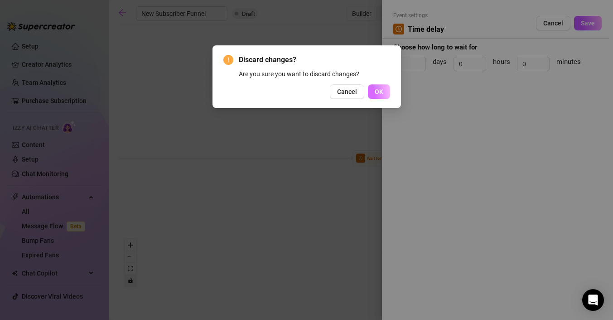
click at [379, 88] on span "OK" at bounding box center [379, 91] width 9 height 7
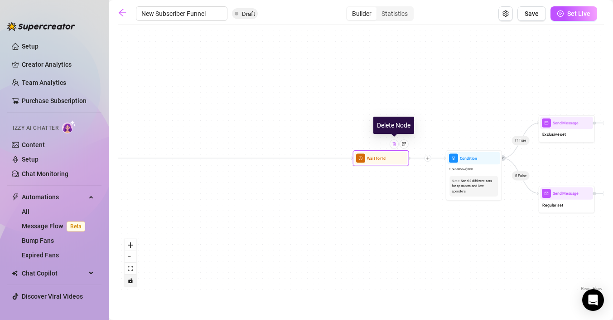
click at [396, 144] on img at bounding box center [394, 143] width 5 height 5
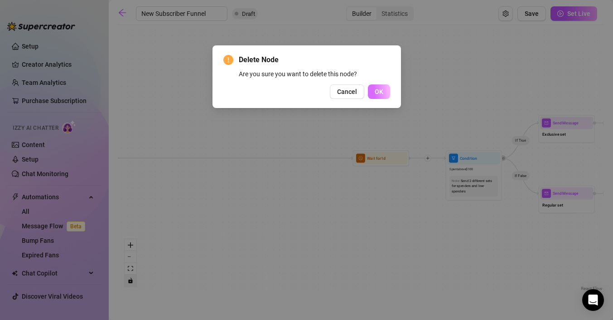
click at [386, 97] on button "OK" at bounding box center [379, 91] width 22 height 15
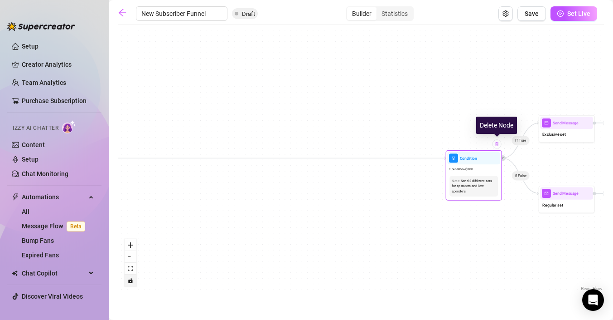
click at [499, 145] on img at bounding box center [497, 143] width 5 height 5
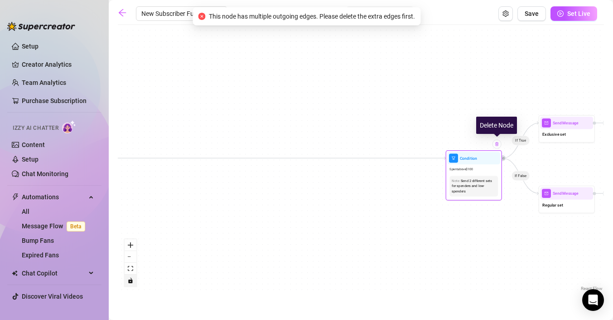
click at [496, 146] on div at bounding box center [497, 143] width 9 height 9
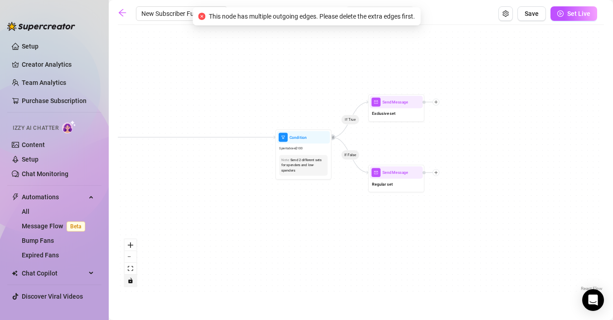
drag, startPoint x: 534, startPoint y: 260, endPoint x: 364, endPoint y: 239, distance: 171.7
click at [364, 239] on div "If True If True If True If False If False If True If False If False Drag to ano…" at bounding box center [361, 160] width 486 height 263
click at [411, 91] on div at bounding box center [409, 87] width 9 height 9
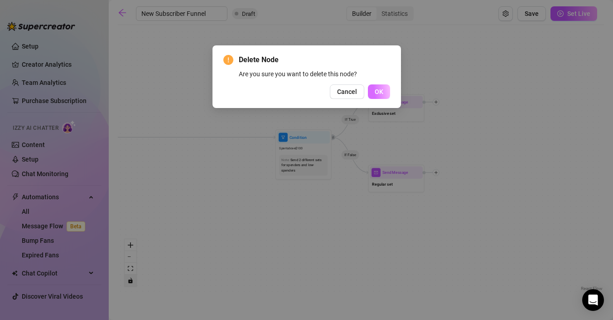
click at [371, 92] on button "OK" at bounding box center [379, 91] width 22 height 15
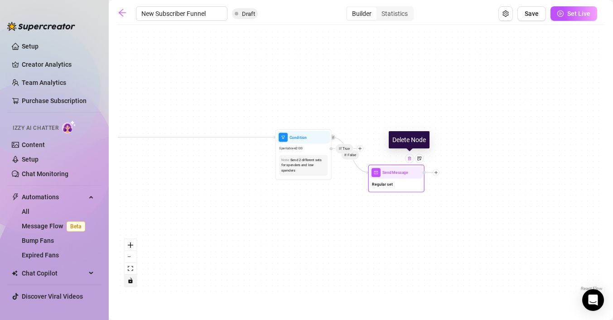
click at [412, 161] on div at bounding box center [409, 158] width 9 height 9
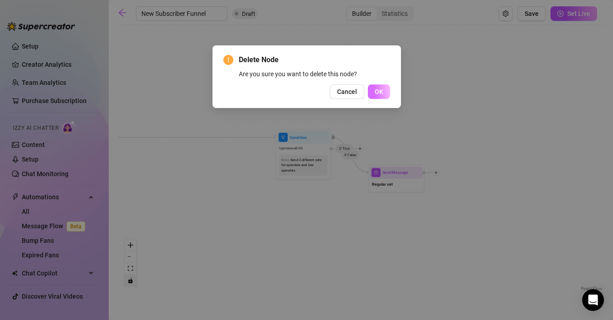
click at [383, 84] on button "OK" at bounding box center [379, 91] width 22 height 15
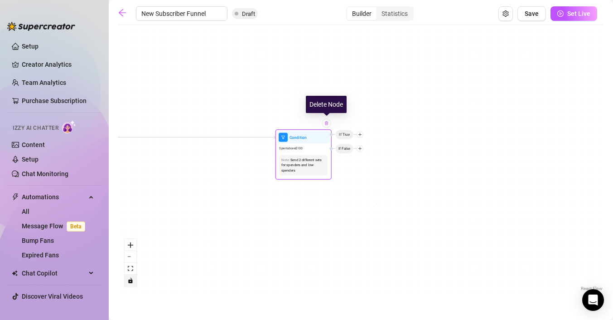
click at [329, 124] on img at bounding box center [326, 123] width 5 height 5
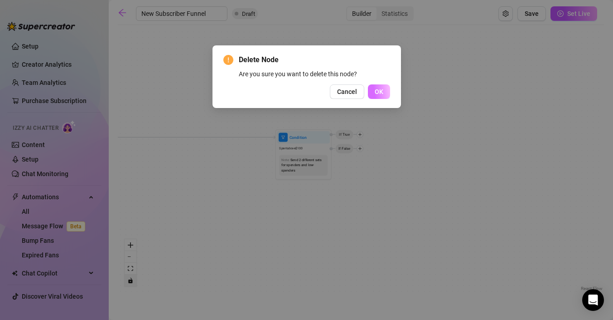
click at [380, 94] on span "OK" at bounding box center [379, 91] width 9 height 7
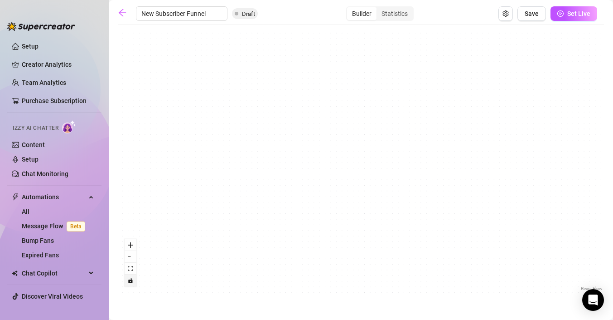
drag, startPoint x: 268, startPoint y: 200, endPoint x: 492, endPoint y: 179, distance: 224.4
click at [490, 179] on div "If True If True If False If False If False Drag to another node to connect Merg…" at bounding box center [361, 160] width 486 height 263
drag, startPoint x: 321, startPoint y: 136, endPoint x: 528, endPoint y: 124, distance: 207.0
click at [528, 124] on div "If True If True If False If False If False Drag to another node to connect Merg…" at bounding box center [361, 160] width 486 height 263
drag, startPoint x: 291, startPoint y: 148, endPoint x: 487, endPoint y: 138, distance: 196.0
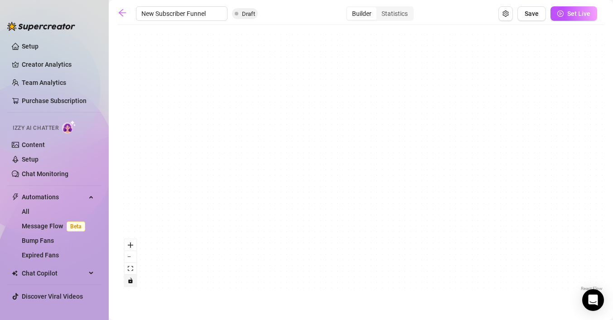
click at [487, 138] on div "If True If True If False If False If False Drag to another node to connect Merg…" at bounding box center [361, 160] width 486 height 263
drag, startPoint x: 271, startPoint y: 160, endPoint x: 519, endPoint y: 156, distance: 248.4
click at [519, 156] on div "If True If True If False If False If False Drag to another node to connect Merg…" at bounding box center [361, 160] width 486 height 263
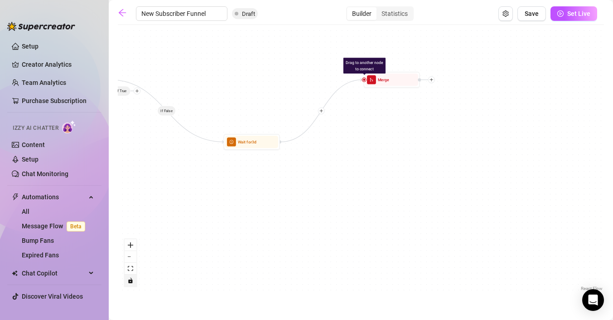
drag, startPoint x: 261, startPoint y: 162, endPoint x: 457, endPoint y: 149, distance: 196.2
click at [457, 149] on div "If True If True If False If False If False Drag to another node to connect Merg…" at bounding box center [361, 160] width 486 height 263
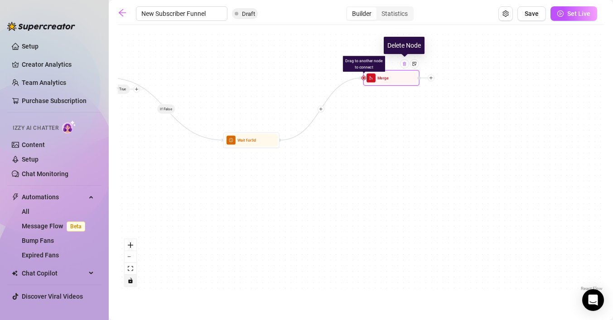
click at [406, 66] on div at bounding box center [404, 63] width 9 height 9
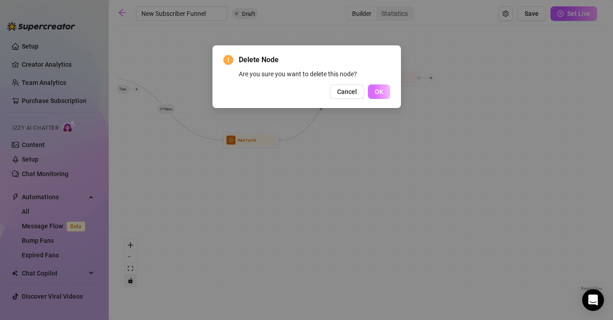
click at [382, 88] on span "OK" at bounding box center [379, 91] width 9 height 7
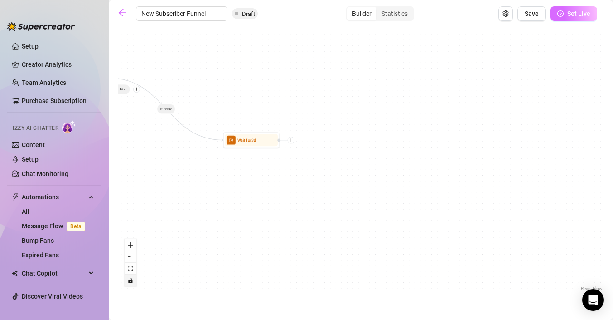
click at [586, 9] on button "Set Live" at bounding box center [574, 13] width 47 height 15
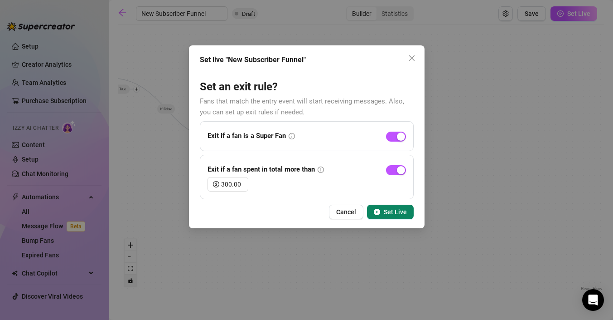
click at [401, 213] on span "Set Live" at bounding box center [395, 211] width 23 height 7
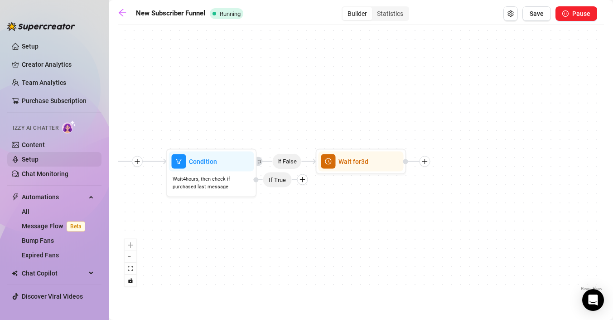
click at [39, 158] on link "Setup" at bounding box center [30, 158] width 17 height 7
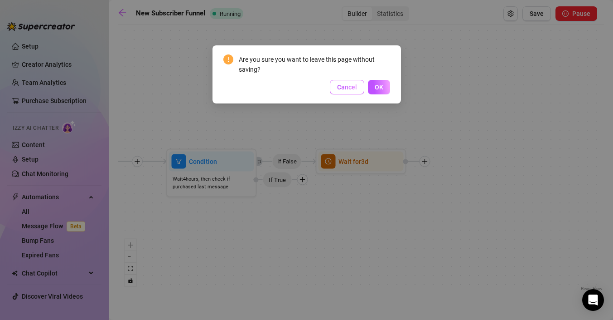
click at [356, 93] on button "Cancel" at bounding box center [347, 87] width 34 height 15
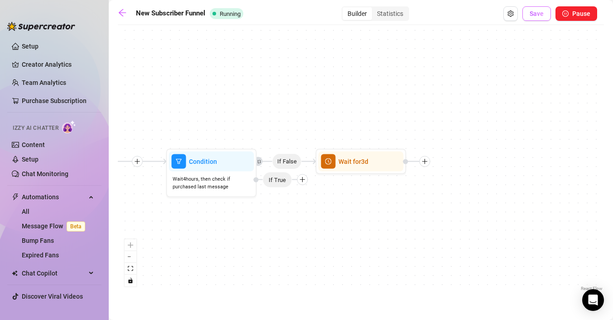
click at [533, 17] on button "Save" at bounding box center [537, 13] width 29 height 15
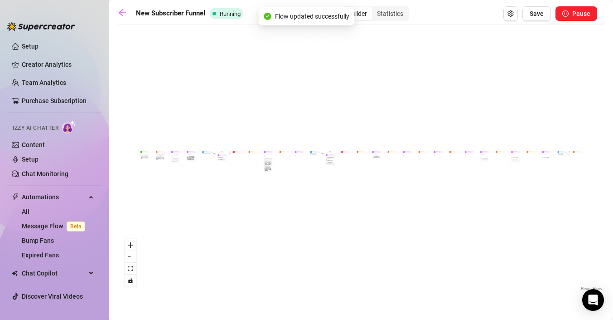
click at [250, 175] on div "If True If False If True If False If False Wait for 3d Merge Merge Condition Wa…" at bounding box center [361, 160] width 486 height 263
click at [129, 247] on icon "zoom in" at bounding box center [130, 244] width 5 height 5
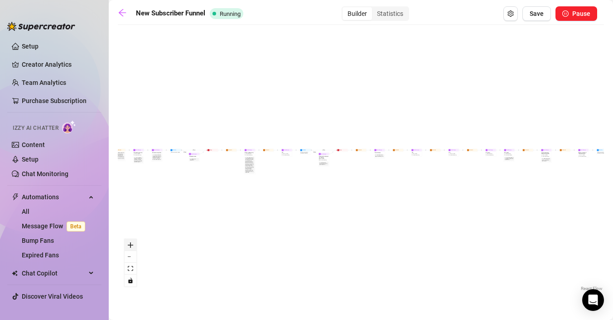
click at [129, 247] on icon "zoom in" at bounding box center [130, 244] width 5 height 5
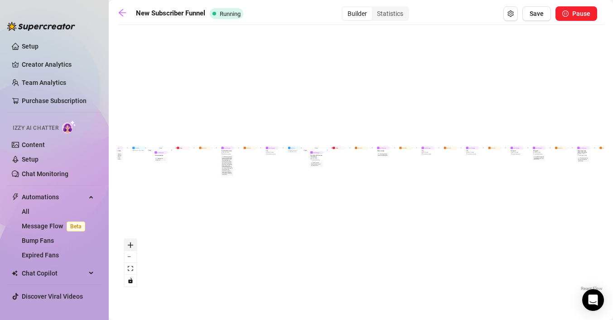
click at [129, 247] on icon "zoom in" at bounding box center [130, 244] width 5 height 5
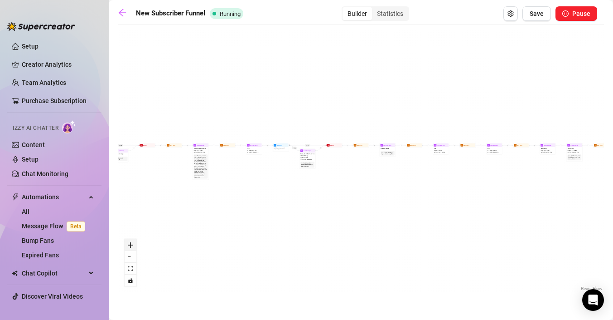
click at [129, 247] on icon "zoom in" at bounding box center [130, 244] width 5 height 5
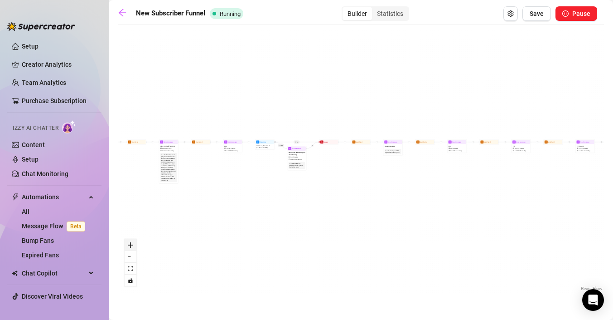
click at [129, 247] on icon "zoom in" at bounding box center [130, 244] width 5 height 5
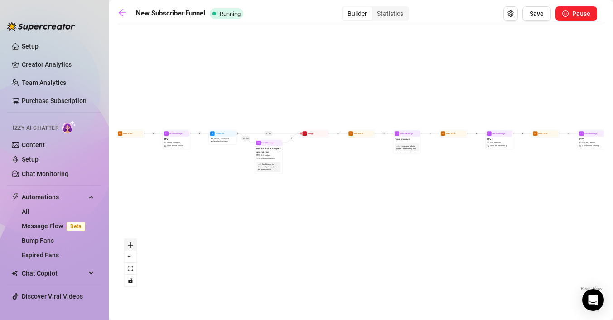
click at [129, 247] on icon "zoom in" at bounding box center [130, 244] width 5 height 5
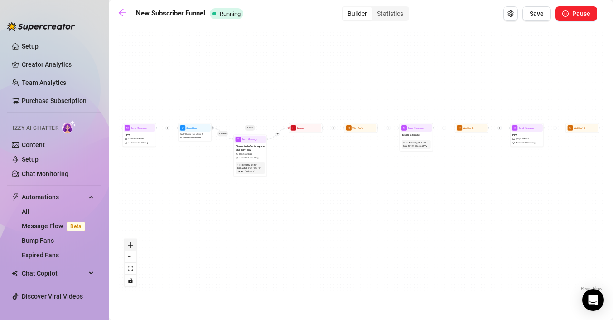
click at [129, 247] on icon "zoom in" at bounding box center [130, 244] width 5 height 5
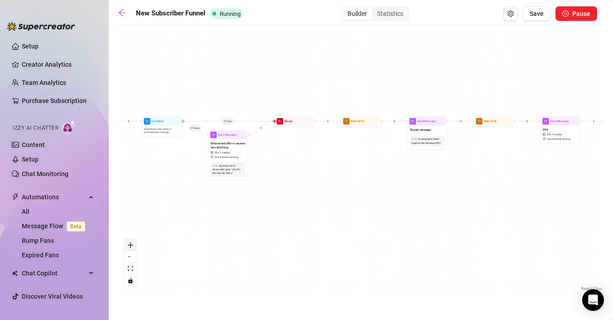
click at [129, 247] on icon "zoom in" at bounding box center [130, 244] width 5 height 5
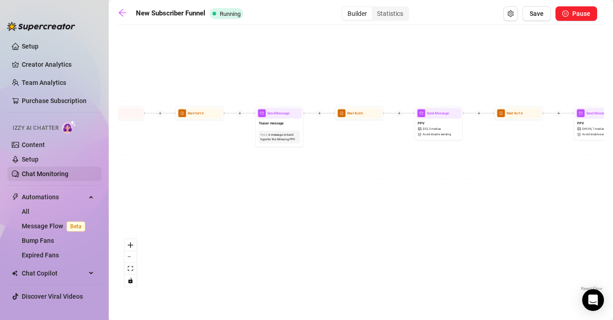
drag, startPoint x: 350, startPoint y: 176, endPoint x: 31, endPoint y: 176, distance: 318.6
click at [31, 176] on div "Setup Creator Analytics Team Analytics Purchase Subscription Izzy AI Chatter Co…" at bounding box center [306, 160] width 613 height 320
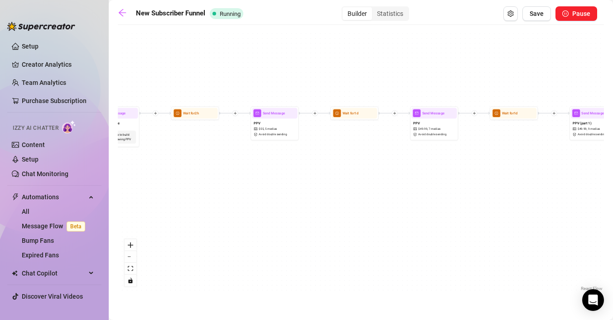
drag, startPoint x: 508, startPoint y: 158, endPoint x: 189, endPoint y: 157, distance: 319.5
click at [194, 158] on div "If True If False If True If False If False Wait for 3d Merge Merge Condition Wa…" at bounding box center [361, 160] width 486 height 263
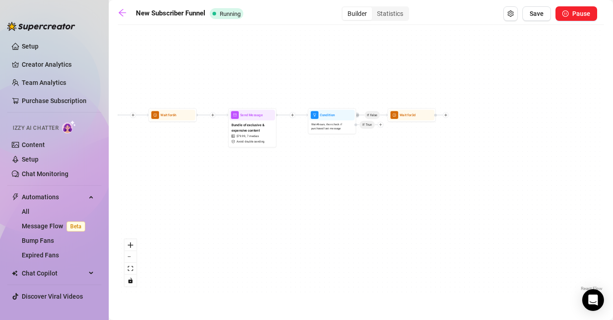
drag, startPoint x: 584, startPoint y: 168, endPoint x: 150, endPoint y: 169, distance: 433.7
click at [150, 169] on div "If True If False If True If False If False Wait for 3d Merge Merge Condition Wa…" at bounding box center [361, 160] width 486 height 263
click at [52, 177] on link "Chat Monitoring" at bounding box center [45, 173] width 47 height 7
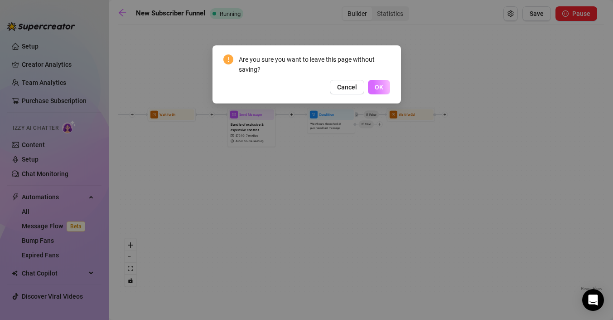
click at [386, 91] on button "OK" at bounding box center [379, 87] width 22 height 15
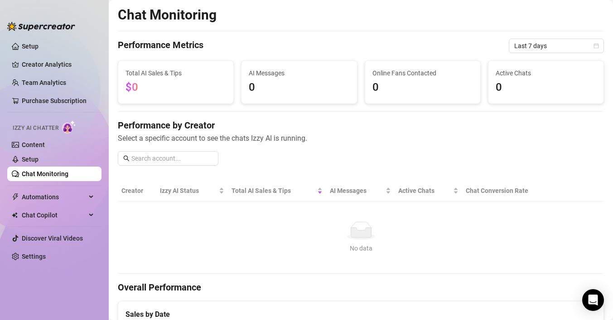
click at [56, 125] on span "Izzy AI Chatter" at bounding box center [36, 128] width 46 height 9
click at [32, 148] on link "Content" at bounding box center [33, 144] width 23 height 7
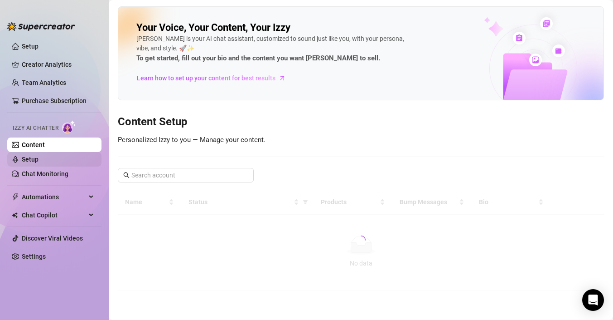
click at [32, 163] on link "Setup" at bounding box center [30, 158] width 17 height 7
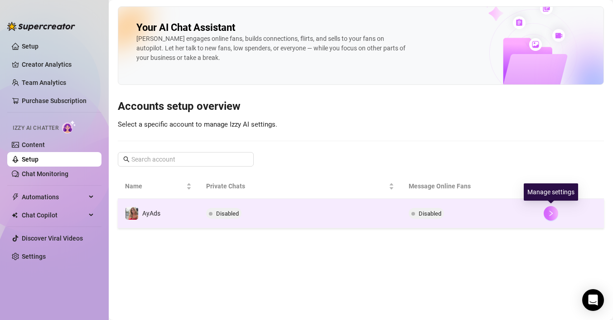
click at [557, 213] on button "button" at bounding box center [551, 213] width 15 height 15
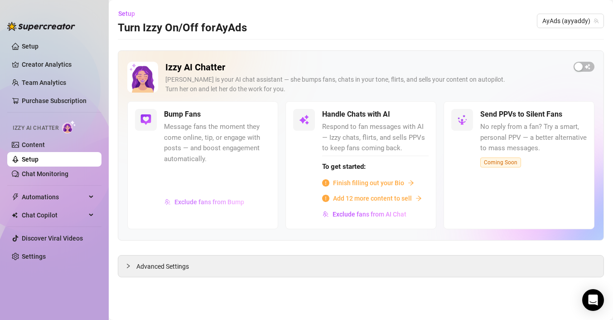
click at [204, 205] on span "Exclude fans from Bump" at bounding box center [209, 201] width 70 height 7
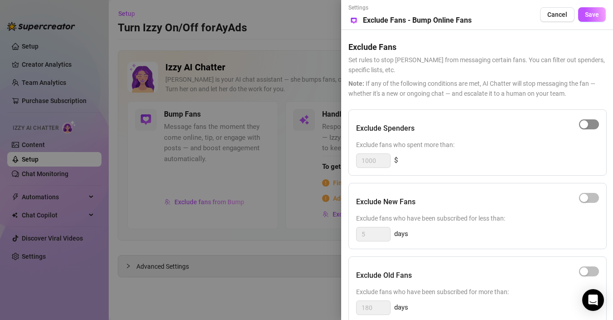
click at [585, 126] on div "button" at bounding box center [584, 124] width 8 height 8
drag, startPoint x: 378, startPoint y: 160, endPoint x: 372, endPoint y: 160, distance: 5.9
click at [372, 160] on input "1000" at bounding box center [374, 161] width 34 height 14
type input "100"
click at [588, 199] on button "button" at bounding box center [589, 198] width 20 height 10
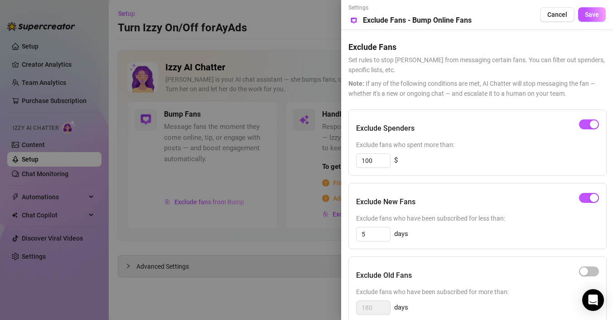
scroll to position [92, 0]
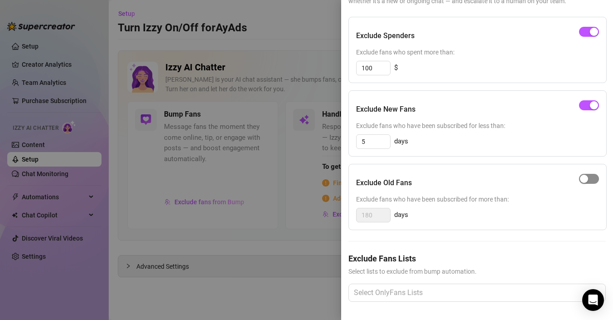
click at [588, 178] on button "button" at bounding box center [589, 179] width 20 height 10
click at [430, 291] on div at bounding box center [472, 292] width 244 height 16
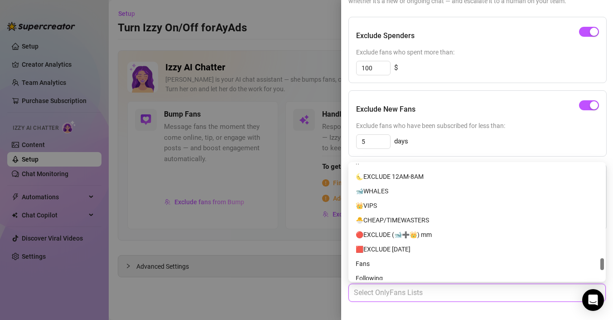
scroll to position [905, 0]
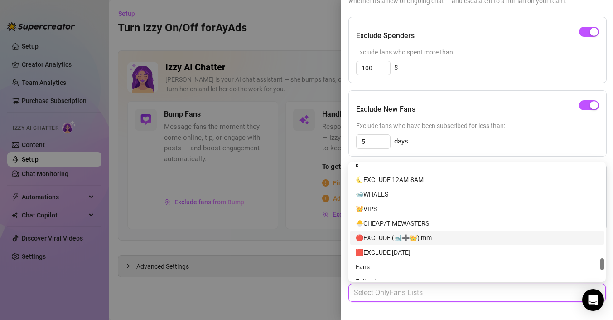
click at [411, 237] on div "🔴EXCLUDE (🐋➕👑) mm" at bounding box center [477, 237] width 243 height 10
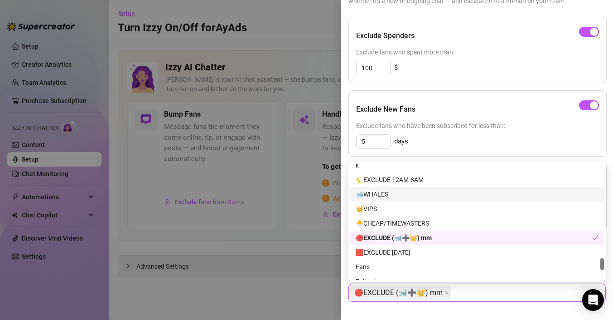
click at [402, 196] on div "🐋WHALES" at bounding box center [477, 194] width 243 height 10
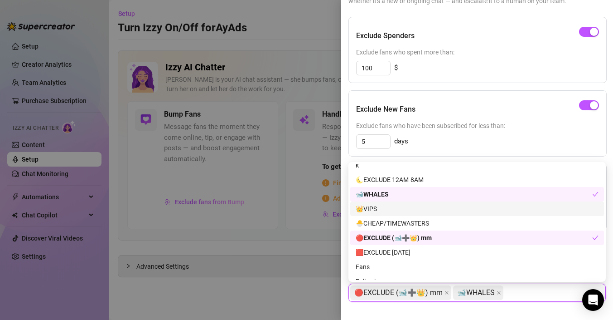
click at [391, 213] on div "👑VIPS" at bounding box center [477, 208] width 254 height 15
click at [392, 196] on div "🐋WHALES" at bounding box center [474, 194] width 237 height 10
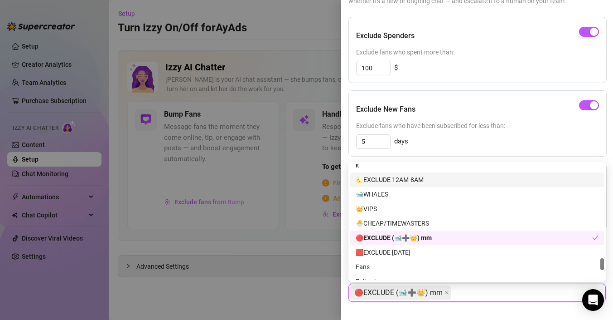
click at [442, 131] on div "Exclude New Fans Exclude fans who have been subscribed for less than: 5 days" at bounding box center [478, 123] width 258 height 66
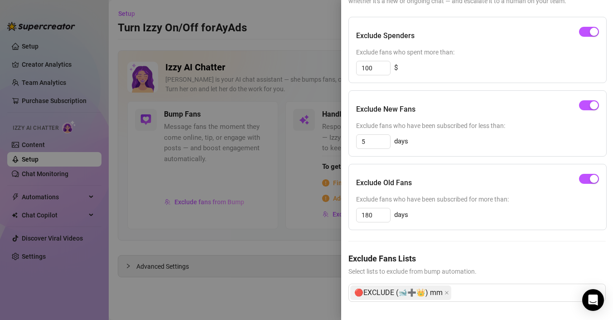
scroll to position [0, 0]
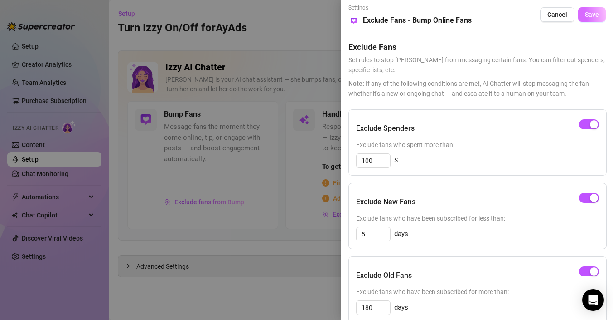
click at [594, 16] on span "Save" at bounding box center [592, 14] width 14 height 7
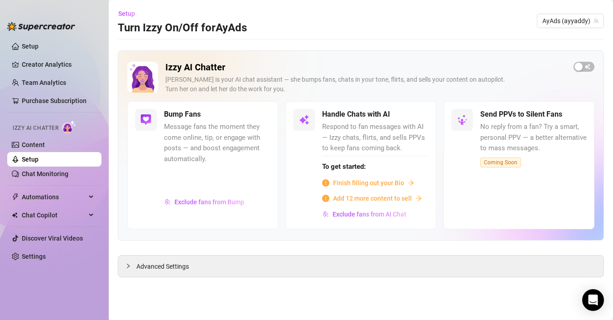
click at [382, 186] on span "Finish filling out your Bio" at bounding box center [368, 183] width 71 height 10
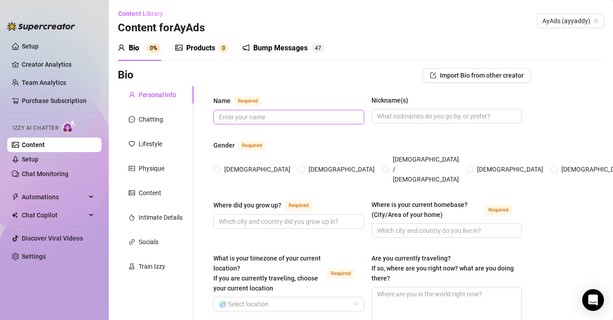
click at [324, 111] on span at bounding box center [288, 117] width 151 height 15
type input "Z"
type input "Addy"
click at [217, 167] on input "Female" at bounding box center [218, 170] width 4 height 6
radio input "true"
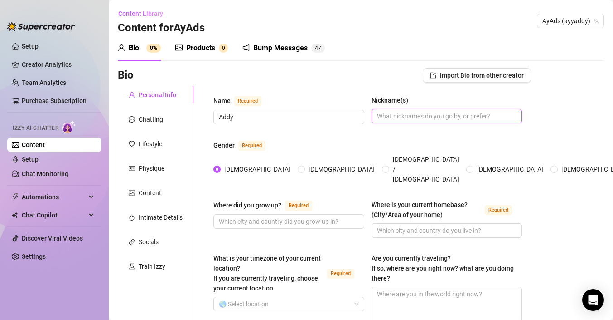
click at [417, 112] on input "Nickname(s)" at bounding box center [446, 116] width 138 height 10
type input "Addy"
click at [409, 225] on input "Where is your current homebase? (City/Area of your home) Required" at bounding box center [446, 230] width 138 height 10
type input "P"
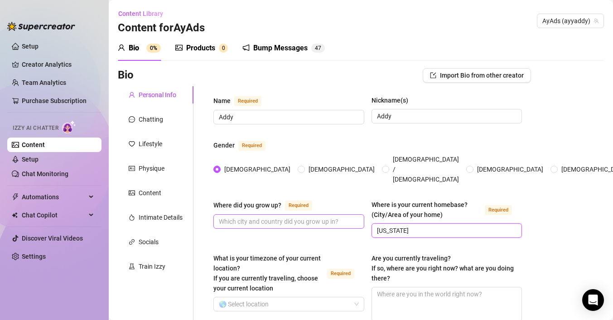
type input "Pennsylvania"
click at [331, 216] on input "Where did you grow up? Required" at bounding box center [288, 221] width 138 height 10
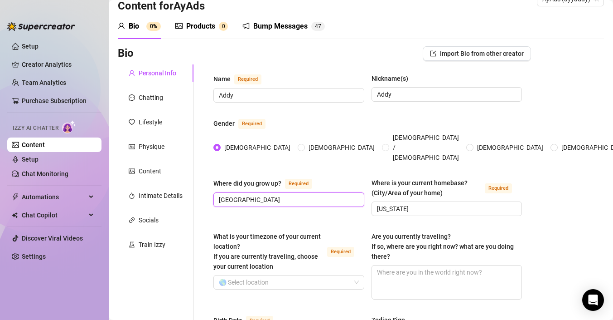
scroll to position [29, 0]
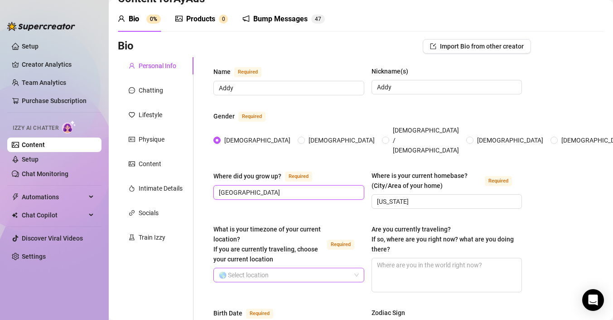
type input "USA"
click at [317, 268] on input "What is your timezone of your current location? If you are currently traveling,…" at bounding box center [285, 275] width 132 height 14
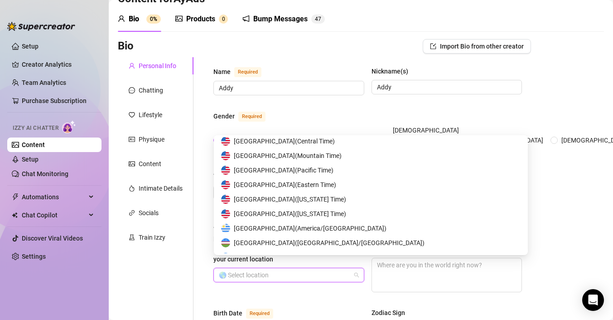
scroll to position [4498, 0]
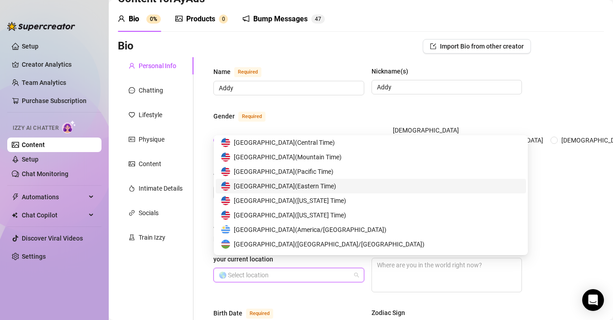
click at [317, 186] on span "United States of America ( Eastern Time )" at bounding box center [285, 186] width 102 height 10
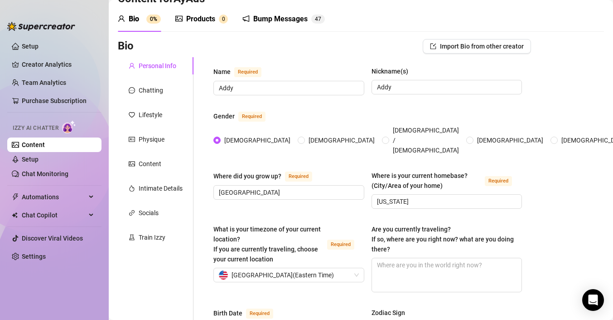
click at [333, 274] on div "What is your timezone of your current location? If you are currently traveling,…" at bounding box center [288, 258] width 151 height 68
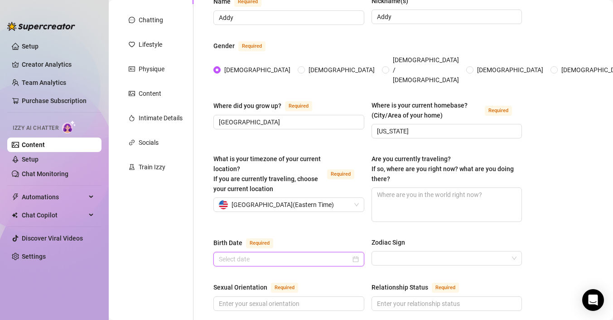
click at [310, 254] on input "Birth Date Required" at bounding box center [285, 259] width 132 height 10
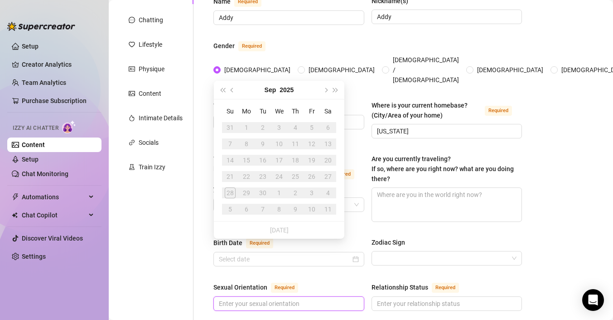
click at [294, 298] on input "Sexual Orientation Required" at bounding box center [288, 303] width 138 height 10
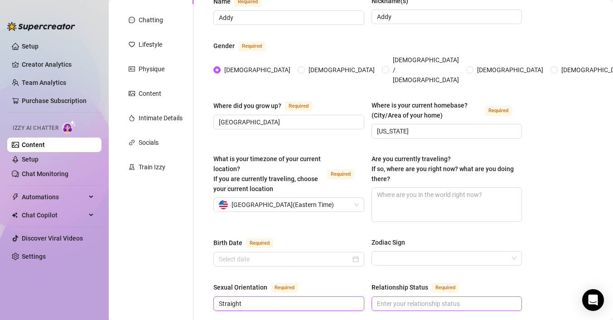
type input "Straight"
click at [411, 298] on input "Relationship Status Required" at bounding box center [446, 303] width 138 height 10
type input "Single"
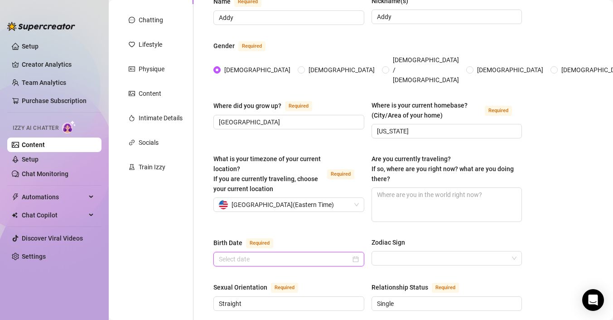
click at [333, 254] on input "Birth Date Required" at bounding box center [285, 259] width 132 height 10
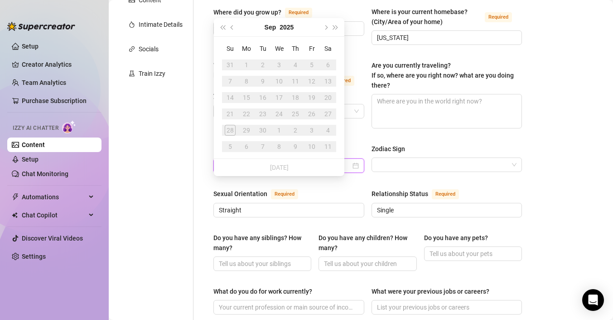
scroll to position [236, 0]
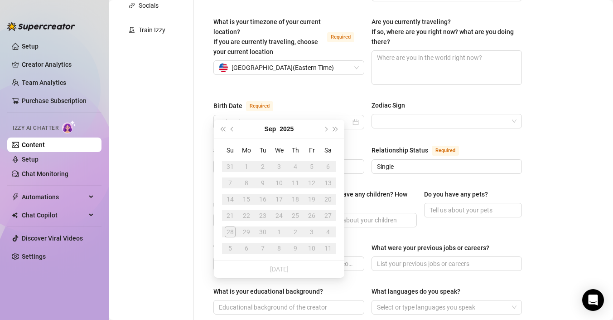
click at [173, 282] on div "Personal Info Chatting Lifestyle Physique Content Intimate Details Socials Trai…" at bounding box center [156, 239] width 76 height 779
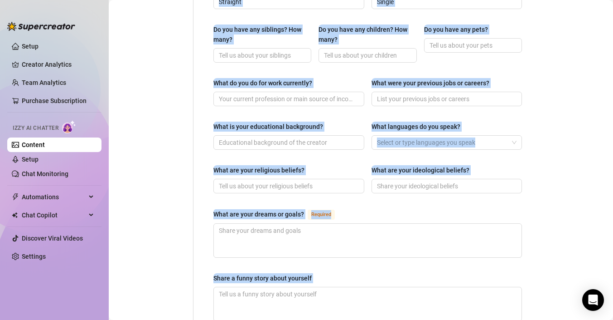
scroll to position [598, 0]
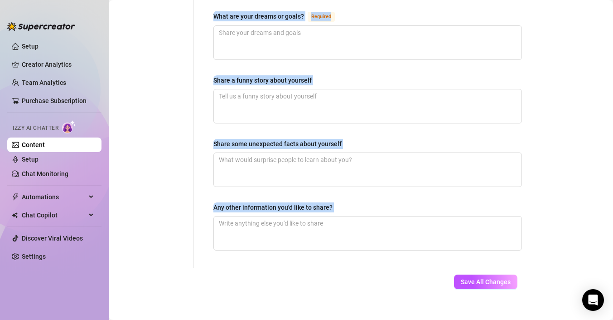
drag, startPoint x: 213, startPoint y: 92, endPoint x: 478, endPoint y: 349, distance: 368.6
click at [478, 319] on html "Setup Creator Analytics Team Analytics Purchase Subscription Izzy AI Chatter Co…" at bounding box center [306, 160] width 613 height 320
copy div "Name Required Nickname(s) Gender Required Female Male Non-Binary / Genderqueer …"
